Goal: Answer question/provide support

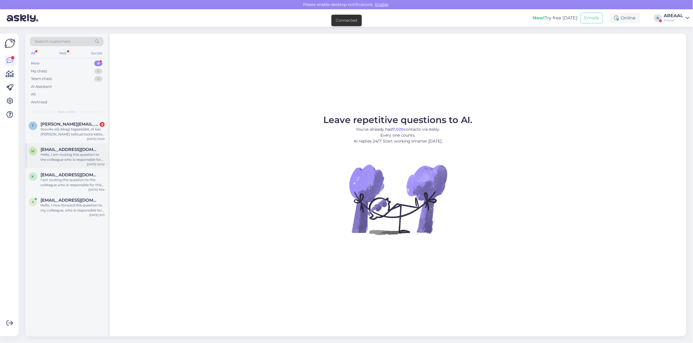
click at [82, 150] on span "[EMAIL_ADDRESS][DOMAIN_NAME]" at bounding box center [70, 149] width 59 height 5
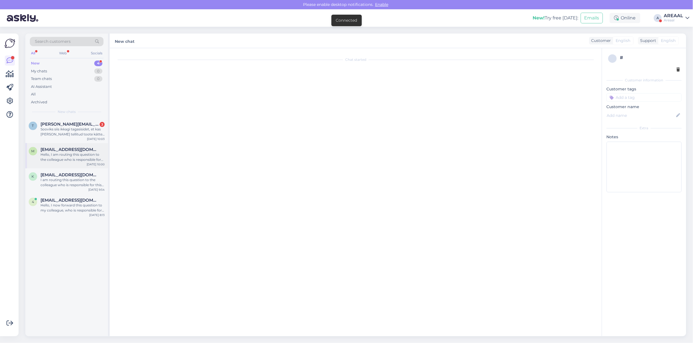
scroll to position [4463, 0]
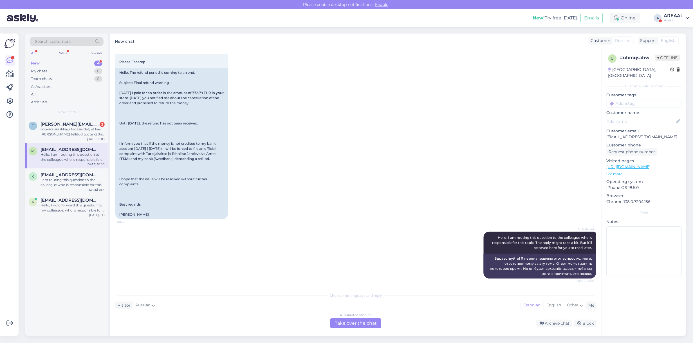
click at [321, 169] on div "[DATE] 10:00 Hello, The refund period is coming to an end. Subject: Final refun…" at bounding box center [355, 60] width 481 height 329
click at [79, 176] on span "[EMAIL_ADDRESS][DOMAIN_NAME]" at bounding box center [70, 174] width 59 height 5
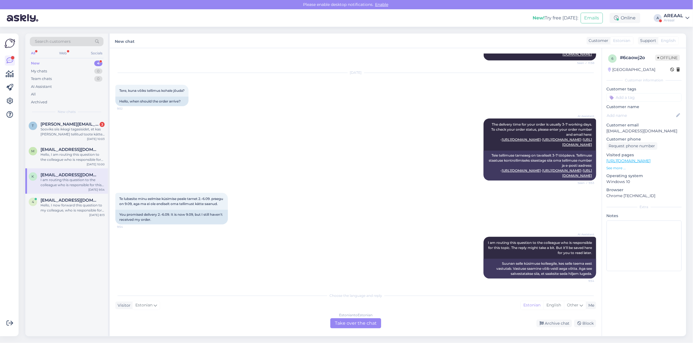
click at [327, 151] on div "AI Assistant The delivery time for your order is usually 3-7 working days. To c…" at bounding box center [355, 149] width 481 height 74
click at [75, 200] on div "4mail@mail.ee" at bounding box center [73, 200] width 64 height 5
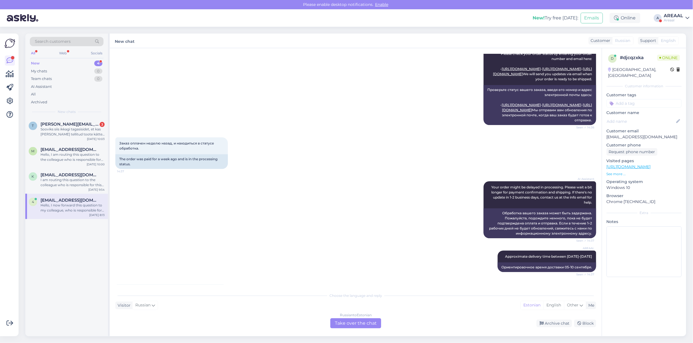
scroll to position [0, 0]
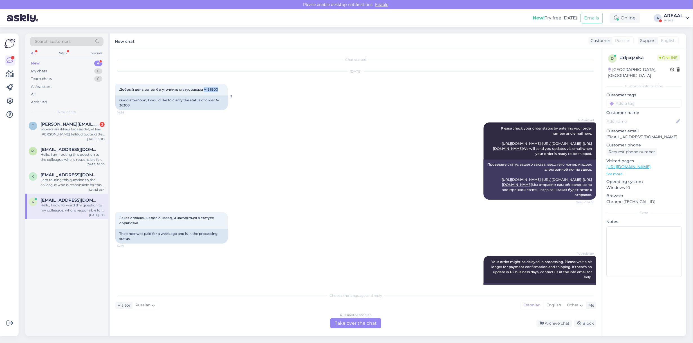
drag, startPoint x: 218, startPoint y: 88, endPoint x: 203, endPoint y: 90, distance: 16.0
click at [203, 90] on div "Добрый день, хотел бы уточнить статус заказа A-36300 14:36" at bounding box center [171, 90] width 113 height 12
copy span "A-36300"
click at [233, 188] on div "AI Assistant Please check your order status by entering your order number and e…" at bounding box center [355, 161] width 481 height 90
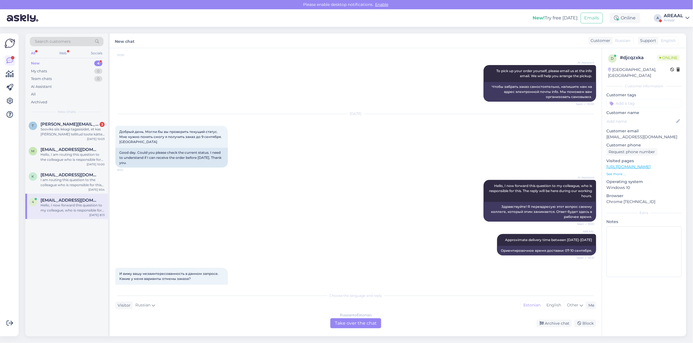
click at [323, 205] on div "AI Assistant Hello, I now forward this question to my colleague, who is respons…" at bounding box center [355, 201] width 481 height 54
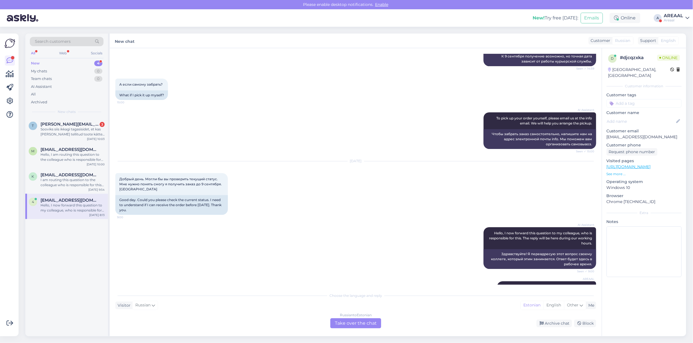
scroll to position [260, 0]
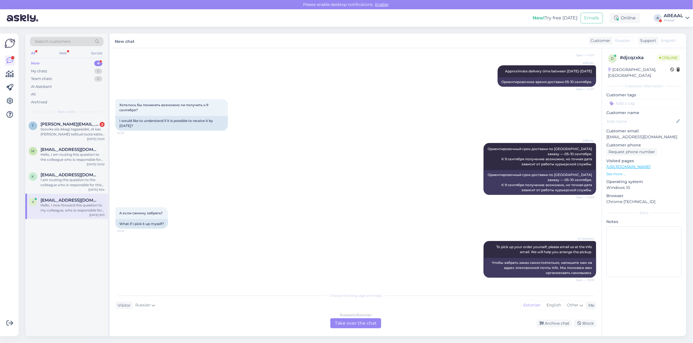
click at [330, 201] on div "AREAAL Ориентировочный срок доставки по Вашему заказу — 05–10 сентября. К 9 сен…" at bounding box center [355, 169] width 481 height 64
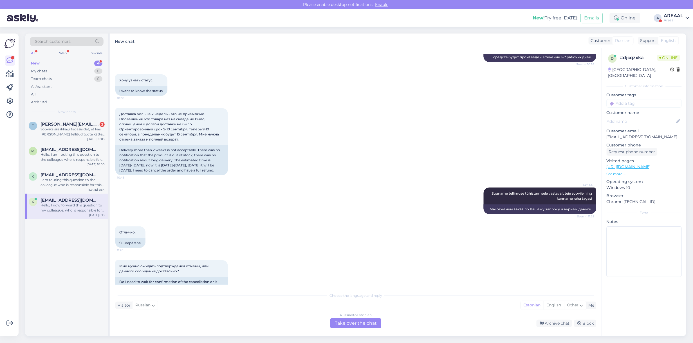
scroll to position [949, 0]
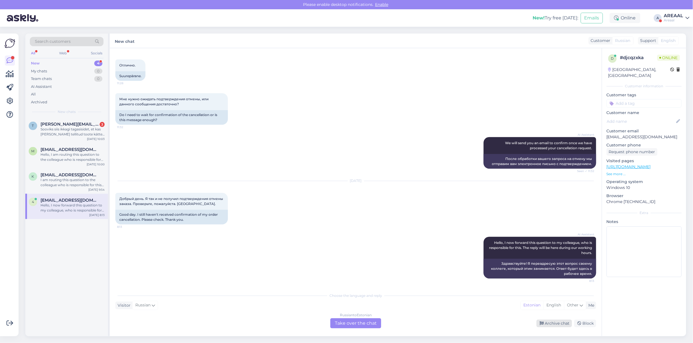
click at [561, 325] on div "Archive chat" at bounding box center [554, 323] width 35 height 8
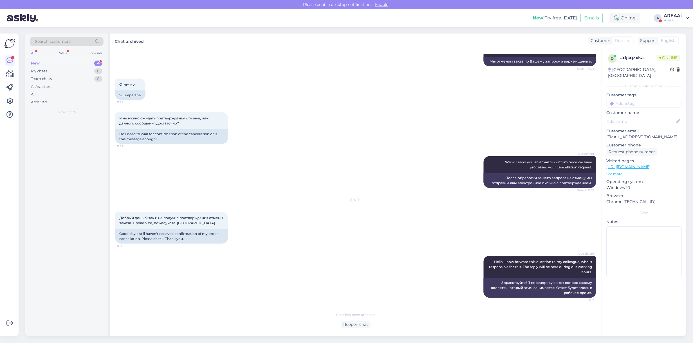
scroll to position [929, 0]
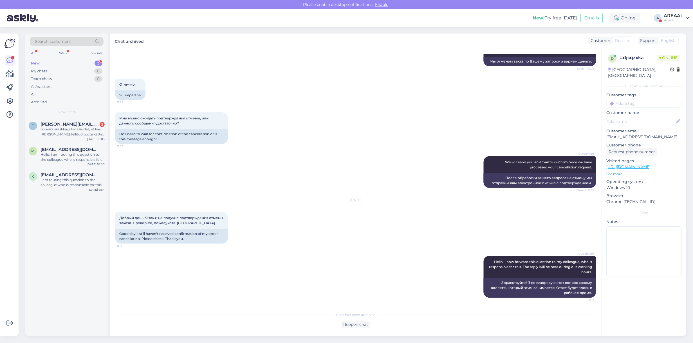
drag, startPoint x: 561, startPoint y: 325, endPoint x: 292, endPoint y: 247, distance: 280.2
click at [355, 318] on div "Chat has been archived Reopen chat" at bounding box center [355, 318] width 481 height 19
click at [357, 325] on div "Reopen chat" at bounding box center [355, 325] width 29 height 8
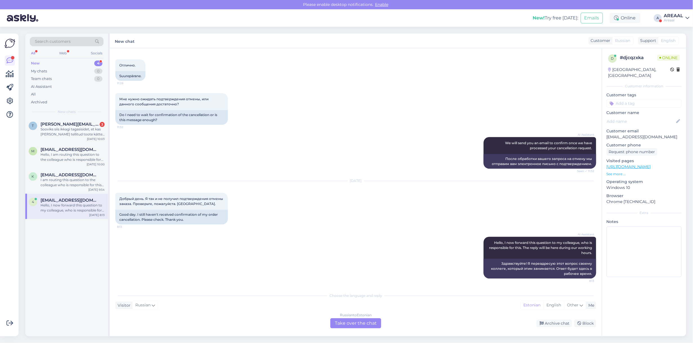
click at [355, 321] on div "Russian to Estonian Take over the chat" at bounding box center [355, 323] width 51 height 10
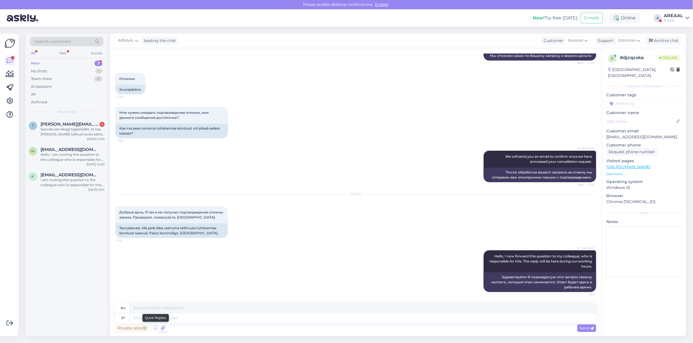
click at [166, 329] on icon at bounding box center [163, 328] width 8 height 8
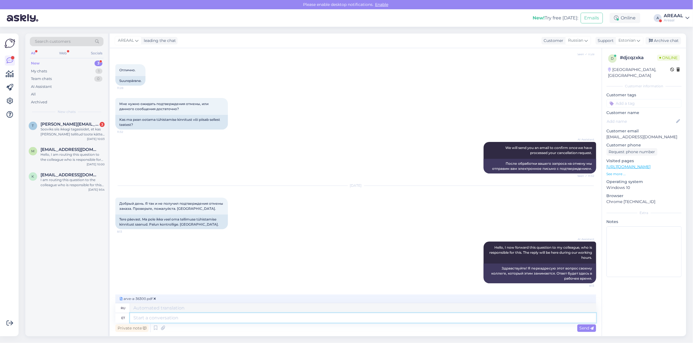
click at [222, 320] on textarea at bounding box center [363, 318] width 466 height 10
click at [151, 298] on span "arve-a-36300.pdf" at bounding box center [138, 298] width 38 height 5
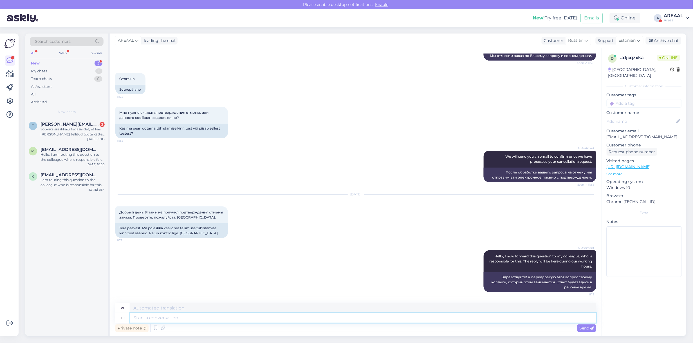
click at [224, 318] on textarea at bounding box center [363, 318] width 466 height 10
type textarea "Teie tell"
type textarea "Твой"
type textarea "Teie tellimus on"
type textarea "Ваш заказ"
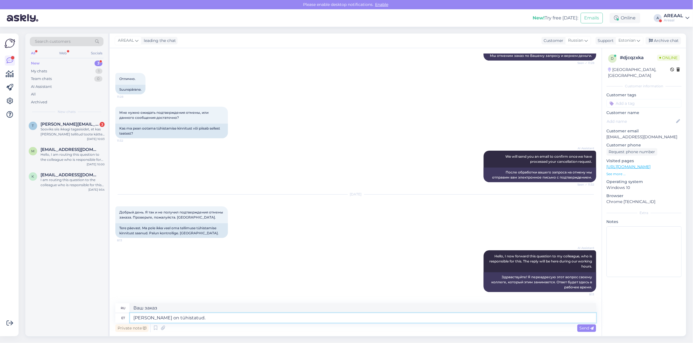
type textarea "Teie tellimus on tühistatud. T"
type textarea "Ваш заказ отменен."
type textarea "Teie tellimus on tühistatud. Tagasikanded"
type textarea "Ваш заказ отменен. Возврат товара."
type textarea "Teie tellimus on tühistatud. Tagasikanded laekuvad kuni"
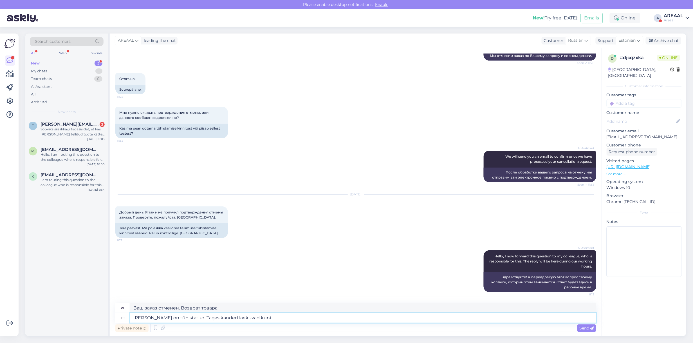
type textarea "Ваш заказ отменён. Возврат средств обрабатывается."
type textarea "Teie tellimus on tühistatud. Tagasikanded laekuvad kuni"
type textarea "Ваш заказ отменён. Возврат средств будет произведен в течение 7 дней."
type textarea "Teie tellimus on tühistatud. Tagasikanded laekuvad kuni 7 tö"
type textarea "Ваш заказ отменён. Возвраты принимаются до 7 дней."
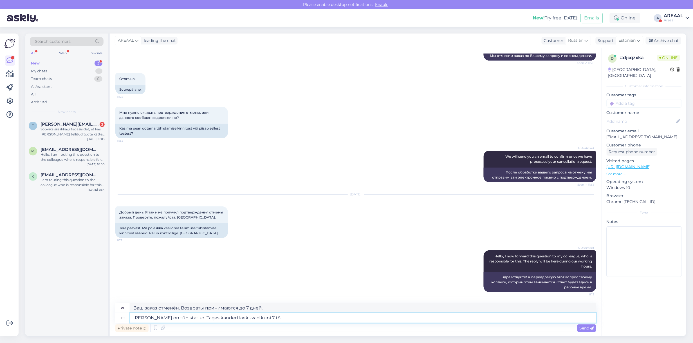
type textarea "Teie tellimus on tühistatud. Tagasikanded laekuvad kuni 7 töö"
type textarea "Ваш заказ отменён. Возврат будет обработан в течение 7 рабочих дней."
click at [189, 320] on textarea "Teie tellimus on tühistatud. Tagasikanded laekuvad kuni 7 töö" at bounding box center [363, 318] width 466 height 10
drag, startPoint x: 196, startPoint y: 319, endPoint x: 321, endPoint y: 316, distance: 124.4
click at [321, 316] on textarea "Teie tellimus on tühistatud. Tagasikanded laekuvad kuni 7 töö" at bounding box center [363, 318] width 466 height 10
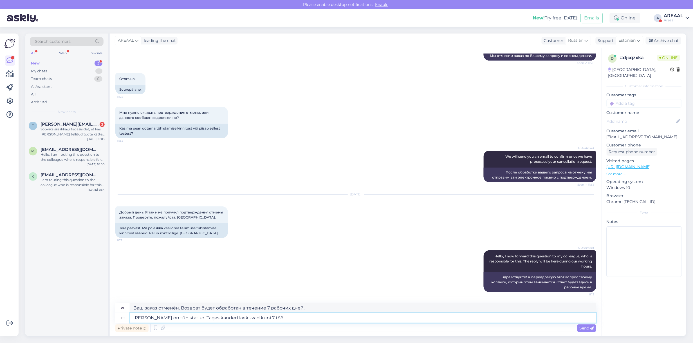
type textarea "[PERSON_NAME] on tühistatud."
type textarea "Ваш заказ отменен."
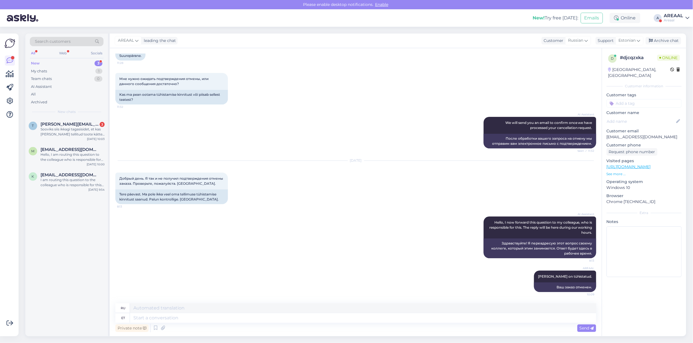
click at [672, 47] on div "AREAAL leading the chat Customer Russian Support Estonian Archive chat" at bounding box center [398, 40] width 577 height 15
click at [676, 41] on div "Archive chat" at bounding box center [663, 41] width 35 height 8
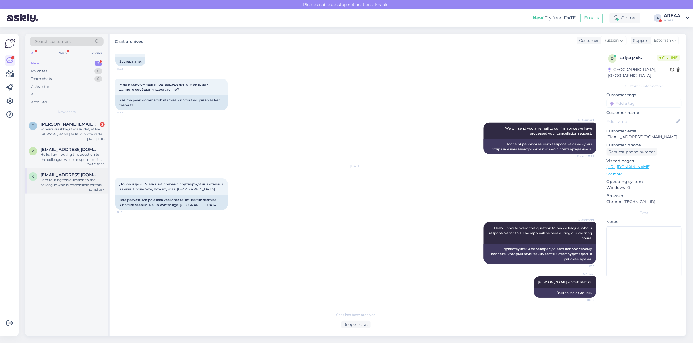
click at [66, 181] on div "I am routing this question to the colleague who is responsible for this topic. …" at bounding box center [73, 182] width 64 height 10
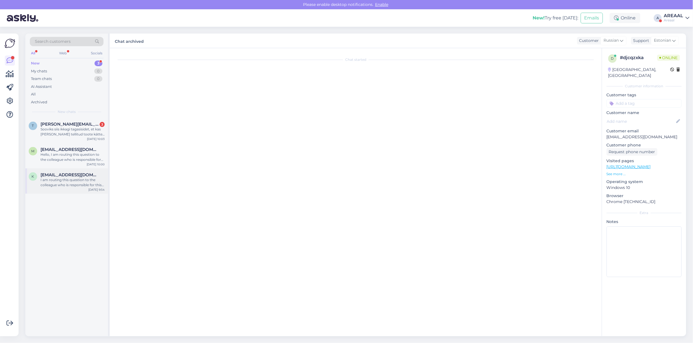
scroll to position [517, 0]
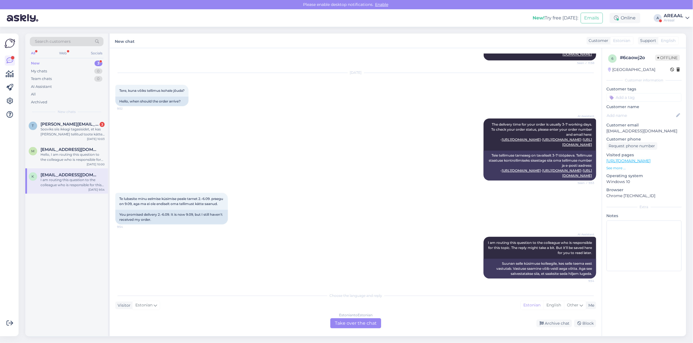
click at [640, 131] on p "[EMAIL_ADDRESS][DOMAIN_NAME]" at bounding box center [644, 131] width 75 height 6
copy p "[EMAIL_ADDRESS][DOMAIN_NAME]"
click at [83, 158] on div "Hello, I am routing this question to the colleague who is responsible for this …" at bounding box center [73, 157] width 64 height 10
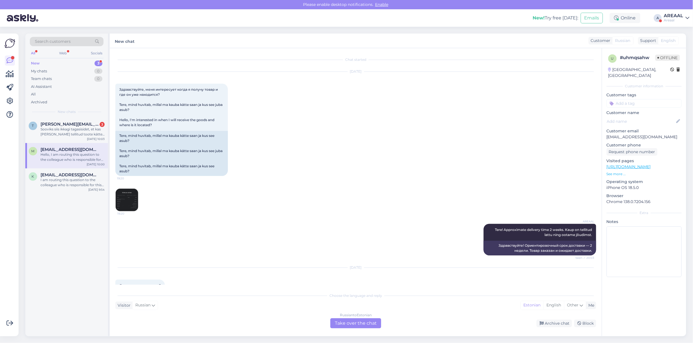
scroll to position [4473, 0]
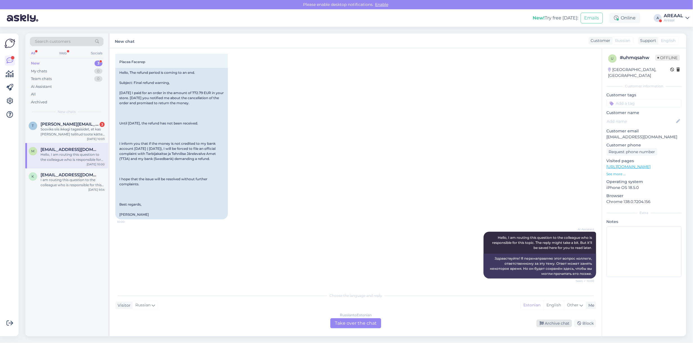
click at [552, 320] on div "Archive chat" at bounding box center [554, 323] width 35 height 8
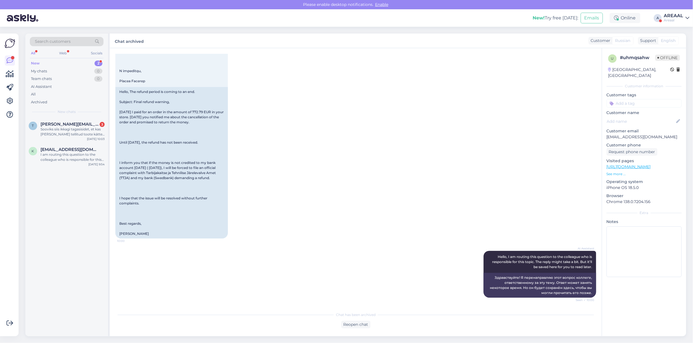
click at [674, 20] on div "Areaal" at bounding box center [673, 20] width 19 height 5
click at [677, 38] on div "Nish Open" at bounding box center [655, 43] width 69 height 12
click at [679, 41] on button "Open" at bounding box center [678, 43] width 16 height 9
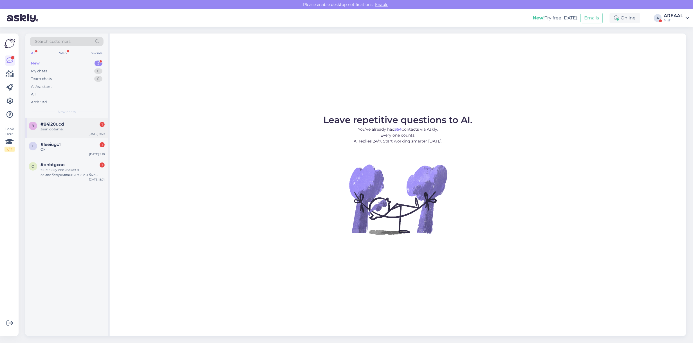
click at [92, 124] on div "#84l20ucd 1" at bounding box center [73, 124] width 64 height 5
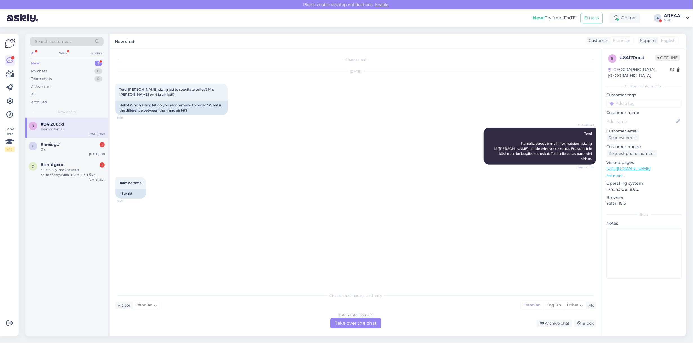
click at [203, 131] on div "AI Assistant Tere! Kahjuks puudub mul informatsioon sizing kit'ide ja nende eri…" at bounding box center [355, 146] width 481 height 50
click at [357, 322] on div "Estonian to Estonian Take over the chat" at bounding box center [355, 323] width 51 height 10
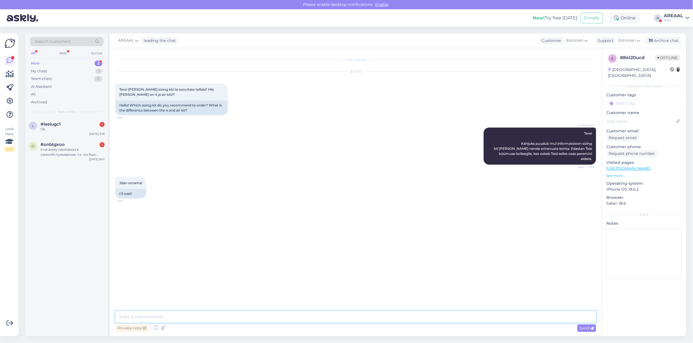
click at [357, 320] on textarea at bounding box center [355, 317] width 481 height 12
type textarea "T"
type textarea "E"
type textarea "Tegemist on erinevate toodete sizing kitiga"
type textarea "Ultrahuman kit sobib"
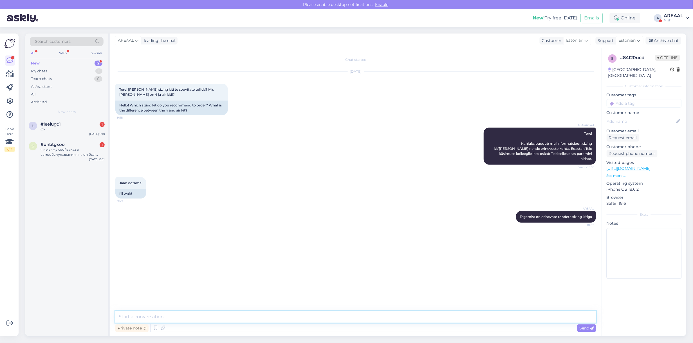
click at [393, 320] on textarea at bounding box center [355, 317] width 481 height 12
paste textarea "https://nutisormused.ee/oura-ring-gen-4-sizing-kit/"
type textarea "https://nutisormused.ee/oura-ring-gen-4-sizing-kit/ - sobib Oura 4 mudelile"
click at [369, 319] on textarea at bounding box center [355, 317] width 481 height 12
paste textarea "[URL][DOMAIN_NAME]"
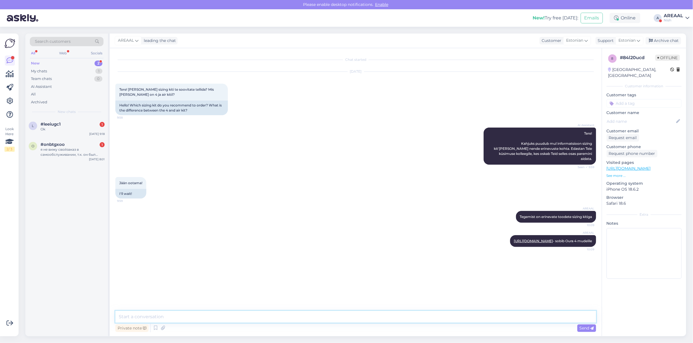
type textarea "[URL][DOMAIN_NAME]"
type textarea "sobib Ultrahuman Ring mudelile"
click at [671, 37] on div "Archive chat" at bounding box center [663, 41] width 35 height 8
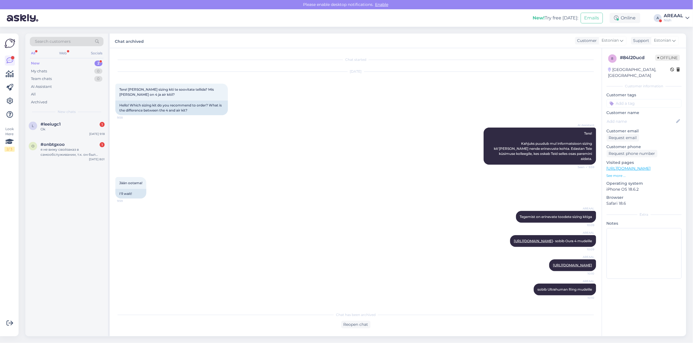
click at [52, 117] on div "Search customers All Web Socials New 2 My chats 0 Team chats 0 AI Assistant All…" at bounding box center [66, 75] width 83 height 84
click at [51, 124] on span "#leeiugc1" at bounding box center [51, 124] width 20 height 5
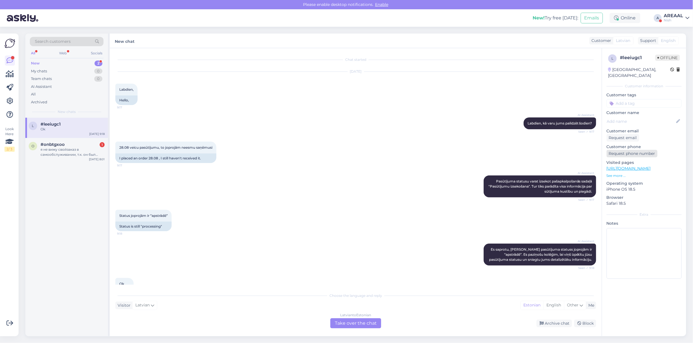
scroll to position [20, 0]
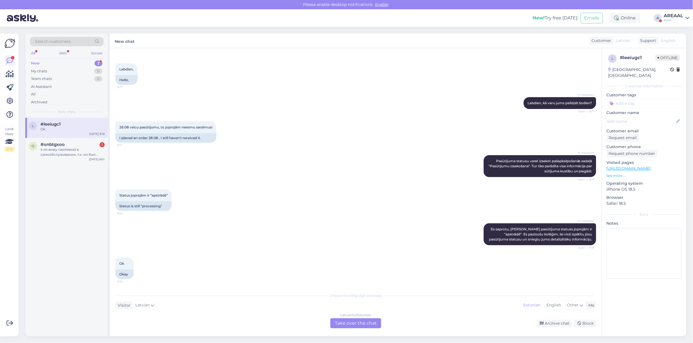
click at [305, 213] on div "Status joprojām ir “apstrādē” 9:18 Status is still "processing"" at bounding box center [355, 200] width 481 height 34
click at [60, 147] on div "я не вижу свойзаказ в самообслуживании, т.к. он был сделал без регистрации." at bounding box center [73, 152] width 64 height 10
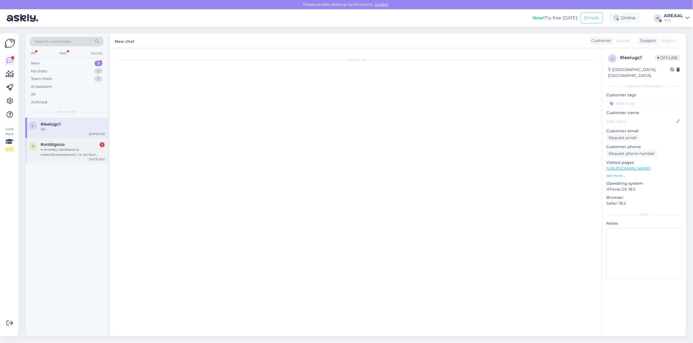
scroll to position [19, 0]
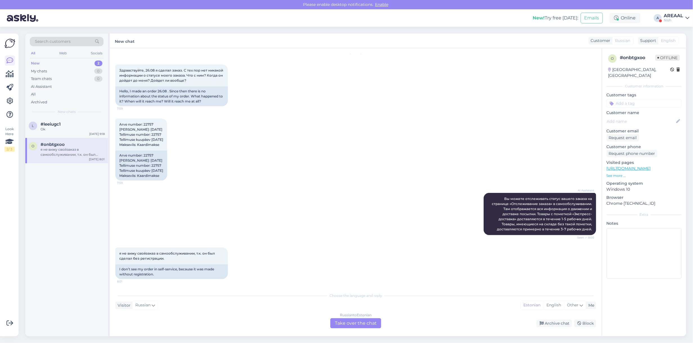
click at [355, 322] on div "Russian to Estonian Take over the chat" at bounding box center [355, 323] width 51 height 10
click at [354, 312] on div "Choose the language and reply Visitor Russian Me Estonian English Other Russian…" at bounding box center [355, 309] width 481 height 39
click at [355, 318] on div "Russian to Estonian Take over the chat" at bounding box center [355, 323] width 51 height 10
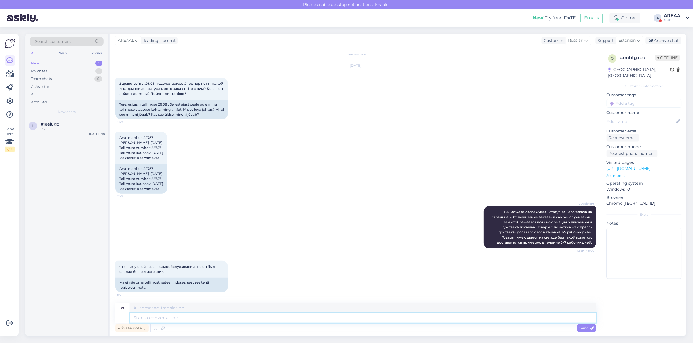
click at [357, 321] on textarea at bounding box center [363, 318] width 466 height 10
type textarea "Order has"
type textarea "Заказ"
type textarea "Order has been"
type textarea "Заказ имеет"
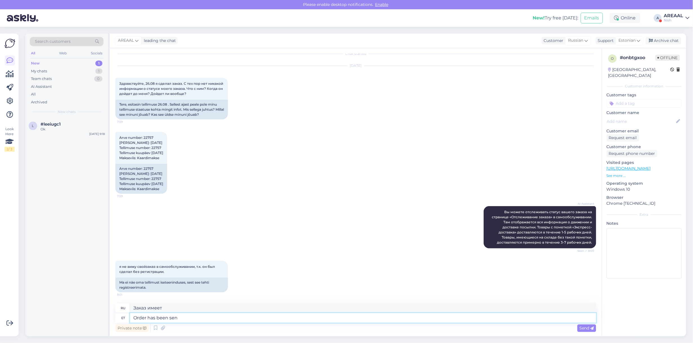
type textarea "Order has been sent"
type textarea "Заказ был выполнен"
type textarea "Order has been sent t"
type textarea "Заказ отправлен."
type textarea "Order has been sent to pr"
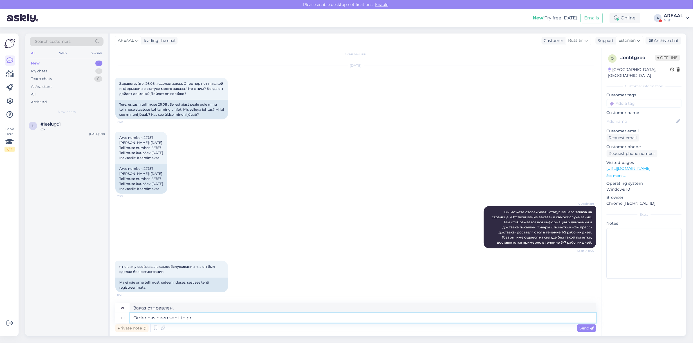
type textarea "Заказ был отправлен"
type textarea "Order has been sent to processing."
type textarea "Заказ отправлен на обработку."
type textarea "Order has been sent to processing. Approximate deli"
type textarea "Заказ отправлен на обработку. Примерно"
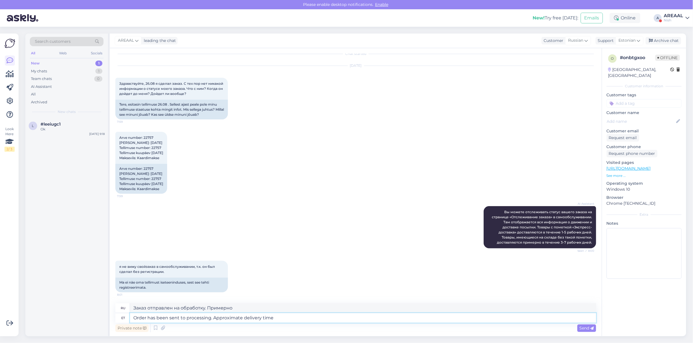
type textarea "Order has been sent to processing. Approximate delivery time"
type textarea "Заказ отправлен на обработку. Ориентировочное время доставки."
type textarea "Order has been sent to processing. Approximate delivery time 2-¤ wee"
type textarea "Заказ отправлен на обработку. Ориентировочный срок доставки: 2¤"
type textarea "Order has been sent to processing. Approximate delivery time 2-4 weeks"
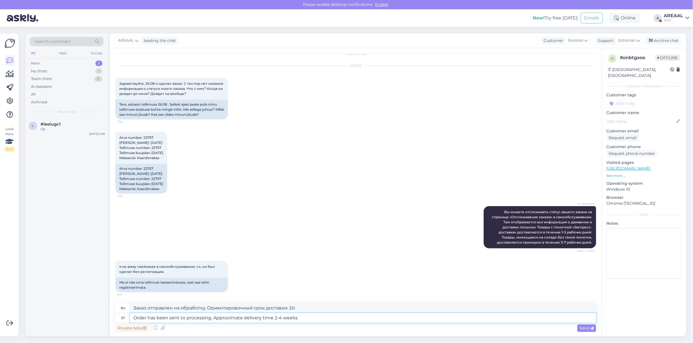
type textarea "Заказ отправлен на обработку. Ориентировочное время доставки: 2–4 часа."
type textarea "Order has been sent to processing. Approximate delivery time 2-4 weeks."
type textarea "Заказ отправлен на обработку. Ориентировочный срок доставки 2–4 недели."
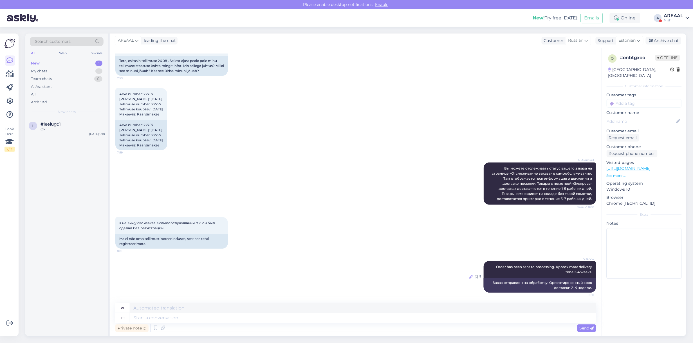
click at [469, 278] on icon at bounding box center [470, 276] width 3 height 3
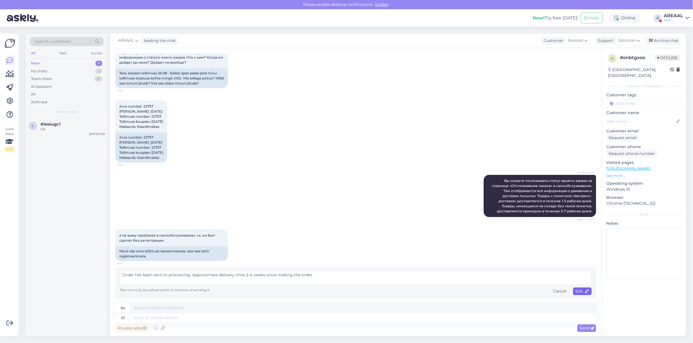
type textarea "Order has been sent to processing. Approximate delivery time 2-4 weeks since ma…"
click at [576, 293] on span "Edit" at bounding box center [583, 290] width 14 height 5
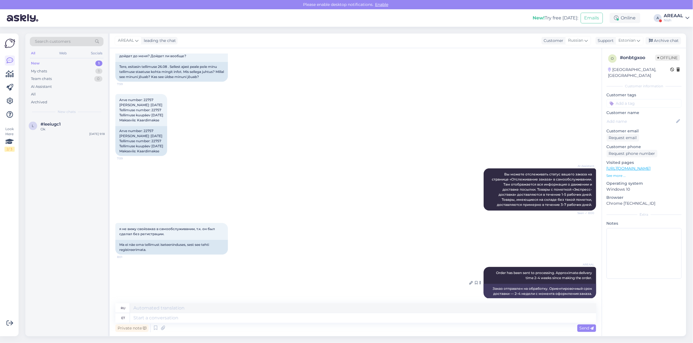
scroll to position [50, 0]
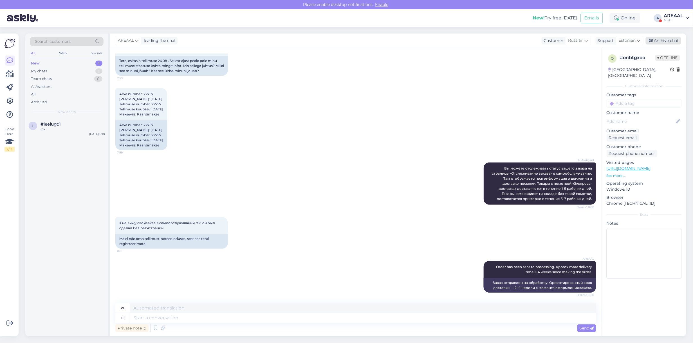
click at [667, 42] on div "Archive chat" at bounding box center [663, 41] width 35 height 8
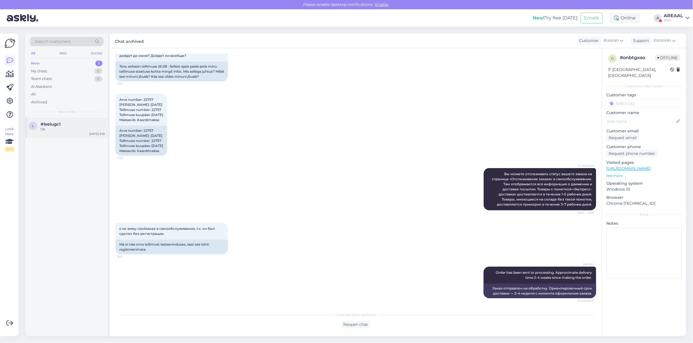
click at [57, 122] on span "#leeiugc1" at bounding box center [51, 124] width 20 height 5
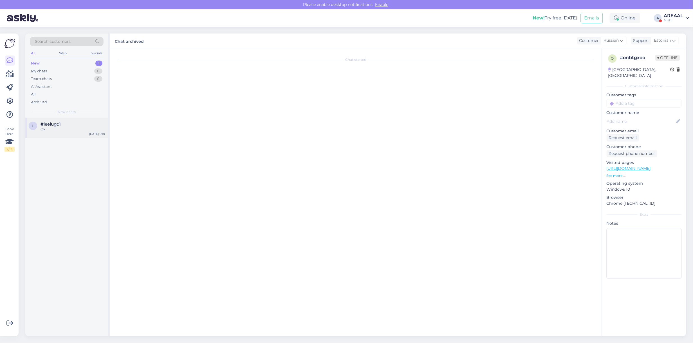
scroll to position [20, 0]
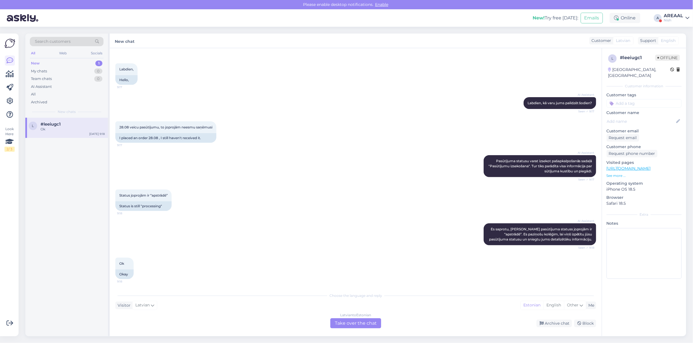
click at [374, 321] on div "Latvian to Estonian Take over the chat" at bounding box center [355, 323] width 51 height 10
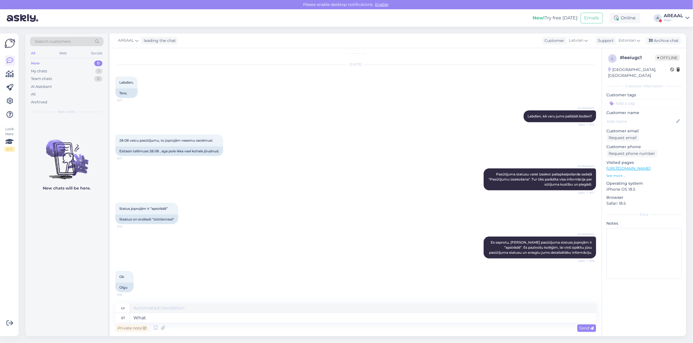
type textarea "What"
type textarea "Kas"
type textarea "What is the"
type textarea "Kas ir"
type textarea "What is the order number"
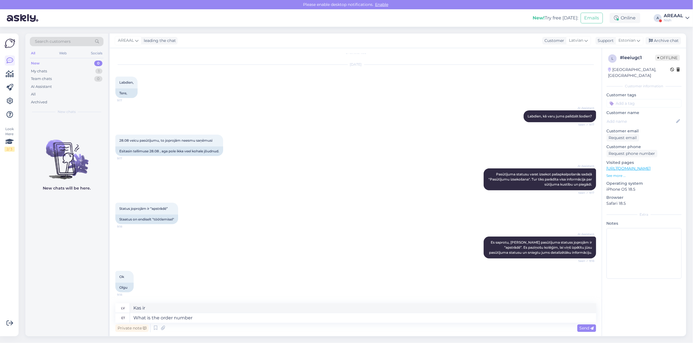
type textarea "Kāda ir kārtība?"
type textarea "What is the order number?"
type textarea "Kāds ir pasūtījuma numurs?"
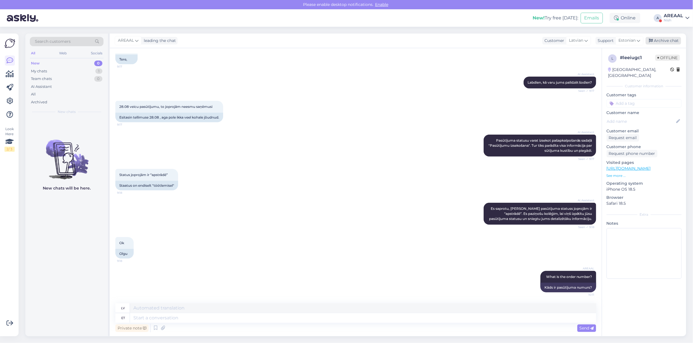
click at [672, 44] on div "Archive chat" at bounding box center [663, 41] width 35 height 8
click at [673, 18] on div "Nish" at bounding box center [673, 20] width 19 height 5
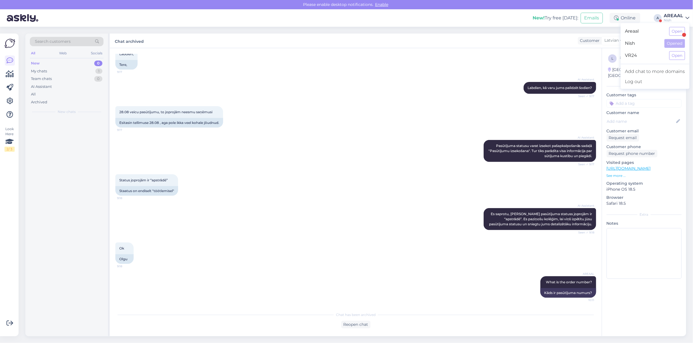
scroll to position [35, 0]
click at [675, 30] on button "Open" at bounding box center [678, 31] width 16 height 9
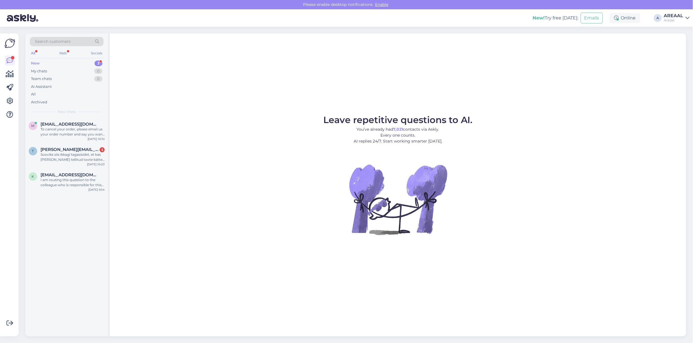
click at [217, 110] on div "Leave repetitive questions to AI. You’ve already had 7,021 contacts via Askly. …" at bounding box center [398, 184] width 577 height 303
click at [79, 128] on div "To cancel your order, please email us your order number and say you want to can…" at bounding box center [73, 132] width 64 height 10
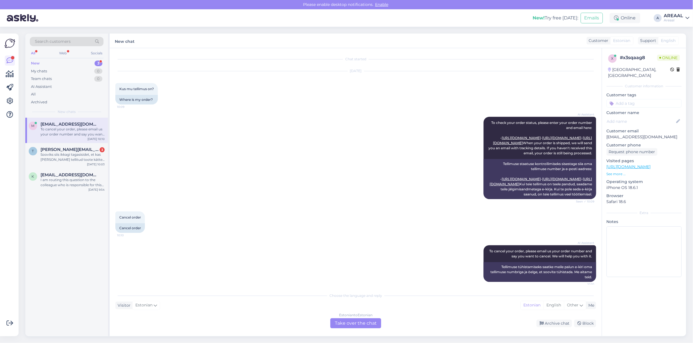
scroll to position [0, 0]
click at [634, 128] on p "Customer email" at bounding box center [644, 131] width 75 height 6
click at [632, 134] on p "[EMAIL_ADDRESS][DOMAIN_NAME]" at bounding box center [644, 137] width 75 height 6
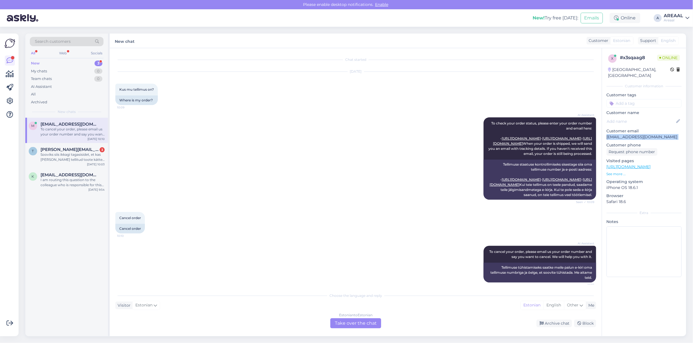
click at [632, 134] on p "[EMAIL_ADDRESS][DOMAIN_NAME]" at bounding box center [644, 137] width 75 height 6
copy p "[EMAIL_ADDRESS][DOMAIN_NAME]"
click at [80, 189] on div "k ksahtel@gmail.com I am routing this question to the colleague who is responsi…" at bounding box center [66, 180] width 83 height 25
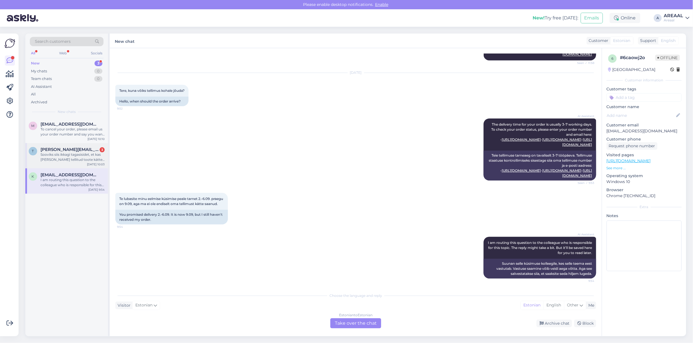
click at [68, 144] on div "t tervo.sadilov@gmail.com 3 Sooviks siis ikkagi tagasisidet, et kas täna saame …" at bounding box center [66, 155] width 83 height 25
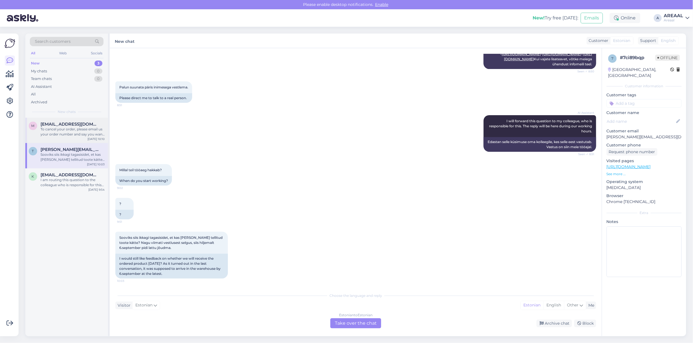
click at [65, 128] on div "To cancel your order, please email us your order number and say you want to can…" at bounding box center [73, 132] width 64 height 10
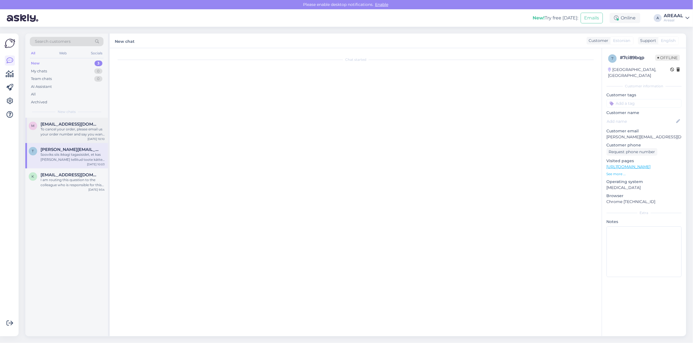
scroll to position [34, 0]
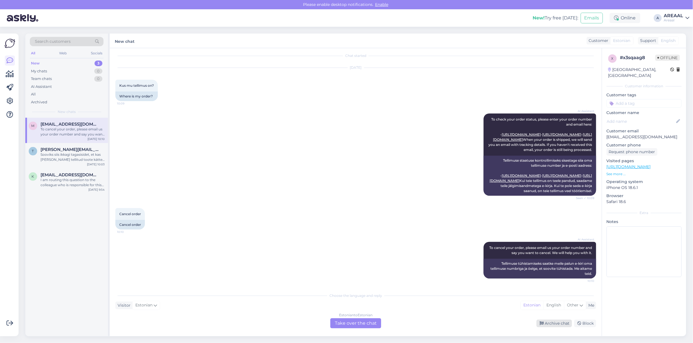
click at [555, 324] on div "Archive chat" at bounding box center [554, 323] width 35 height 8
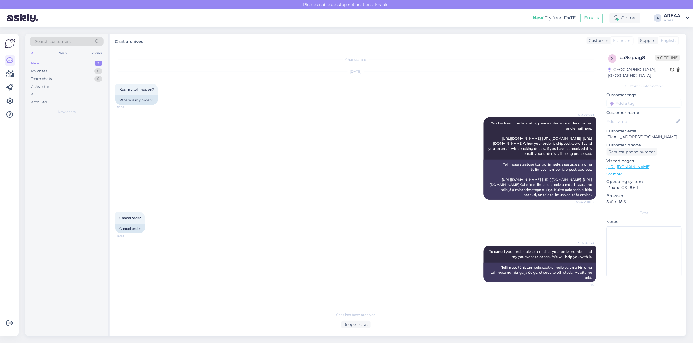
scroll to position [15, 0]
click at [440, 69] on div "[DATE]" at bounding box center [355, 71] width 481 height 5
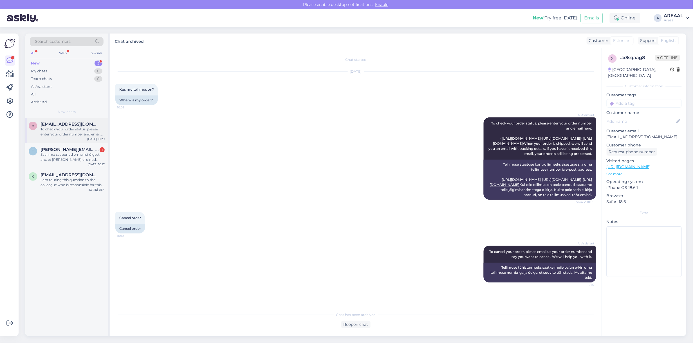
click at [98, 122] on div "[EMAIL_ADDRESS][DOMAIN_NAME]" at bounding box center [73, 124] width 64 height 5
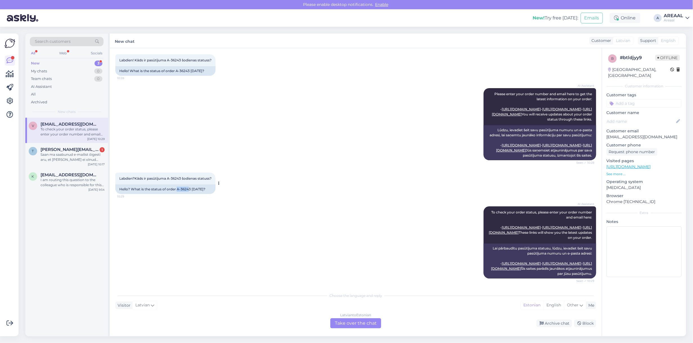
drag, startPoint x: 189, startPoint y: 165, endPoint x: 178, endPoint y: 167, distance: 11.6
click at [178, 184] on div "Hello? What is the status of order A-36243 today?" at bounding box center [165, 189] width 100 height 10
copy div "A-3624"
click at [356, 322] on div "Latvian to Estonian Take over the chat" at bounding box center [355, 323] width 51 height 10
click at [355, 319] on div "Latvian to Estonian Take over the chat" at bounding box center [355, 323] width 51 height 10
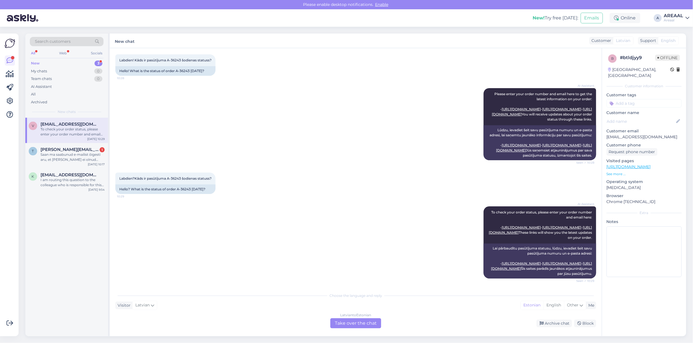
scroll to position [71, 0]
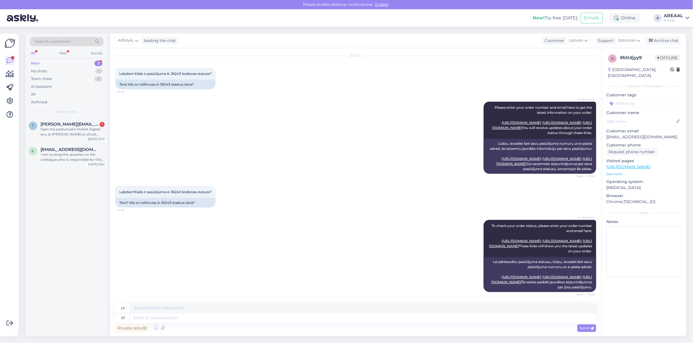
click at [355, 320] on textarea at bounding box center [363, 318] width 466 height 10
type textarea "Teie s"
type textarea "Tavs"
type textarea "Teie saadetud ki"
type textarea "Jūsu nosūtīts"
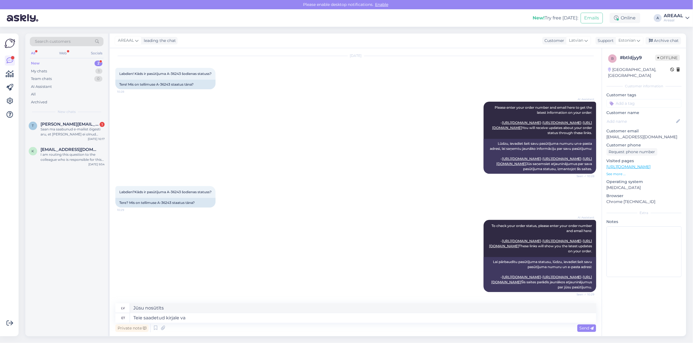
type textarea "Teie saadetud kirjale vas"
type textarea "Uz vēstuli, ko nosūtījāt"
type textarea "Teie saadetud kirjale vastatakse tä"
type textarea "Uz jūsu ziņojumu tiks atbildēts."
type textarea "Teie saadetud kirjale vastatakse tänase päe"
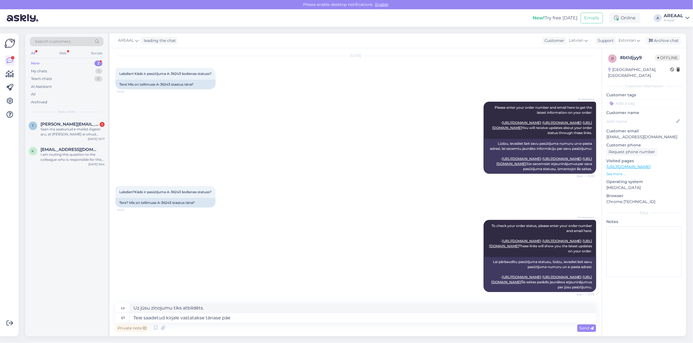
type textarea "Uz jūsu nosūtīto vēstuli tiks atbildēts šodien."
type textarea "Teie saadetud kirjale vastatakse tänase päeva jooksul infoga."
type textarea "Uz jūsu nosūtīto vēstuli tiks atbildēts ar informāciju dienas laikā."
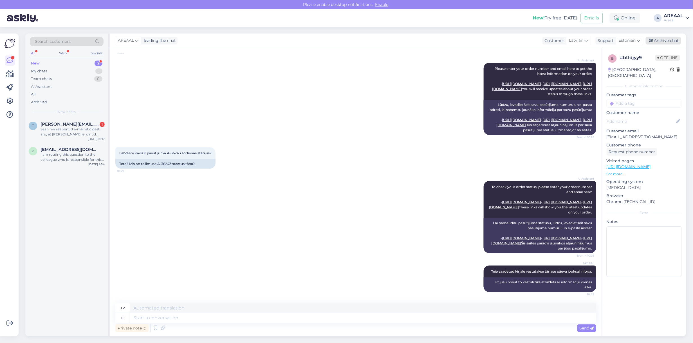
click at [663, 42] on div "Archive chat" at bounding box center [663, 41] width 35 height 8
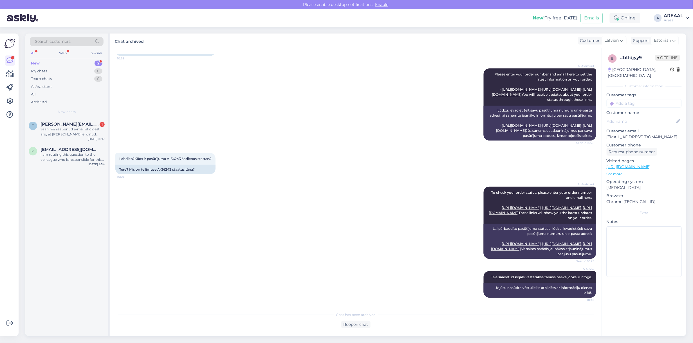
click at [675, 17] on div "AREAAL" at bounding box center [673, 16] width 19 height 5
click at [672, 45] on button "Open" at bounding box center [678, 43] width 16 height 9
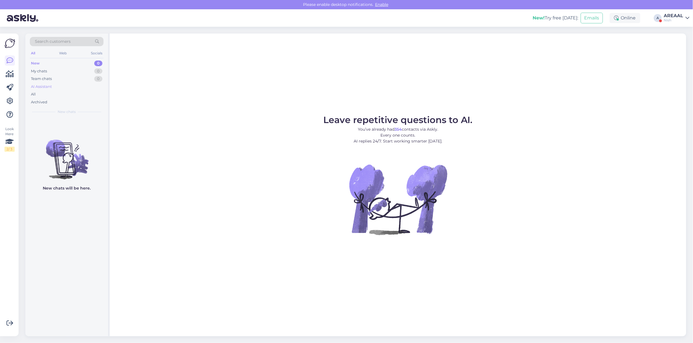
click at [48, 89] on div "AI Assistant" at bounding box center [41, 87] width 21 height 6
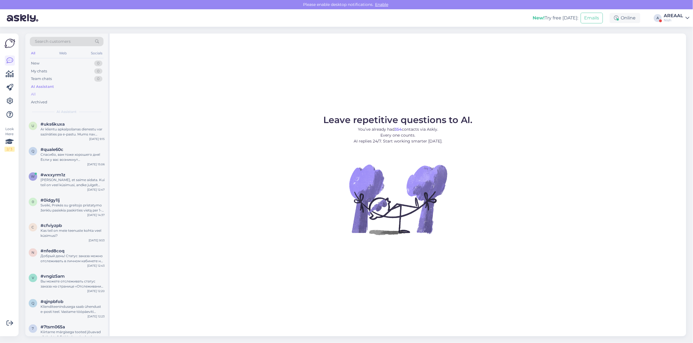
click at [45, 94] on div "All" at bounding box center [67, 94] width 74 height 8
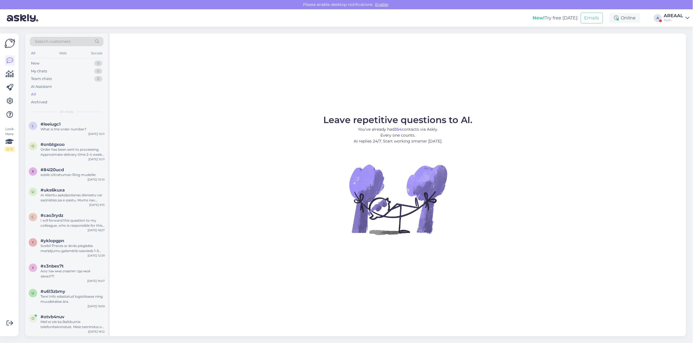
click at [66, 135] on div "l #leeiugc1 What is the order number? Sep 8 10:11" at bounding box center [66, 128] width 83 height 20
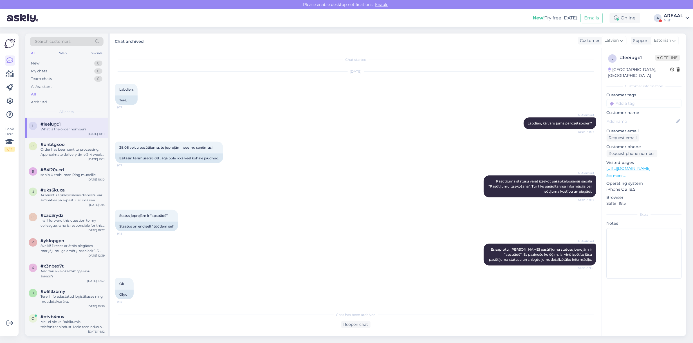
scroll to position [35, 0]
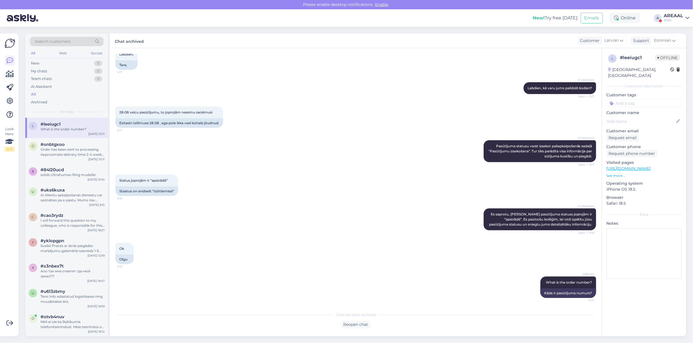
click at [678, 21] on div "Nish" at bounding box center [673, 20] width 19 height 5
click at [674, 35] on button "Open" at bounding box center [678, 31] width 16 height 9
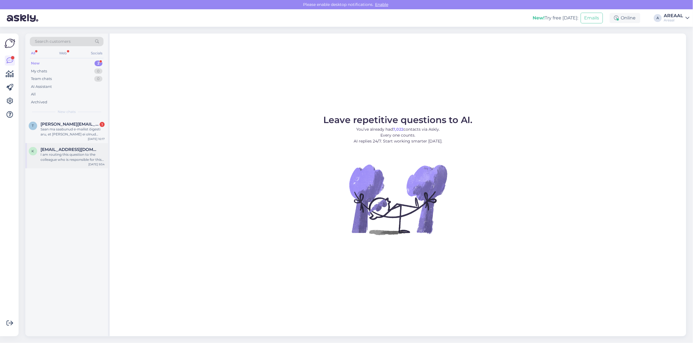
click at [104, 161] on div "I am routing this question to the colleague who is responsible for this topic. …" at bounding box center [73, 157] width 64 height 10
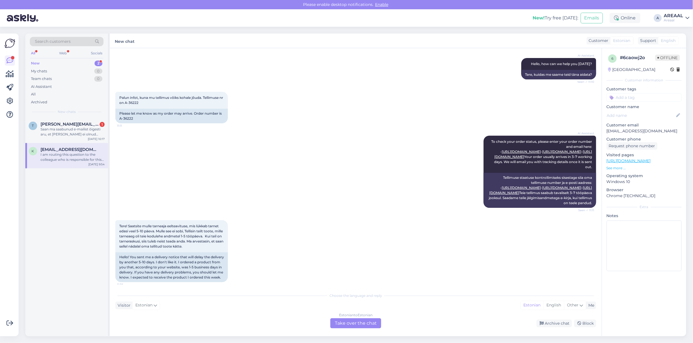
scroll to position [0, 0]
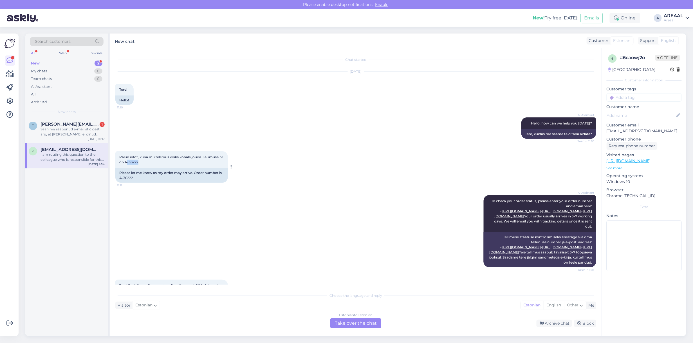
drag, startPoint x: 148, startPoint y: 163, endPoint x: 131, endPoint y: 164, distance: 16.9
click at [131, 164] on div "Palun infot, kuna mu tellimus võiks kohale jõuda. Tellimuse nr on A-36222 11:11" at bounding box center [171, 159] width 113 height 17
copy span "-36222"
click at [318, 147] on div "Palun infot, kuna mu tellimus võiks kohale jõuda. Tellimuse nr on A-36222 11:11…" at bounding box center [355, 167] width 481 height 44
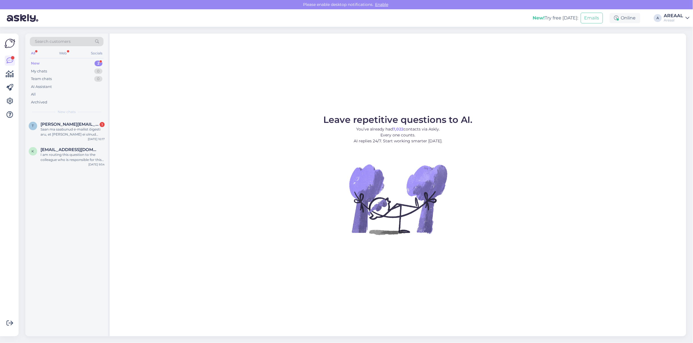
click at [191, 110] on div "Leave repetitive questions to AI. You’ve already had 7,022 contacts via Askly. …" at bounding box center [398, 184] width 577 height 302
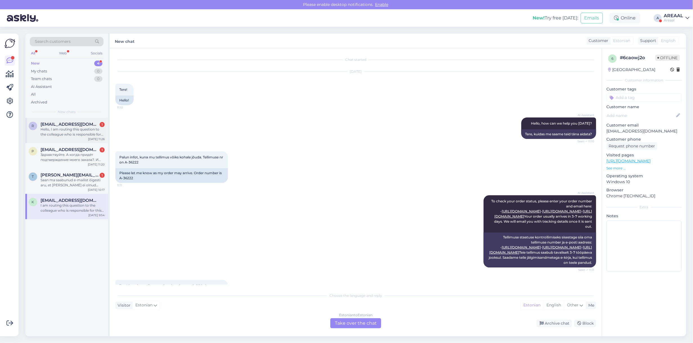
click at [81, 127] on div "Hello, I am routing this question to the colleague who is responsible for this …" at bounding box center [73, 132] width 64 height 10
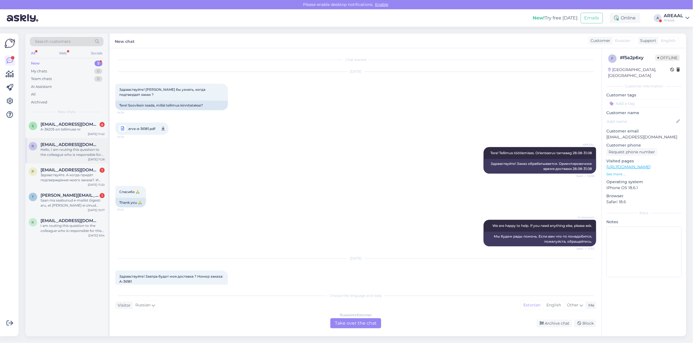
click at [62, 151] on div "Hello, I am routing this question to the colleague who is responsible for this …" at bounding box center [73, 152] width 64 height 10
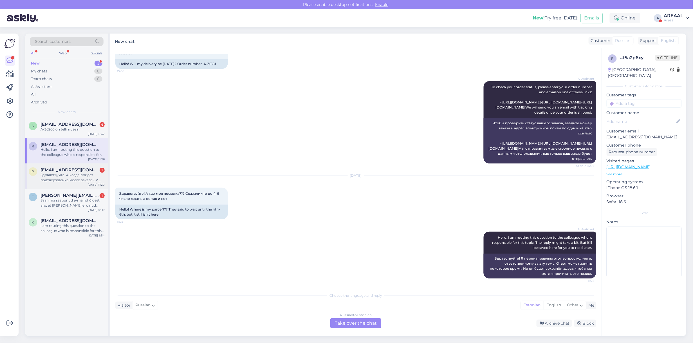
click at [56, 171] on span "pjevsejevs@gmail.com" at bounding box center [70, 169] width 59 height 5
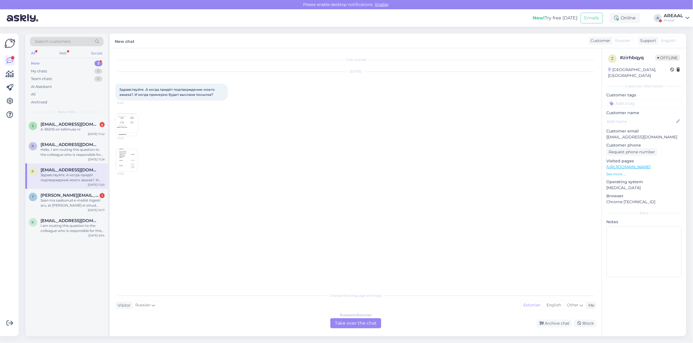
click at [138, 110] on div "Sep 8 2025 Здравствуйте. А когда придёт подтверждение моего заказа?. И когда пр…" at bounding box center [355, 122] width 481 height 112
click at [355, 313] on div "Russian to Estonian" at bounding box center [356, 314] width 32 height 5
click at [360, 320] on div "Russian to Estonian Take over the chat" at bounding box center [355, 323] width 51 height 10
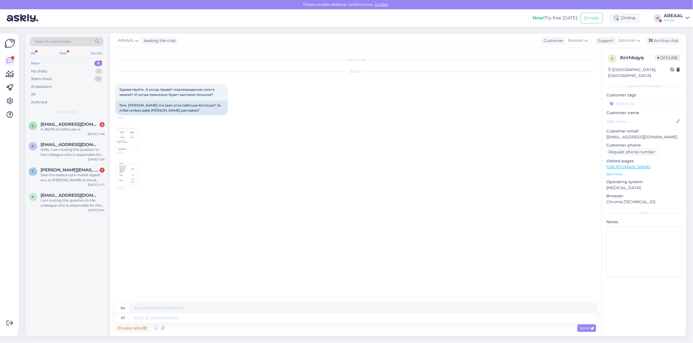
click at [119, 137] on img at bounding box center [127, 139] width 23 height 23
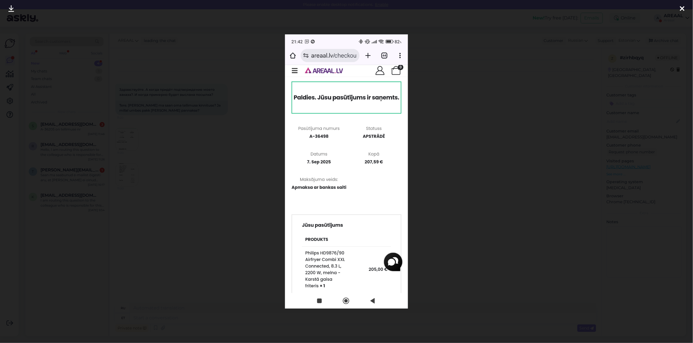
click at [166, 148] on div at bounding box center [346, 171] width 693 height 343
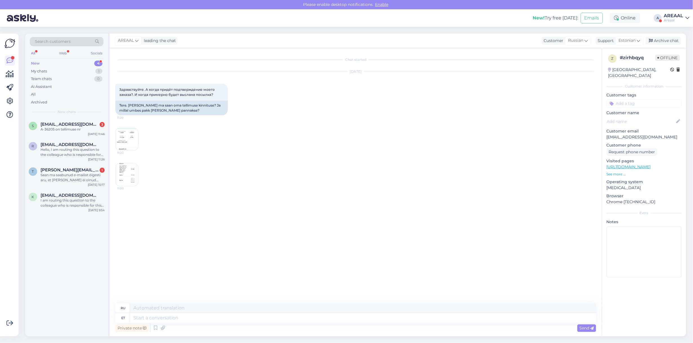
click at [128, 167] on img at bounding box center [127, 174] width 23 height 23
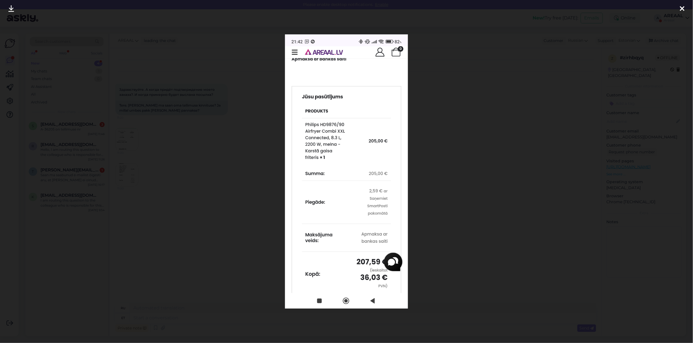
click at [172, 165] on div at bounding box center [346, 171] width 693 height 343
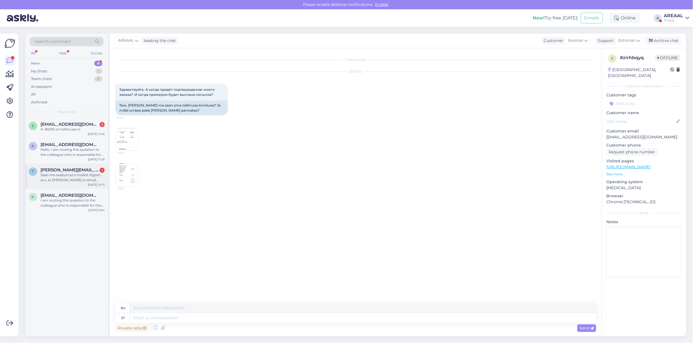
click at [71, 170] on span "[PERSON_NAME][EMAIL_ADDRESS][DOMAIN_NAME]" at bounding box center [70, 169] width 59 height 5
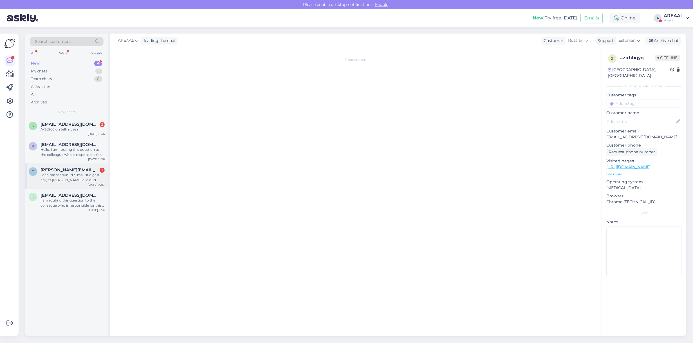
scroll to position [1806, 0]
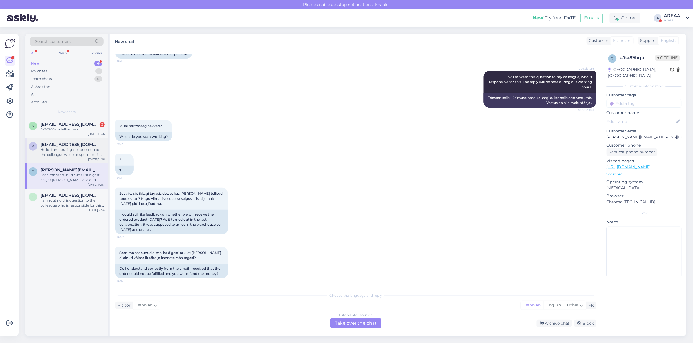
click at [60, 154] on div "Hello, I am routing this question to the colleague who is responsible for this …" at bounding box center [73, 152] width 64 height 10
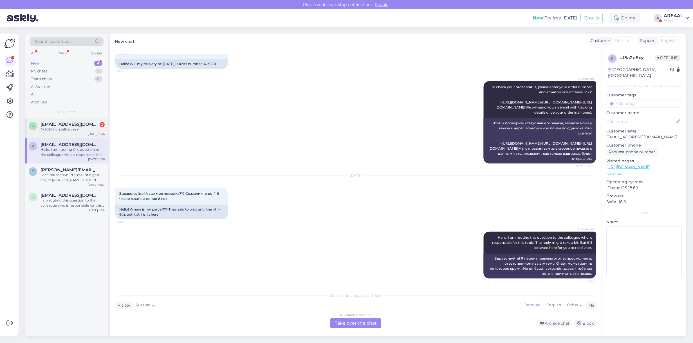
click at [47, 120] on div "s sulgert@gmail.com 3 A-36205 on tellimuse nr Sep 8 11:46" at bounding box center [66, 128] width 83 height 20
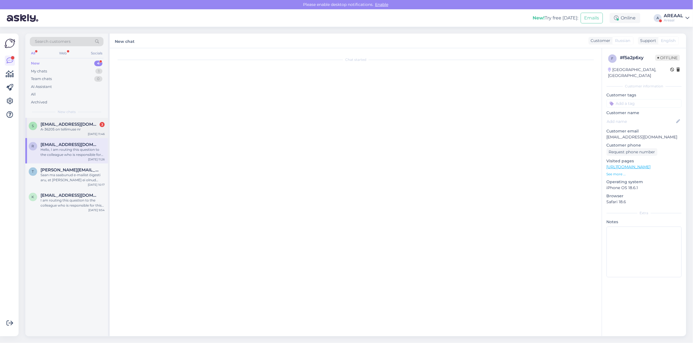
scroll to position [380, 0]
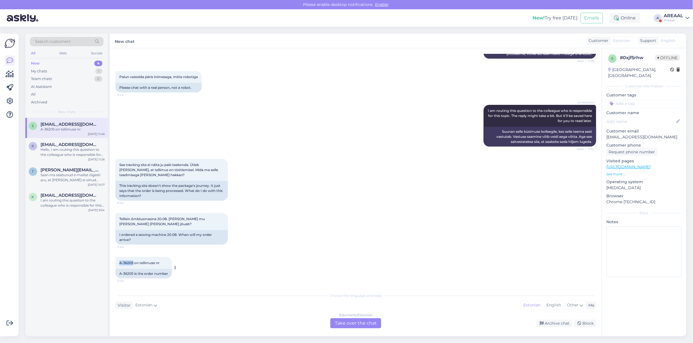
drag, startPoint x: 132, startPoint y: 262, endPoint x: 119, endPoint y: 261, distance: 13.2
click at [119, 261] on span "A-36205 on tellimuse nr" at bounding box center [139, 262] width 40 height 4
copy span "A-36205"
click at [352, 323] on div "Estonian to Estonian Take over the chat" at bounding box center [355, 323] width 51 height 10
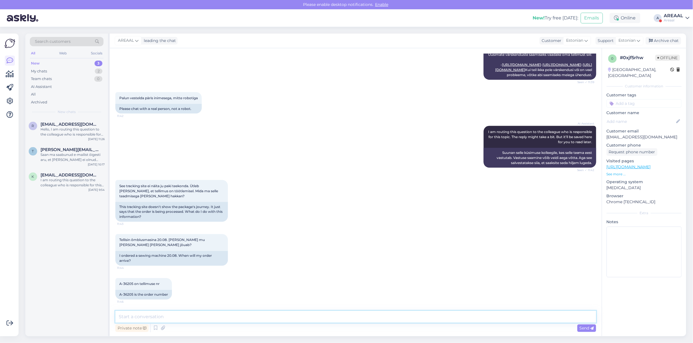
click at [351, 320] on textarea at bounding box center [355, 316] width 481 height 12
type textarea "Orienteeruv tarneaeg vahemikus [DATE]-[DATE]"
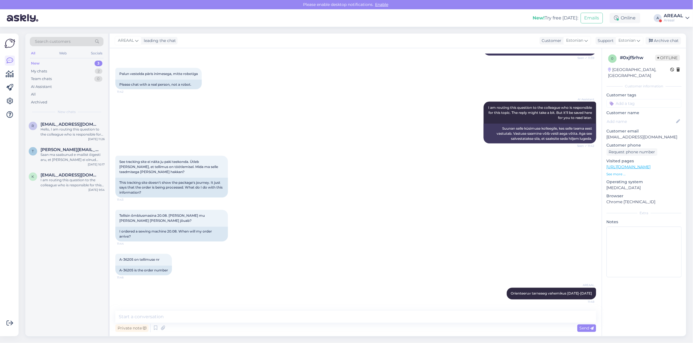
drag, startPoint x: 287, startPoint y: 268, endPoint x: 530, endPoint y: 179, distance: 258.3
click at [289, 268] on div "A-36205 on tellimuse nr 11:46 A-36205 is the order number" at bounding box center [355, 264] width 481 height 34
drag, startPoint x: 674, startPoint y: 40, endPoint x: 671, endPoint y: 42, distance: 3.6
click at [671, 42] on div "Archive chat" at bounding box center [663, 41] width 35 height 8
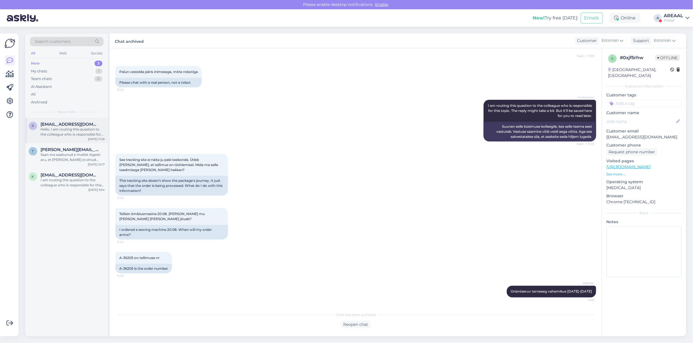
click at [82, 118] on div "r ratkelite@gmail.com Hello, I am routing this question to the colleague who is…" at bounding box center [66, 130] width 83 height 25
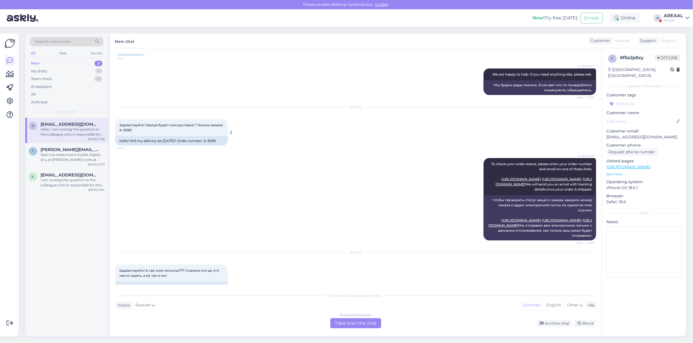
scroll to position [0, 0]
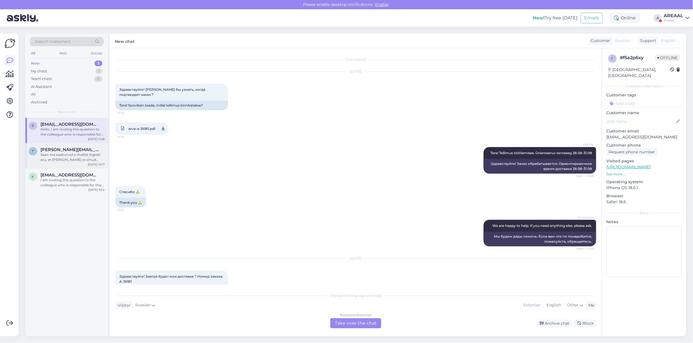
click at [74, 155] on div "Saan ma saabunud e-mailist õigesti aru, et tellimust ei olnud võimalik täita ja…" at bounding box center [73, 157] width 64 height 10
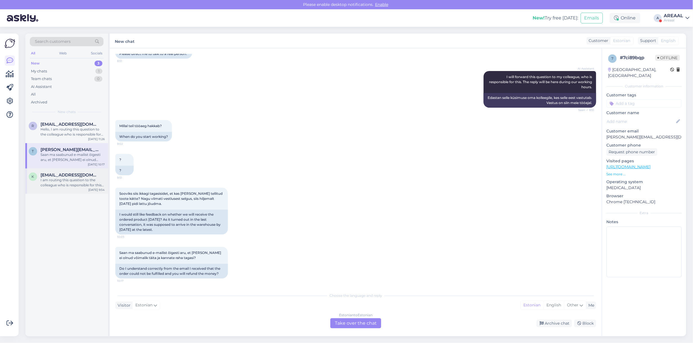
click at [67, 191] on div "k ksahtel@gmail.com I am routing this question to the colleague who is responsi…" at bounding box center [66, 180] width 83 height 25
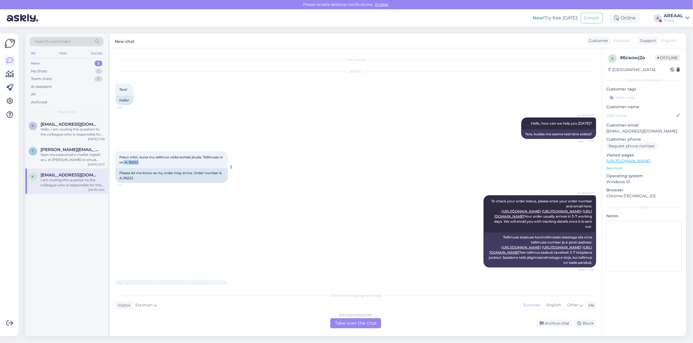
copy span "A-36222"
drag, startPoint x: 138, startPoint y: 165, endPoint x: 129, endPoint y: 165, distance: 9.0
click at [129, 165] on div "Palun infot, kuna mu tellimus võiks kohale jõuda. Tellimuse nr on A-36222 11:11" at bounding box center [171, 159] width 113 height 17
copy span "A-36222"
click at [258, 103] on div "Aug 27 2025 Tere! 11:10 Hello!" at bounding box center [355, 89] width 481 height 46
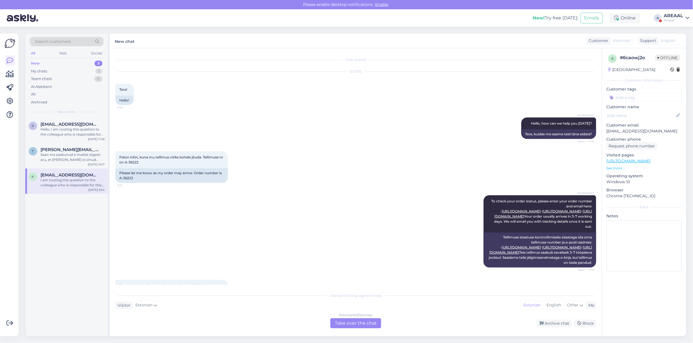
scroll to position [517, 0]
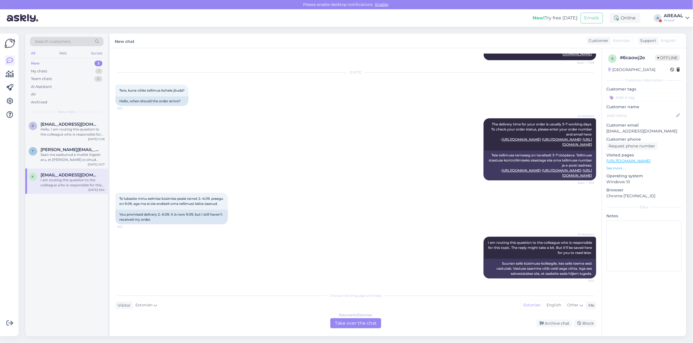
click at [345, 324] on div "Estonian to Estonian Take over the chat" at bounding box center [355, 323] width 51 height 10
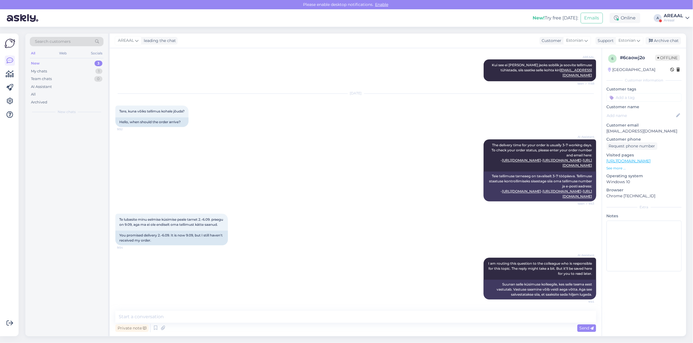
scroll to position [496, 0]
click at [343, 318] on textarea at bounding box center [355, 316] width 481 height 12
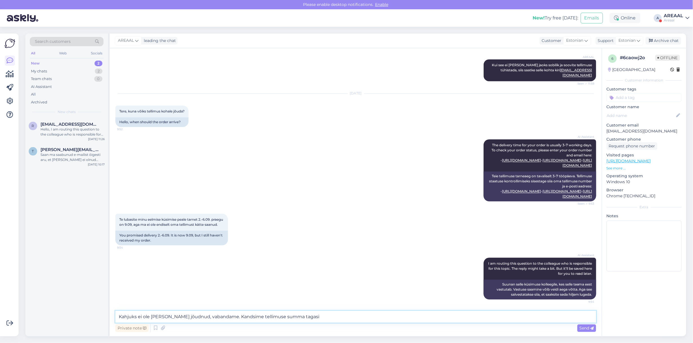
click at [229, 313] on textarea "Kahjuks ei ole toode lattu jõudnud, vabandame. Kandsime tellimuse summa tagasi" at bounding box center [355, 316] width 481 height 12
click at [231, 315] on textarea "Kahjuks ei ole toode lattu jõudnud, vabandame. Kandsime tellimuse summa tagasi" at bounding box center [355, 316] width 481 height 12
type textarea "Kahjuks ei ole toode lattu jõudnud, vabandame. Kuna tellimus oli pikalt avatud …"
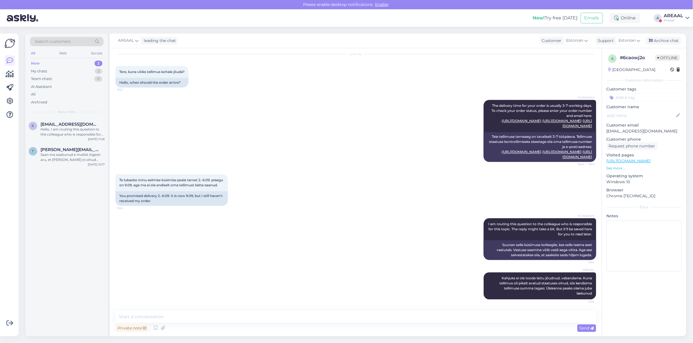
click at [304, 197] on div "Te lubasite minu eelmise küsimise peale tarnet 2.-6.09. praegu on 9.09, aga ma …" at bounding box center [355, 190] width 481 height 44
click at [46, 192] on div "r ratkelite@gmail.com Hello, I am routing this question to the colleague who is…" at bounding box center [66, 227] width 83 height 218
click at [59, 143] on div "t tervo.sadilov@gmail.com Saan ma saabunud e-mailist õigesti aru, et tellimust …" at bounding box center [66, 155] width 83 height 25
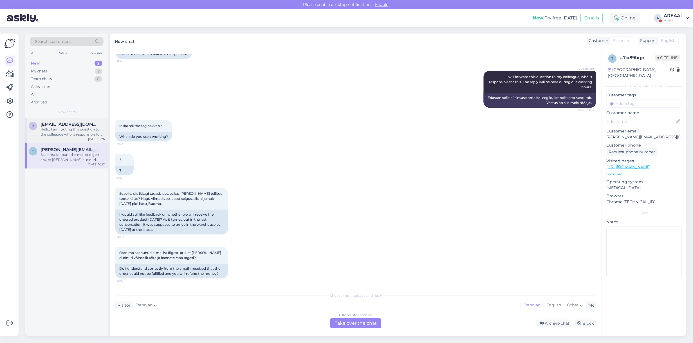
click at [64, 127] on div "Hello, I am routing this question to the colleague who is responsible for this …" at bounding box center [73, 132] width 64 height 10
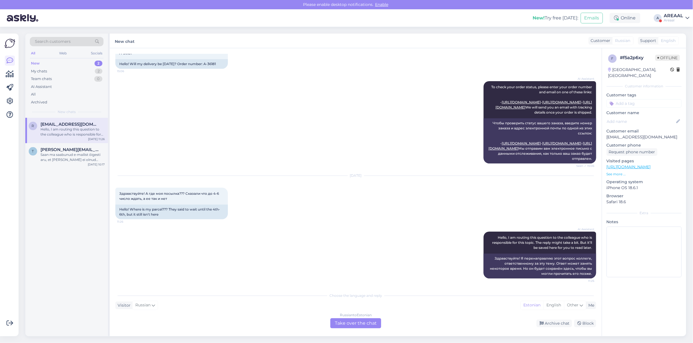
scroll to position [0, 0]
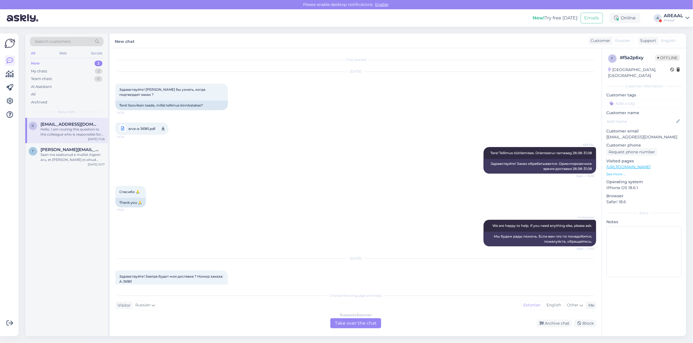
click at [40, 253] on div "r ratkelite@gmail.com Hello, I am routing this question to the colleague who is…" at bounding box center [66, 227] width 83 height 218
click at [68, 165] on div "t tervo.sadilov@gmail.com Saan ma saabunud e-mailist õigesti aru, et tellimust …" at bounding box center [66, 155] width 83 height 25
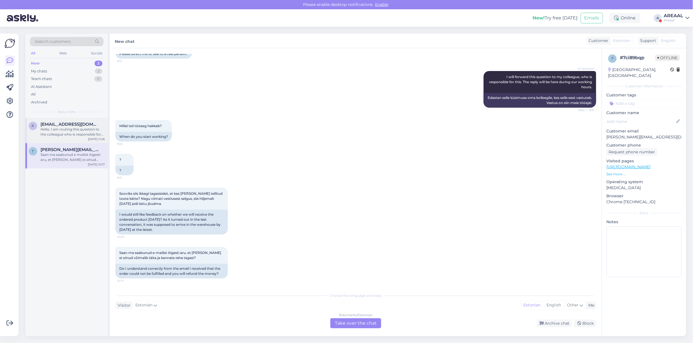
click at [70, 127] on div "Hello, I am routing this question to the colleague who is responsible for this …" at bounding box center [73, 132] width 64 height 10
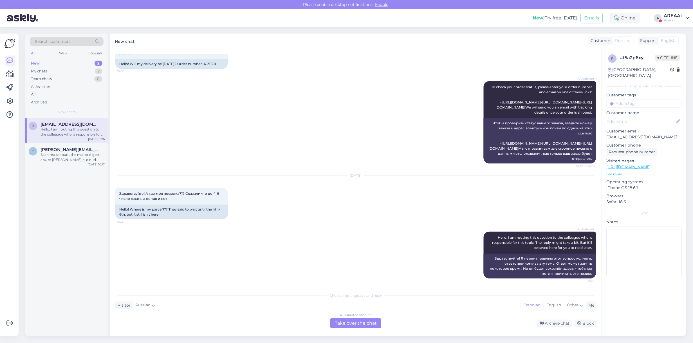
click at [338, 325] on div "Russian to Estonian Take over the chat" at bounding box center [355, 323] width 51 height 10
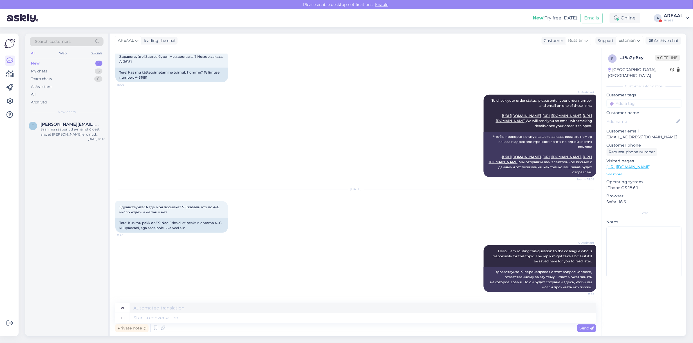
type textarea "Kahjuks peame teada andma, et hetkel Apple AirPods Pro (2nd generation) USB-C, …"
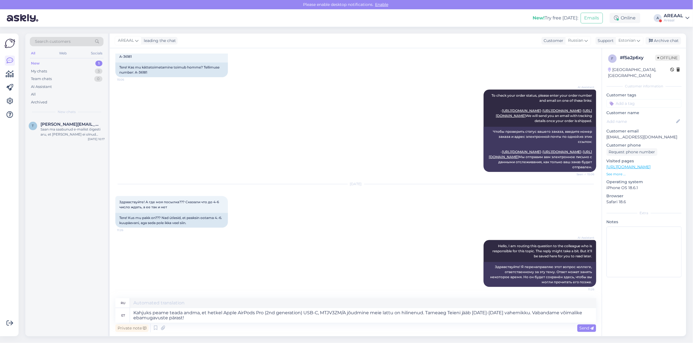
type textarea "К сожалению, вынуждены сообщить, что поступление наушников Apple AirPods Pro (2…"
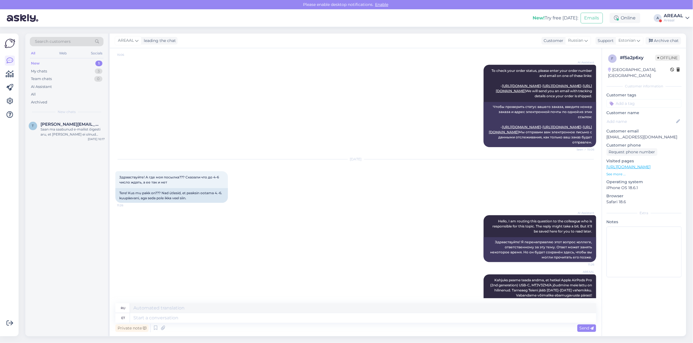
scroll to position [308, 0]
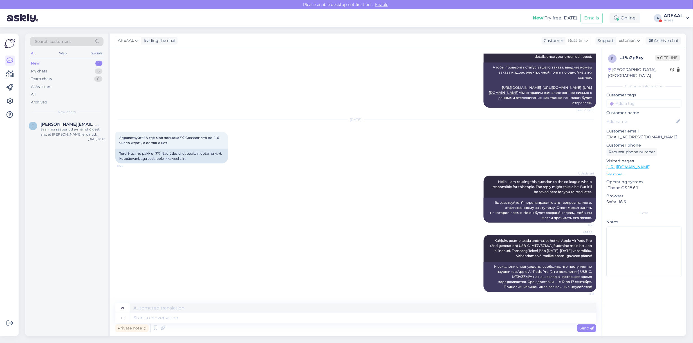
click at [301, 125] on div "Sep 8 2025 Здравствуйте! А где моя посылка??? Сказали что до 4-6 число ждать, а…" at bounding box center [355, 142] width 481 height 56
click at [231, 200] on div "AI Assistant Hello, I am routing this question to the colleague who is responsi…" at bounding box center [355, 198] width 481 height 59
click at [202, 319] on textarea at bounding box center [363, 318] width 466 height 10
click at [84, 95] on div "All" at bounding box center [67, 94] width 74 height 8
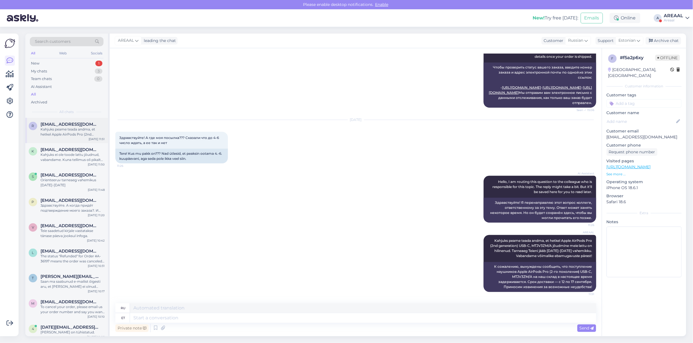
click at [82, 140] on div "r ratkelite@gmail.com Kahjuks peame teada andma, et hetkel Apple AirPods Pro (2…" at bounding box center [66, 130] width 83 height 25
click at [83, 158] on div "Kahjuks ei ole toode lattu jõudnud, vabandame. Kuna tellimus oli pikalt avatud …" at bounding box center [73, 157] width 64 height 10
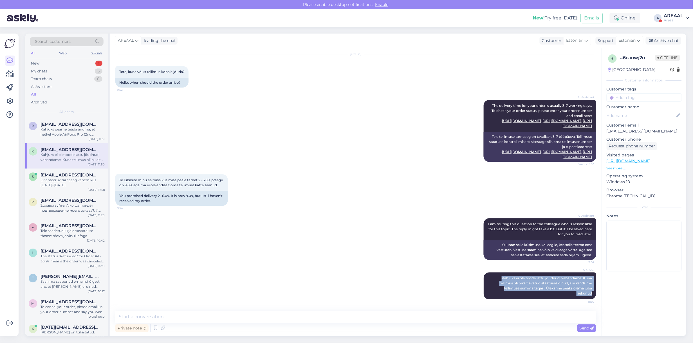
drag, startPoint x: 532, startPoint y: 285, endPoint x: 595, endPoint y: 296, distance: 64.3
click at [595, 296] on div "Chat started Aug 27 2025 Tere! 11:10 Hello! AI Assistant Hello, how can we help…" at bounding box center [358, 180] width 486 height 252
copy span "Kahjuks ei ole toode lattu jõudnud, vabandame. Kuna tellimus oli pikalt avatud …"
click at [77, 130] on div "Kahjuks peame teada andma, et hetkel Apple AirPods Pro (2nd generation) USB-C, …" at bounding box center [73, 132] width 64 height 10
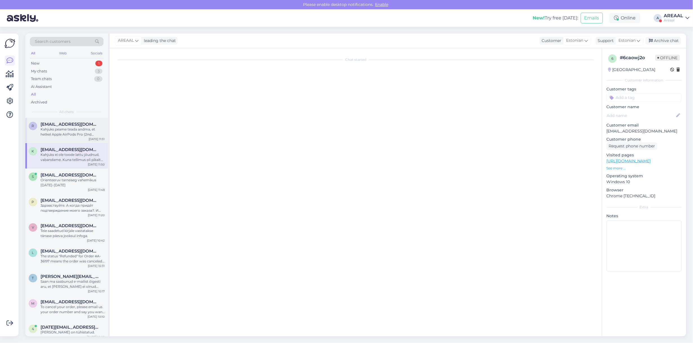
scroll to position [308, 0]
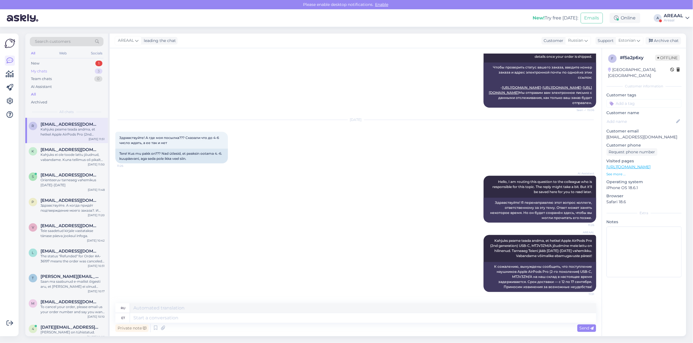
click at [90, 68] on div "My chats 3" at bounding box center [67, 71] width 74 height 8
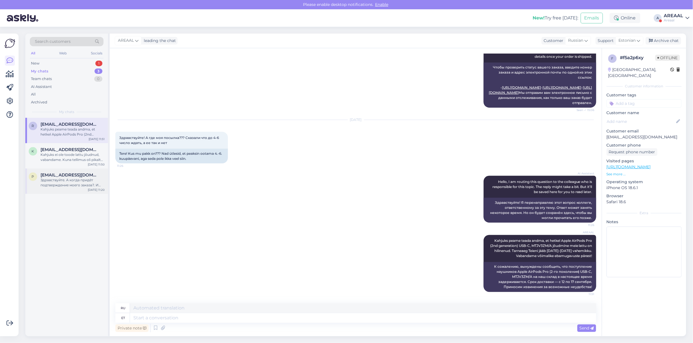
click at [72, 189] on div "p pjevsejevs@gmail.com Здравствуйте. А когда придёт подтверждение моего заказа?…" at bounding box center [66, 180] width 83 height 25
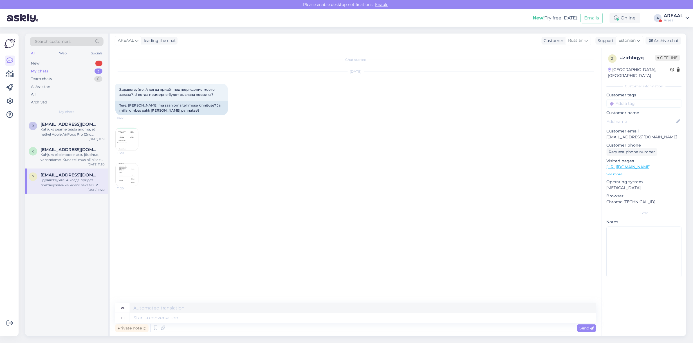
scroll to position [0, 0]
click at [78, 150] on span "[EMAIL_ADDRESS][DOMAIN_NAME]" at bounding box center [70, 149] width 59 height 5
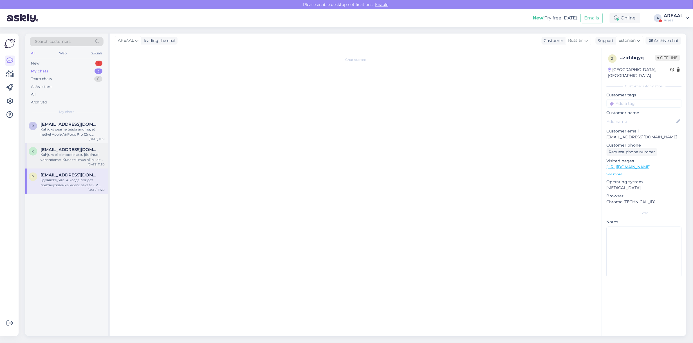
scroll to position [536, 0]
click at [78, 150] on span "[EMAIL_ADDRESS][DOMAIN_NAME]" at bounding box center [70, 149] width 59 height 5
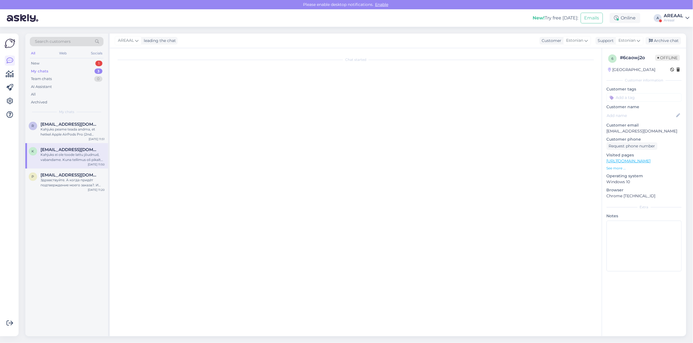
scroll to position [0, 0]
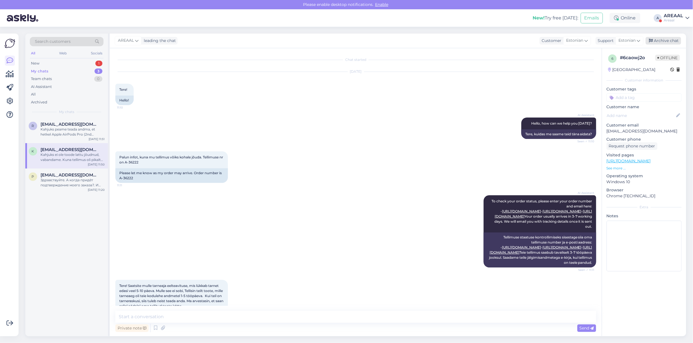
click at [670, 42] on div "Archive chat" at bounding box center [663, 41] width 35 height 8
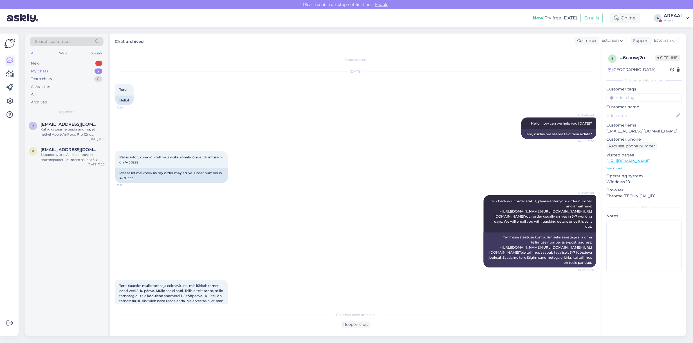
click at [24, 134] on div "Search customers All Web Socials New 1 My chats 2 Team chats 0 AI Assistant All…" at bounding box center [357, 185] width 671 height 316
click at [48, 132] on div "Kahjuks peame teada andma, et hetkel Apple AirPods Pro (2nd generation) USB-C, …" at bounding box center [73, 132] width 64 height 10
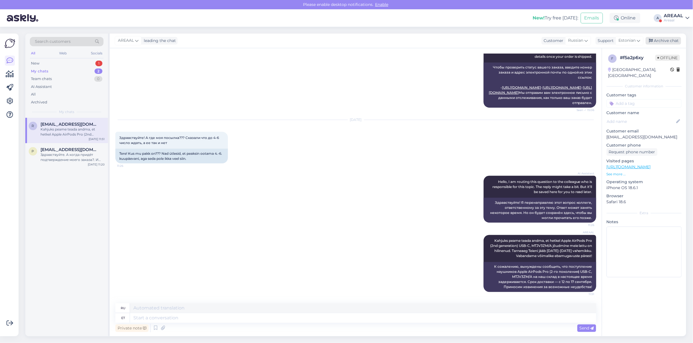
click at [669, 40] on div "Archive chat" at bounding box center [663, 41] width 35 height 8
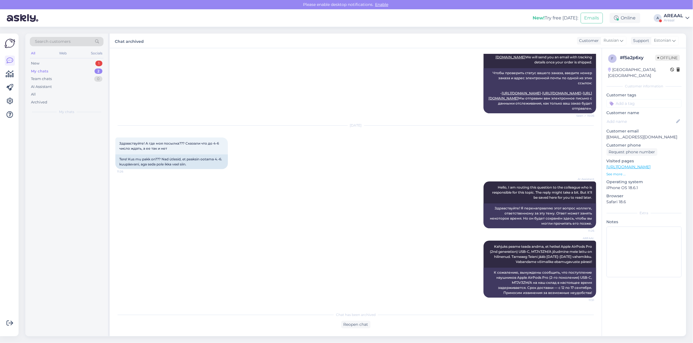
scroll to position [303, 0]
click at [93, 62] on div "New 1" at bounding box center [67, 63] width 74 height 8
click at [72, 127] on div "Saan ma saabunud e-mailist õigesti aru, et tellimust ei olnud võimalik täita ja…" at bounding box center [73, 132] width 64 height 10
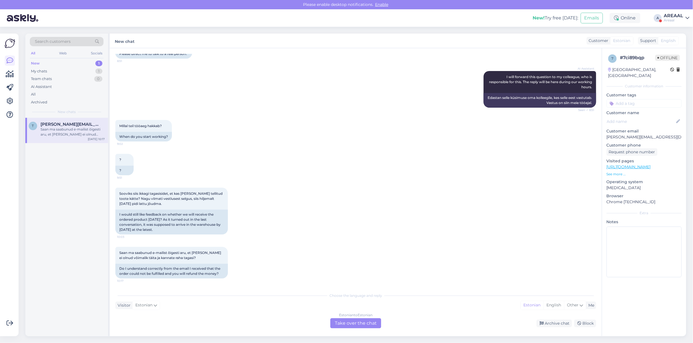
click at [364, 323] on div "Estonian to Estonian Take over the chat" at bounding box center [355, 323] width 51 height 10
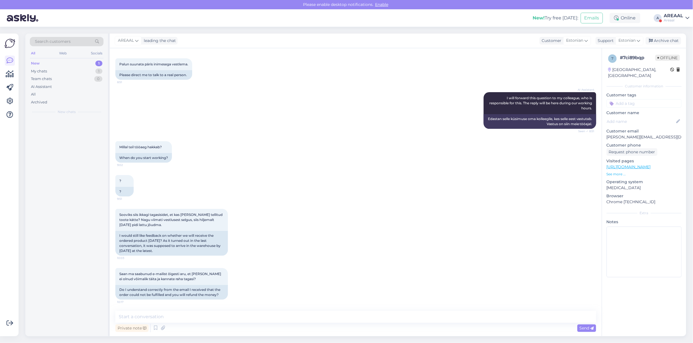
scroll to position [1784, 0]
click at [353, 320] on textarea at bounding box center [355, 316] width 481 height 12
paste textarea "Kahjuks ei ole toode lattu jõudnud, vabandame. Kuna tellimus oli pikalt avatud …"
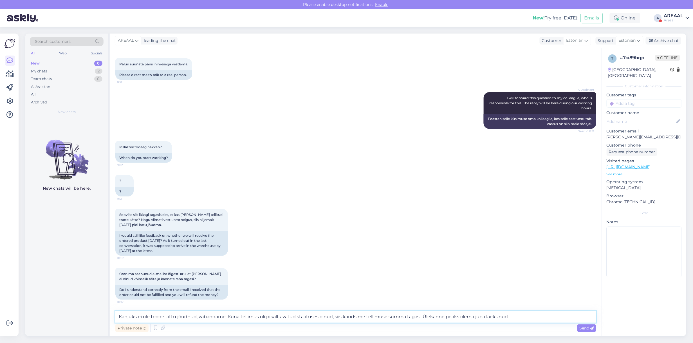
click at [521, 317] on textarea "Kahjuks ei ole toode lattu jõudnud, vabandame. Kuna tellimus oli pikalt avatud …" at bounding box center [355, 316] width 481 height 12
drag, startPoint x: 535, startPoint y: 316, endPoint x: 421, endPoint y: 317, distance: 113.7
click at [421, 317] on textarea "Kahjuks ei ole toode lattu jõudnud, vabandame. Kuna tellimus oli pikalt avatud …" at bounding box center [355, 316] width 481 height 12
type textarea "Kahjuks ei ole toode lattu jõudnud, vabandame. Kuna tellimus oli pikalt avatud …"
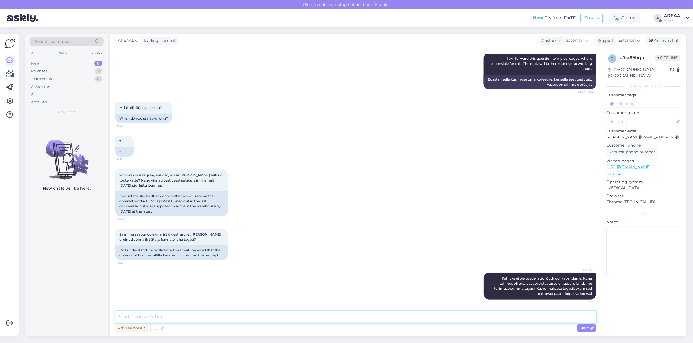
click at [222, 317] on textarea at bounding box center [355, 316] width 481 height 12
click at [216, 312] on textarea "Tagasimakse kinnituseks edastame väljavõte kaardimakse süsteemist." at bounding box center [355, 316] width 481 height 12
type textarea "Tagasimakse kinnituseks edastame väljavõtte kaardimakse süsteemist."
click at [165, 327] on icon at bounding box center [163, 327] width 8 height 8
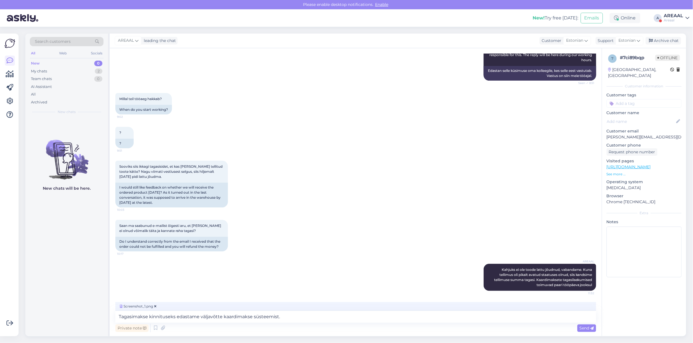
drag, startPoint x: 317, startPoint y: 322, endPoint x: 317, endPoint y: 316, distance: 6.8
click at [317, 319] on div "Screenshot_1.png Tagasimakse kinnituseks edastame väljavõtte kaardimakse süstee…" at bounding box center [355, 317] width 481 height 31
click at [317, 314] on textarea "Tagasimakse kinnituseks edastame väljavõtte kaardimakse süsteemist." at bounding box center [355, 316] width 481 height 12
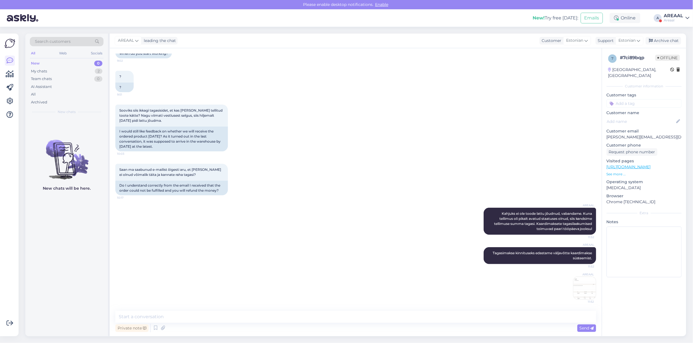
click at [577, 296] on img at bounding box center [585, 287] width 23 height 23
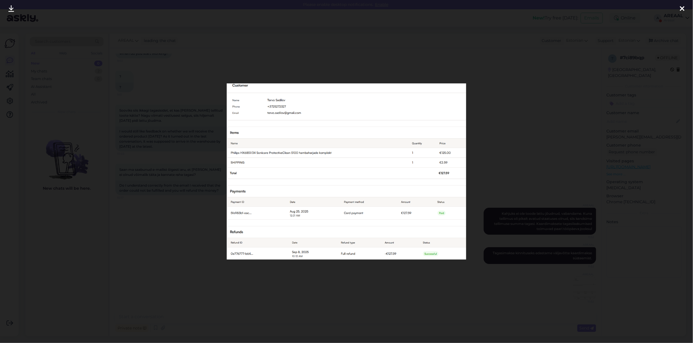
click at [507, 298] on div at bounding box center [346, 171] width 693 height 343
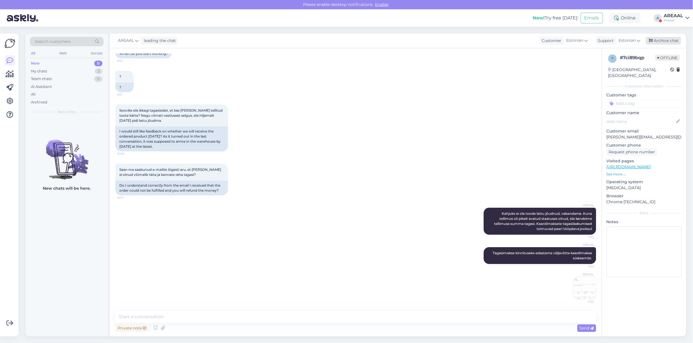
click at [662, 40] on div "Archive chat" at bounding box center [663, 41] width 35 height 8
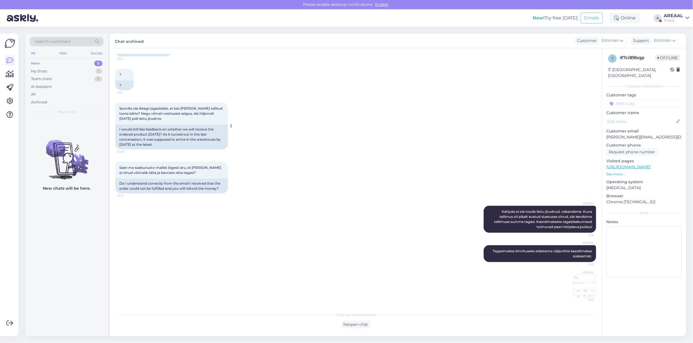
click at [183, 113] on span "Sooviks siis ikkagi tagasisidet, et kas täna saame tellitud toote kätte? Nagu v…" at bounding box center [171, 113] width 104 height 14
click at [59, 70] on div "My chats 1" at bounding box center [67, 71] width 74 height 8
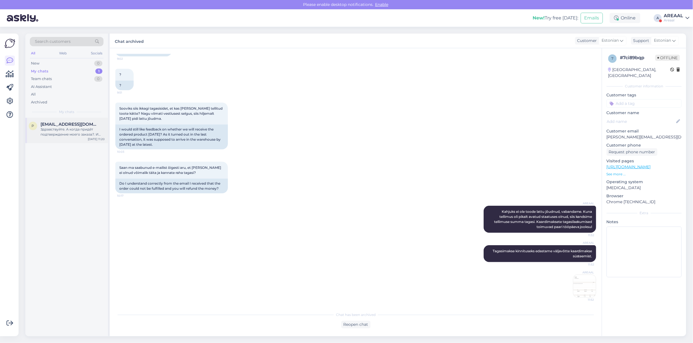
click at [73, 124] on span "[EMAIL_ADDRESS][DOMAIN_NAME]" at bounding box center [70, 124] width 59 height 5
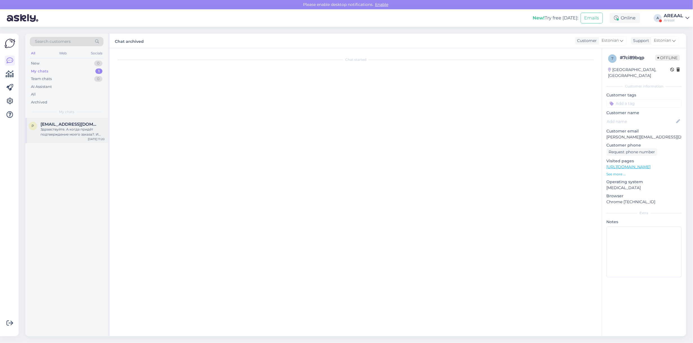
scroll to position [0, 0]
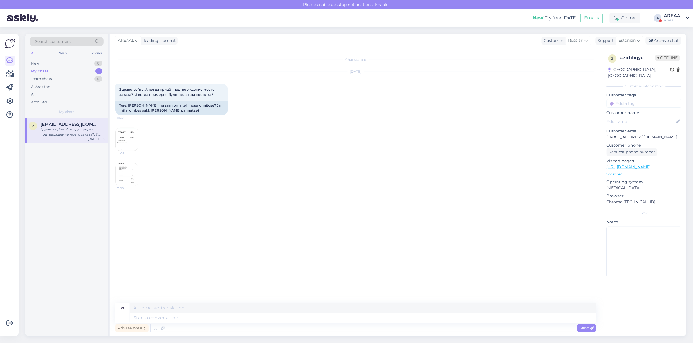
click at [130, 137] on img at bounding box center [127, 139] width 23 height 23
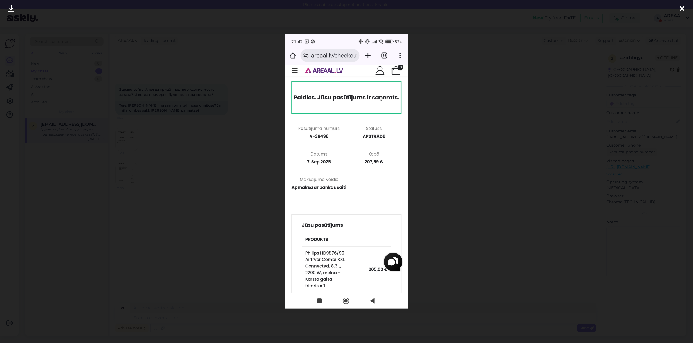
click at [195, 148] on div at bounding box center [346, 171] width 693 height 343
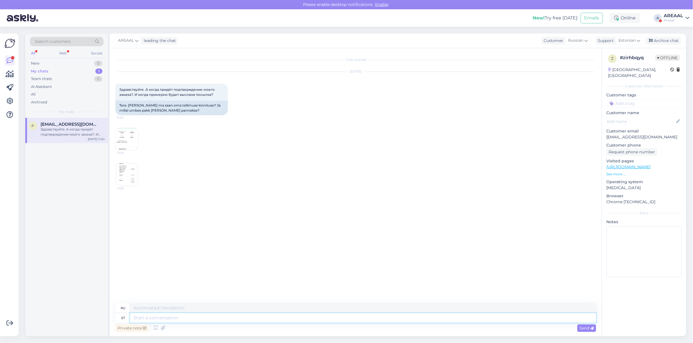
click at [177, 319] on textarea at bounding box center [363, 318] width 466 height 10
click at [205, 318] on textarea at bounding box center [363, 318] width 466 height 10
type textarea "Tere! E"
type textarea "Привет!"
type textarea "Tere! Edastame tel"
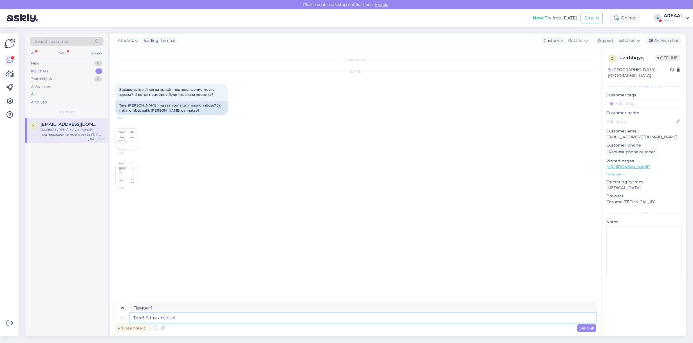
type textarea "Здравствуйте! Мы пересылаем"
type textarea "Tere! Edastame tellimuse kinnituse.,"
type textarea "Здравствуйте! Мы отправляем заказ."
type textarea "Tere! Edastame tellimuse kinnituse.,"
type textarea "Здравствуйте! Мы отправляем вам kinnituse.,"
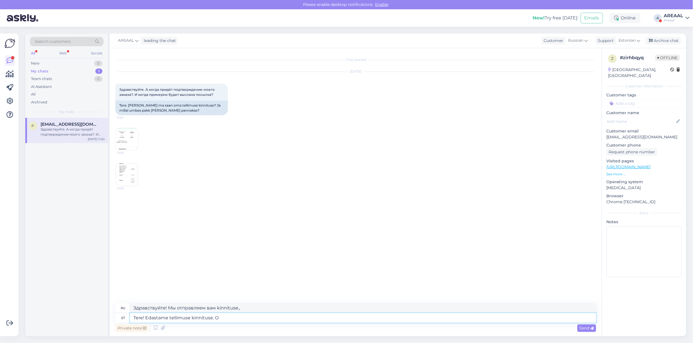
type textarea "Tere! Edastame tellimuse kinnituse. Or"
type textarea "Здравствуйте! Мы отправляем вам подтверждение заказа."
type textarea "Tere! Edastame tellimuse kinnituse. Orienteeruv tarne"
type textarea "Здравствуйте! Мы отправляем вам подтверждение заказа. Для справки."
type textarea "Tere! Edastame tellimuse kinnituse. Orienteeruv tarneaeg 1-2 näd"
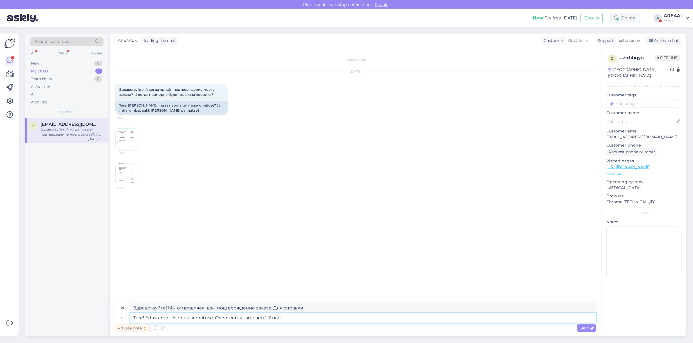
type textarea "Здравствуйте! Мы отправляем вам подтверждение заказа. Ориентировочное время дос…"
type textarea "Tere! Edastame tellimuse kinnituse. Orienteeruv tarneaeg 1-2 nädalat."
type textarea "Здравствуйте! Мы отправляем вам подтверждение заказа. Ориентировочный срок дост…"
type textarea "Tere! Edastame tellimuse kinnituse. Orienteeruv tarneaeg 1-2 nädalat."
click at [165, 327] on icon at bounding box center [163, 327] width 8 height 8
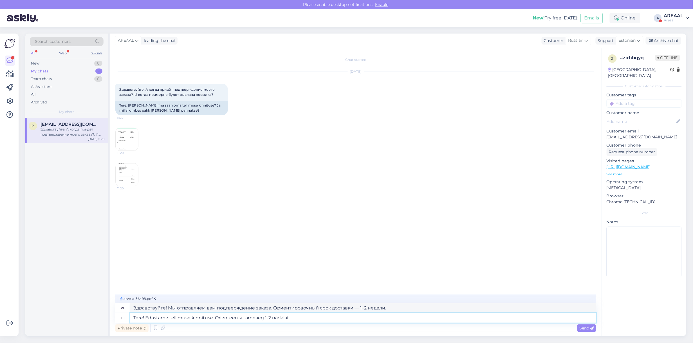
click at [263, 319] on textarea "Tere! Edastame tellimuse kinnituse. Orienteeruv tarneaeg 1-2 nädalat." at bounding box center [363, 318] width 466 height 10
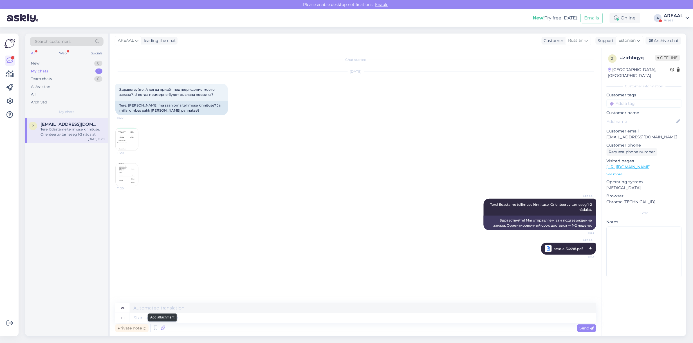
click at [162, 328] on icon at bounding box center [163, 327] width 8 height 8
click at [390, 197] on div "AREAAL Tere! Edastame tellimuse kinnituse. Orienteeruv tarneaeg 1-2 nädalat. 11…" at bounding box center [355, 226] width 481 height 68
click at [665, 40] on div "Archive chat" at bounding box center [663, 41] width 35 height 8
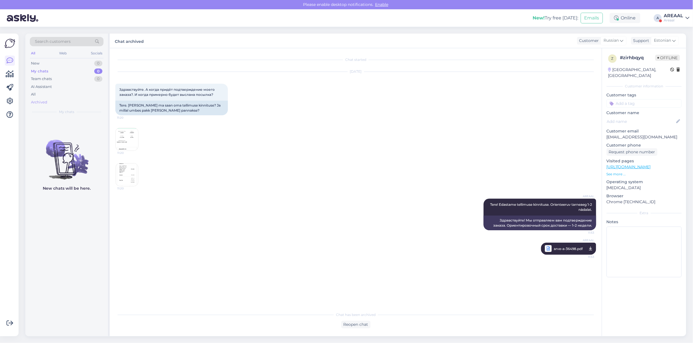
click at [70, 99] on div "Archived" at bounding box center [67, 102] width 74 height 8
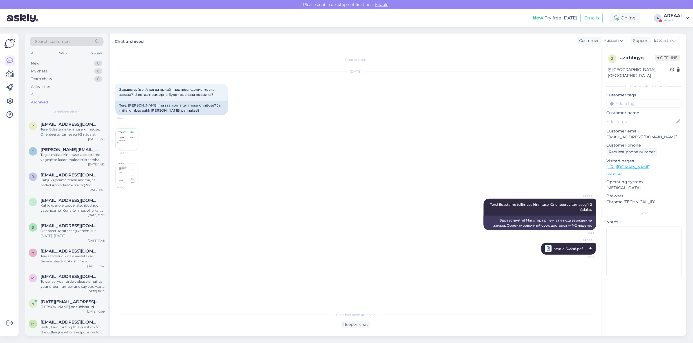
click at [70, 92] on div "All" at bounding box center [67, 94] width 74 height 8
click at [76, 127] on div "Tellisin 2 telekat pikseliino oÜ nime alt, millal need kohale võiksid jõuda?" at bounding box center [73, 132] width 64 height 10
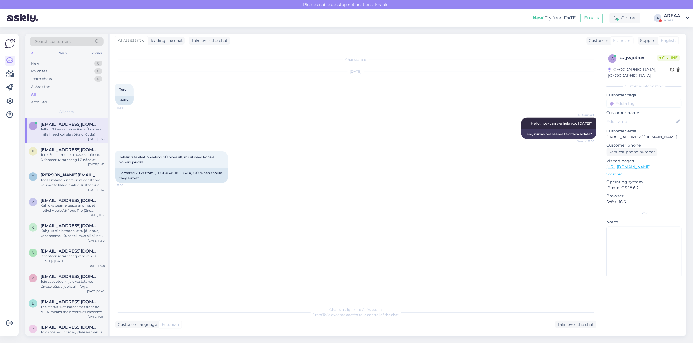
click at [630, 134] on p "[EMAIL_ADDRESS][DOMAIN_NAME]" at bounding box center [644, 137] width 75 height 6
copy p "[EMAIL_ADDRESS][DOMAIN_NAME]"
click at [566, 327] on div "Take over the chat" at bounding box center [576, 324] width 41 height 8
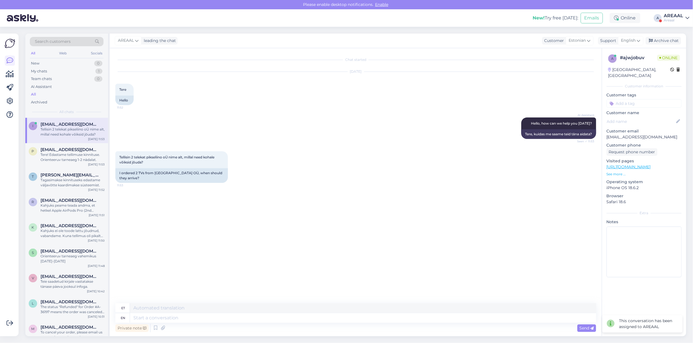
click at [517, 323] on div "Private note Send" at bounding box center [355, 327] width 481 height 11
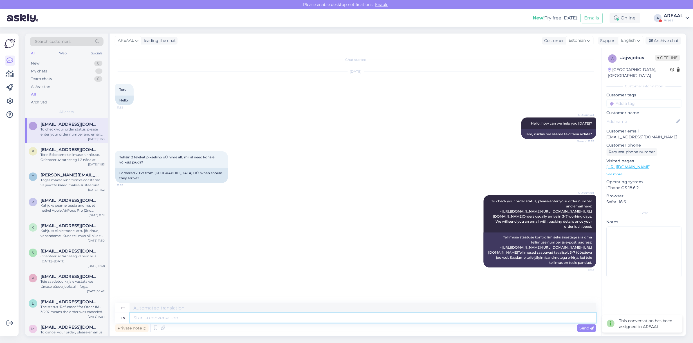
click at [517, 317] on textarea at bounding box center [363, 318] width 466 height 10
type textarea "Tarneaeg a"
type textarea "Tarneaeg"
type textarea "Tarneaeg antud"
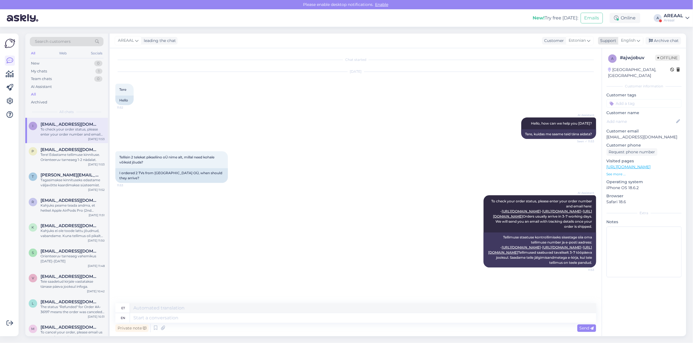
click at [635, 39] on span "English" at bounding box center [628, 40] width 15 height 6
type input "est"
click at [617, 63] on link "Estonian" at bounding box center [621, 65] width 62 height 9
click at [312, 318] on textarea at bounding box center [355, 316] width 481 height 12
type textarea "Tarneaeg antud mudelile kuni 4 nädalat alates tellimuse vormistamisest"
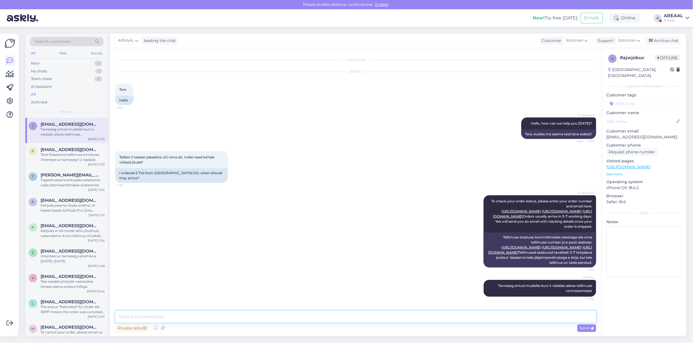
scroll to position [17, 0]
click at [670, 38] on div "Archive chat" at bounding box center [663, 41] width 35 height 8
click at [674, 18] on div "Areaal" at bounding box center [673, 20] width 19 height 5
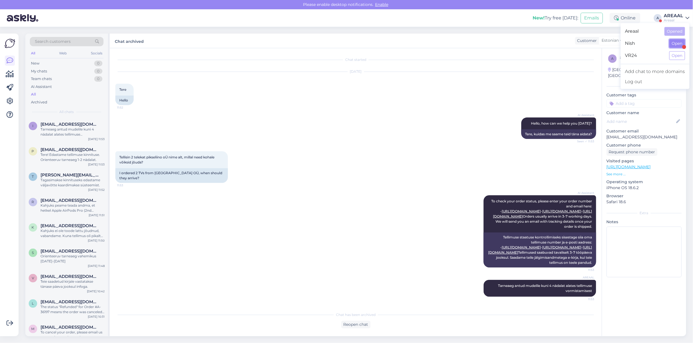
click at [677, 40] on button "Open" at bounding box center [678, 43] width 16 height 9
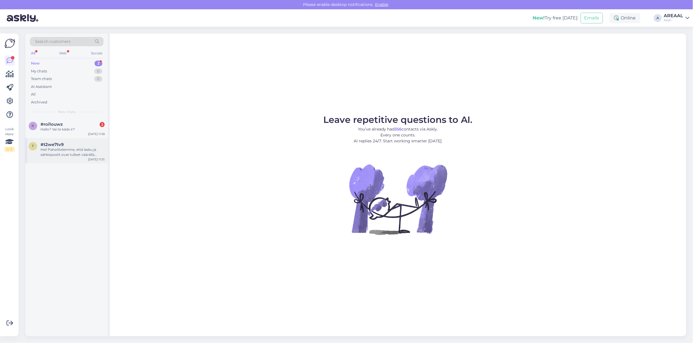
click at [85, 138] on div "t #t2we7tv9 Hei! Pahoittelemme, että lasku ja sähköpostit ovat tulleet väärällä…" at bounding box center [66, 150] width 83 height 25
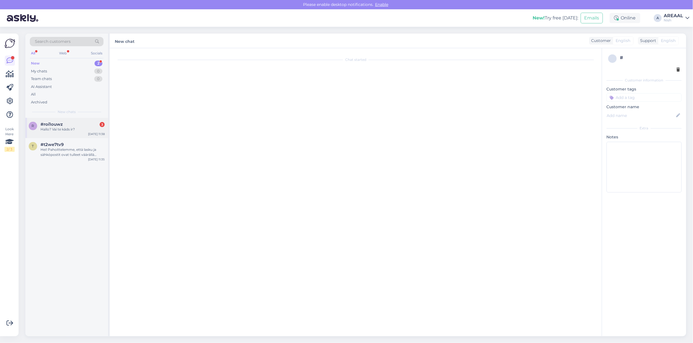
click at [83, 125] on div "#roi1ouwz 3" at bounding box center [73, 124] width 64 height 5
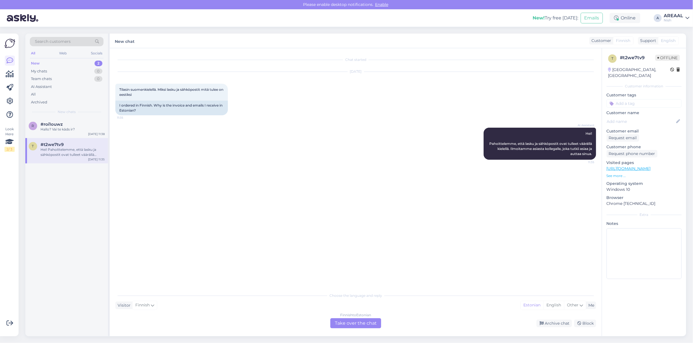
click at [295, 161] on div "AI Assistant Hei! Pahoittelemme, että lasku ja sähköpostit ovat tulleet vääräll…" at bounding box center [355, 143] width 481 height 44
click at [343, 317] on div "Finnish to Estonian" at bounding box center [356, 314] width 31 height 5
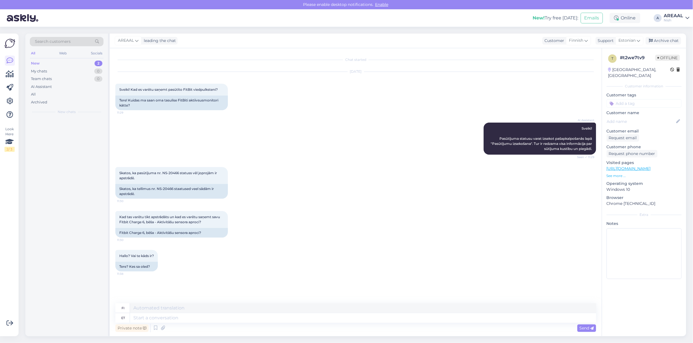
click at [339, 316] on textarea at bounding box center [363, 318] width 466 height 10
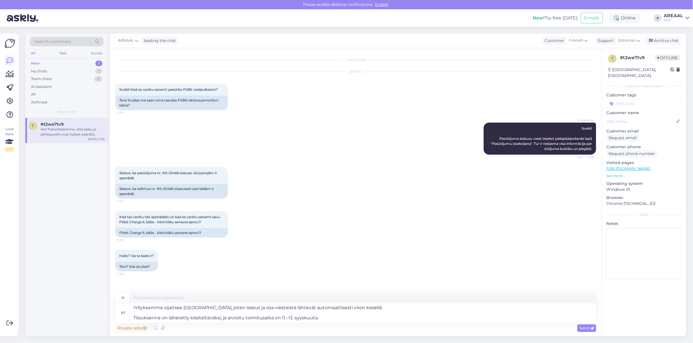
type textarea "Yrityksemme sijaitsee Virossa, joten laskut ja osa viesteistä lähtevät automaat…"
click at [310, 294] on textarea at bounding box center [363, 298] width 466 height 10
paste textarea "Yrityksemme sijaitsee Virossa, joten laskut ja osa viesteistä lähtevät automaat…"
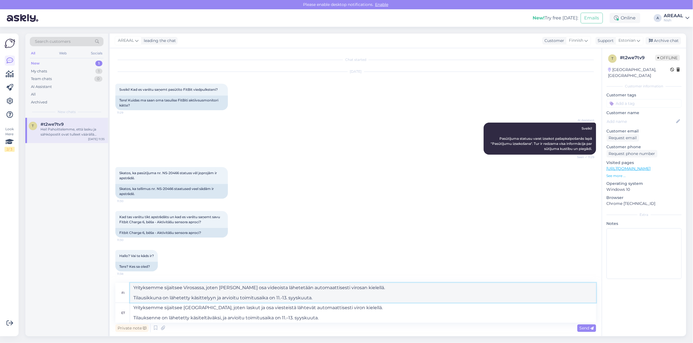
paste textarea "sa, joten laskut ja osa viesteistä lähtevät automaattisesti viron kielellä. Til…"
type textarea "Yrityksemme sijaitsee Virossa, joten laskut ja osa viesteistä lähtevät automaat…"
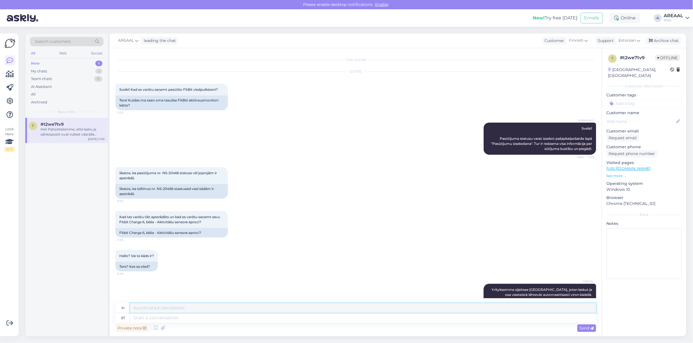
scroll to position [53, 0]
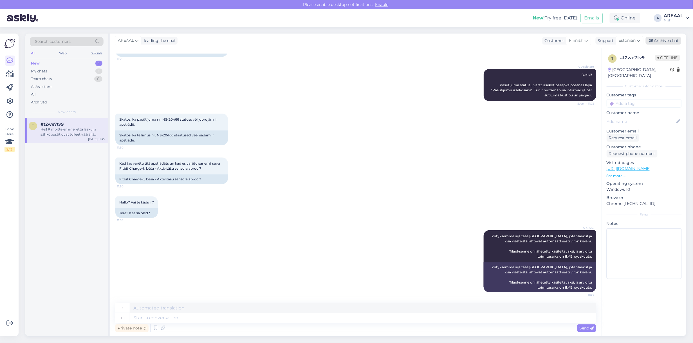
click at [659, 40] on div "Archive chat" at bounding box center [663, 41] width 35 height 8
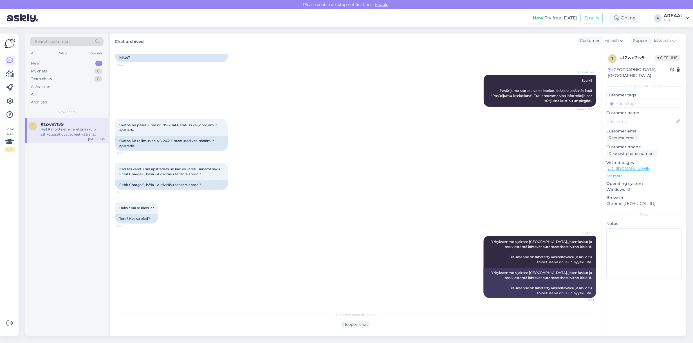
click at [88, 64] on div "New 1" at bounding box center [67, 63] width 74 height 8
click at [85, 124] on div "#t2we7tv9" at bounding box center [73, 124] width 64 height 5
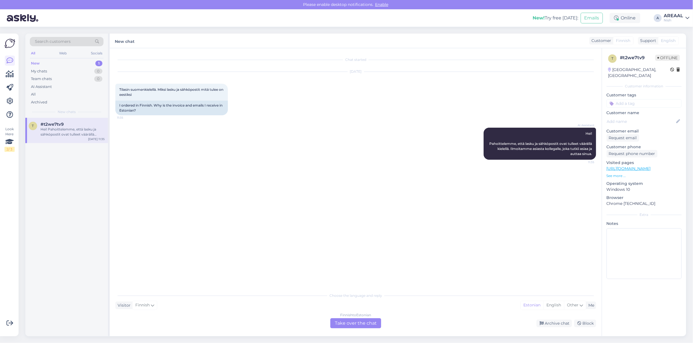
scroll to position [0, 0]
click at [94, 72] on div "My chats 0" at bounding box center [67, 71] width 74 height 8
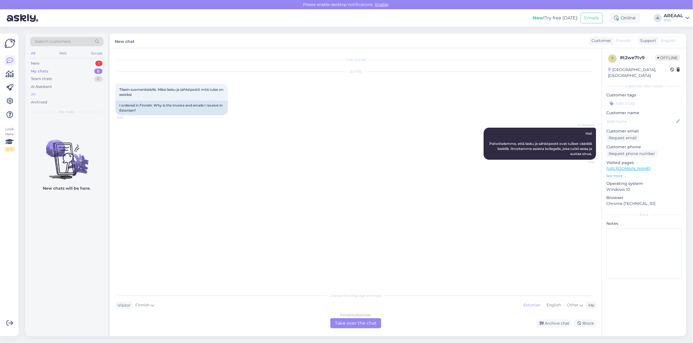
click at [71, 96] on div "All" at bounding box center [67, 94] width 74 height 8
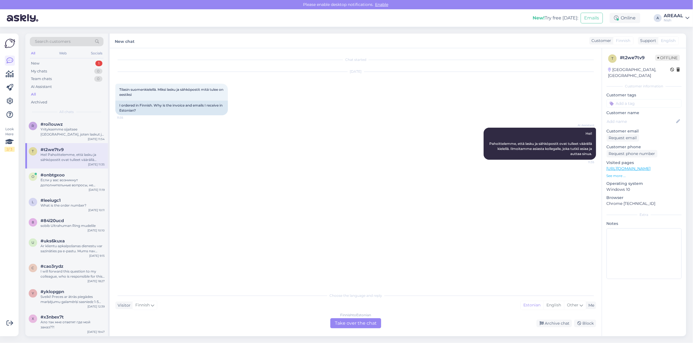
click at [69, 130] on div "Yrityksemme sijaitsee Virossa, joten laskut ja osa viesteistä lähtevät automaat…" at bounding box center [73, 132] width 64 height 10
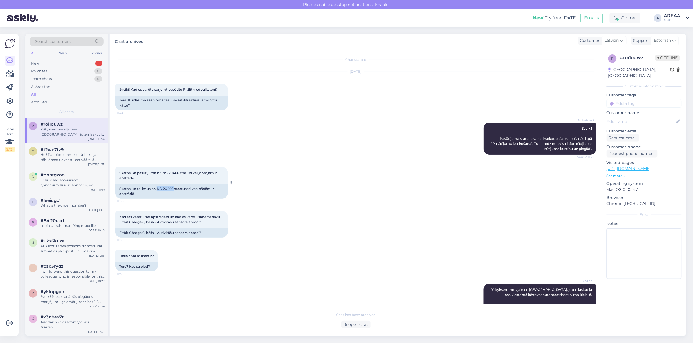
drag, startPoint x: 175, startPoint y: 187, endPoint x: 157, endPoint y: 189, distance: 17.8
click at [157, 189] on div "Skatos, ka tellimus nr. NS-20466 staatused veel sādām ir apstrādē." at bounding box center [171, 191] width 113 height 15
copy div "NS-20466"
click at [87, 154] on div "Hei! Pahoittelemme, että lasku ja sähköpostit ovat tulleet väärällä kielellä. I…" at bounding box center [73, 157] width 64 height 10
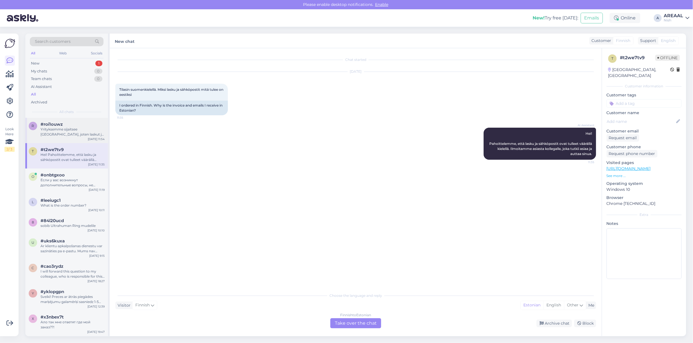
click at [77, 128] on div "Yrityksemme sijaitsee Virossa, joten laskut ja osa viesteistä lähtevät automaat…" at bounding box center [73, 132] width 64 height 10
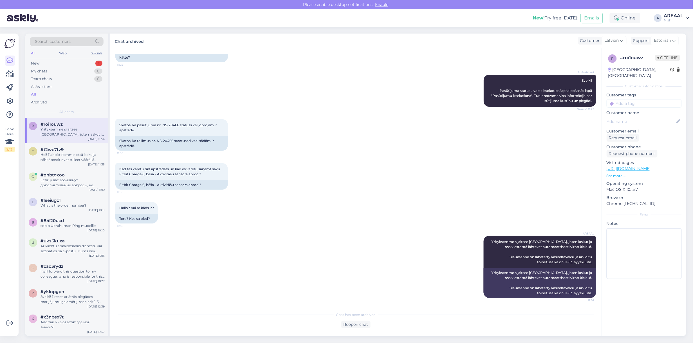
drag, startPoint x: 463, startPoint y: 259, endPoint x: 475, endPoint y: 271, distance: 16.7
click at [463, 259] on div "AREAAL Yrityksemme sijaitsee Virossa, joten laskut ja osa viesteistä lähtevät a…" at bounding box center [355, 266] width 481 height 74
drag, startPoint x: 475, startPoint y: 271, endPoint x: 476, endPoint y: 267, distance: 4.3
click at [479, 269] on div at bounding box center [481, 267] width 5 height 62
click at [480, 267] on icon at bounding box center [480, 266] width 1 height 3
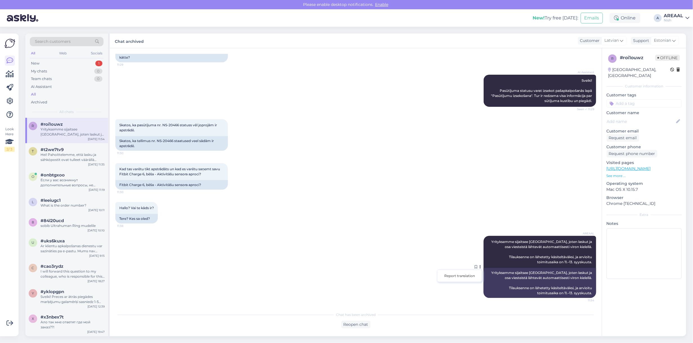
click at [348, 265] on div "AREAAL Yrityksemme sijaitsee Virossa, joten laskut ja osa viesteistä lähtevät a…" at bounding box center [355, 266] width 481 height 74
click at [357, 331] on div "Chat started Sep 8 2025 Sveiki! Kad es varētu saņemt pasūtīto FitBit viedpulkst…" at bounding box center [356, 192] width 492 height 288
click at [355, 319] on div "Chat has been archived Reopen chat" at bounding box center [355, 317] width 481 height 19
click at [358, 325] on div "Reopen chat" at bounding box center [355, 324] width 29 height 8
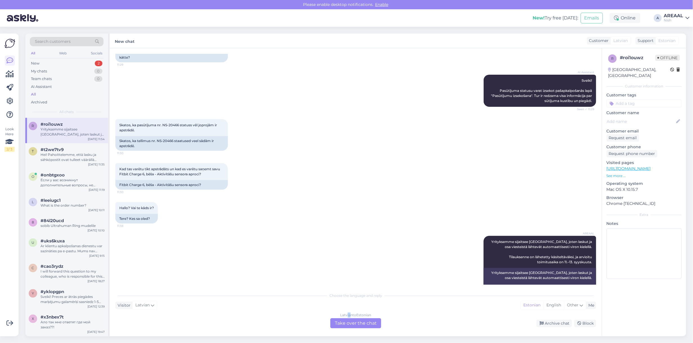
click at [349, 315] on div "Latvian to Estonian" at bounding box center [356, 314] width 31 height 5
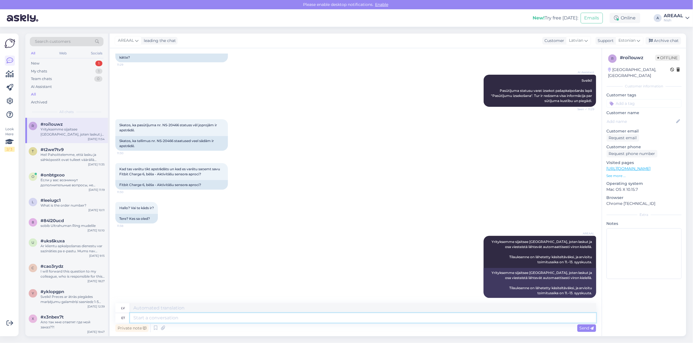
click at [182, 314] on textarea at bounding box center [363, 318] width 466 height 10
type textarea "Teie te"
type textarea "Tavs"
type textarea "Teie tellimuse or"
type textarea "Jūsu pasūtījums"
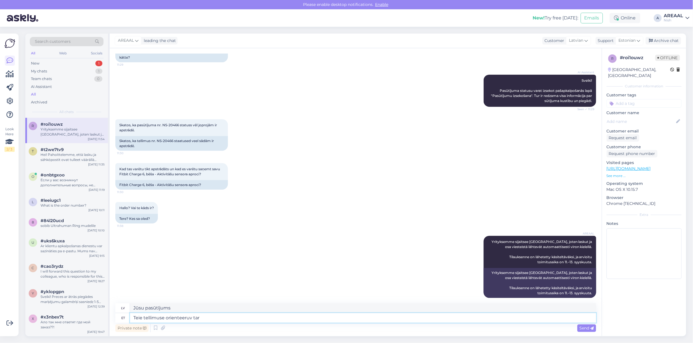
type textarea "Teie tellimuse orienteeruv tarn"
type textarea "Jūsu pasūtījuma tāme"
type textarea "Teie tellimuse orienteeruv tarneaeg"
type textarea "Paredzamais pasūtījuma piegādes laiks"
type textarea "Teie tellimuse orienteeruv tarneaeg on vah"
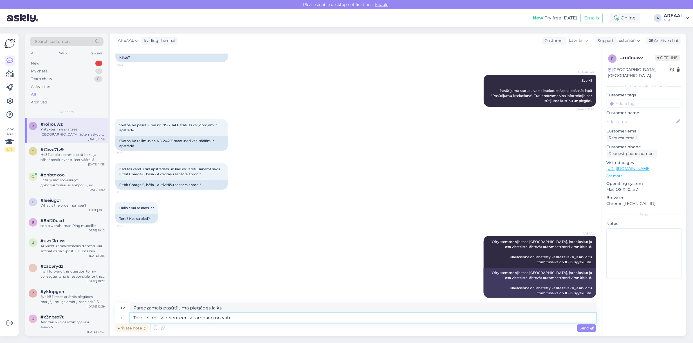
type textarea "Paredzamais pasūtījuma piegādes laiks ir"
type textarea "Teie tellimuse orienteeruv tarneaeg on vahemikus 1"
type textarea "Paredzamais pasūtījuma piegādes laiks ir no plkst."
type textarea "Teie tellimuse orienteeruv tarneaeg on vahemikus 12-16 sep"
type textarea "Paredzamais pasūtījuma piegādes laiks ir no 12 līdz 16"
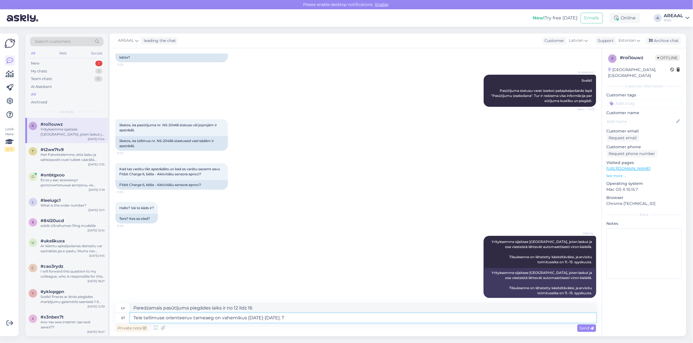
type textarea "Teie tellimuse orienteeruv tarneaeg on vahemikus 12-16 september. Te"
type textarea "Paredzamais pasūtījuma piegādes laiks ir no 12. līdz 16. septembrim."
type textarea "Teie tellimuse orienteeruv tarneaeg on vahemikus 12-16 september. Tellimus suu"
type textarea "Paredzamais pasūtījuma piegādes laiks ir no 12. līdz 16. septembrim. Pasūtīt"
type textarea "Teie tellimuse orienteeruv tarneaeg on vahemikus 12-16 september. Tellimus suua…"
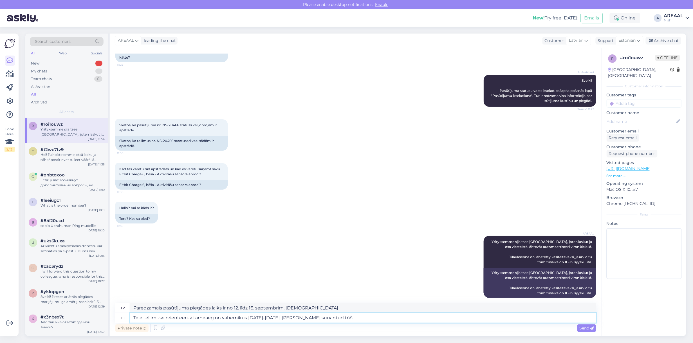
type textarea "Paredzamais pasūtījuma piegādes laiks ir no 12. līdz 16. septembrim. Pasūtījums…"
type textarea "Teie tellimuse orienteeruv tarneaeg on vahemikus 12-16 september. Tellimus suua…"
type textarea "Paredzamais pasūtījuma piegādes laiks ir no 12. līdz 16. septembrim. Pasūtījums…"
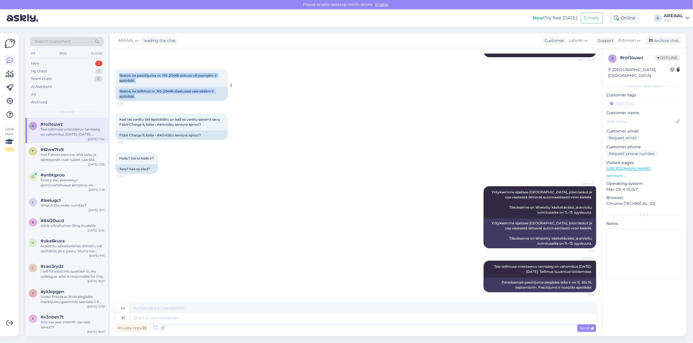
copy div "Skatos, ka pasūtījuma nr. NS-20466 statuss vēl joprojām ir apstrādē. 11:30 Skat…"
drag, startPoint x: 124, startPoint y: 78, endPoint x: 116, endPoint y: 71, distance: 10.6
click at [116, 71] on div "Skatos, ka pasūtījuma nr. NS-20466 statuss vēl joprojām ir apstrādē. 11:30 Skat…" at bounding box center [171, 86] width 113 height 32
click at [179, 119] on span "Kad tas varētu tikt apstrādāts un kad es varētu saņemt savu Fitbit Charge 6, bē…" at bounding box center [170, 121] width 102 height 9
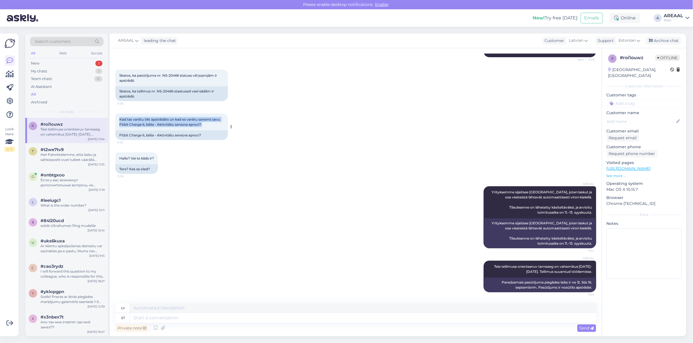
copy div "Kad tas varētu tikt apstrādāts un kad es varētu saņemt savu Fitbit Charge 6, bē…"
click at [179, 119] on span "Kad tas varētu tikt apstrādāts un kad es varētu saņemt savu Fitbit Charge 6, bē…" at bounding box center [170, 121] width 102 height 9
click at [296, 217] on div "AREAAL Yrityksemme sijaitsee Virossa, joten laskut ja osa viesteistä lähtevät a…" at bounding box center [355, 217] width 481 height 74
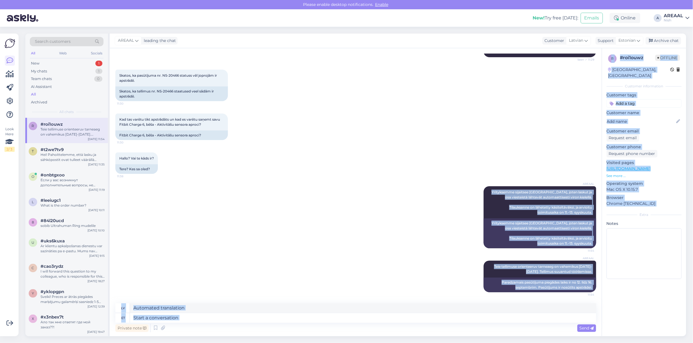
copy div "Yrityksemme sijaitsee Virossa, joten laskut ja osa viesteistä lähtevät automaat…"
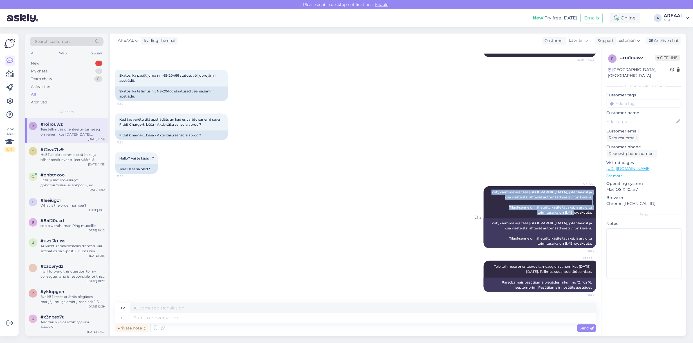
copy span "Yrityksemme sijaitsee Virossa, joten laskut ja osa viesteistä lähtevät automaat…"
drag, startPoint x: 487, startPoint y: 188, endPoint x: 590, endPoint y: 214, distance: 105.9
click at [590, 214] on div "AREAAL Yrityksemme sijaitsee Virossa, joten laskut ja osa viesteistä lähtevät a…" at bounding box center [540, 202] width 113 height 32
click at [74, 162] on div "Hei! Pahoittelemme, että lasku ja sähköpostit ovat tulleet väärällä kielellä. I…" at bounding box center [73, 157] width 64 height 10
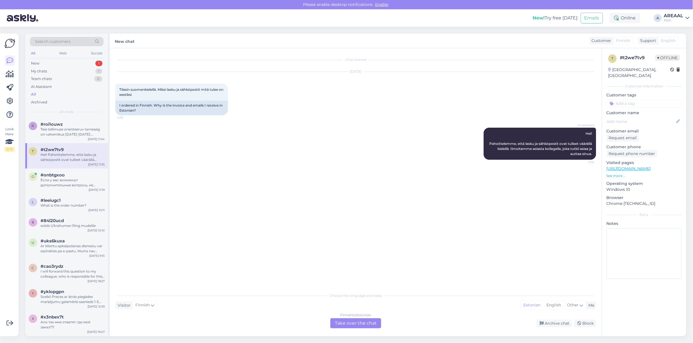
click at [366, 321] on div "Finnish to Estonian Take over the chat" at bounding box center [355, 323] width 51 height 10
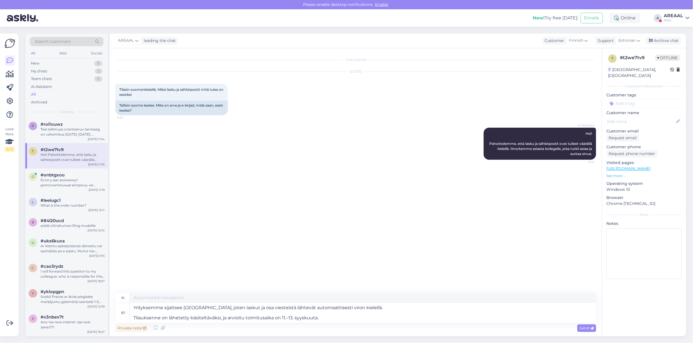
type textarea "Yrityksemme sijaitsee Virossa, joten laskut ja osa viesteistä lähtevät automaat…"
click at [313, 295] on textarea at bounding box center [363, 298] width 466 height 10
paste textarea "Yrityksemme sijaitsee Virossa, joten laskut ja osa viesteistä lähtevät automaat…"
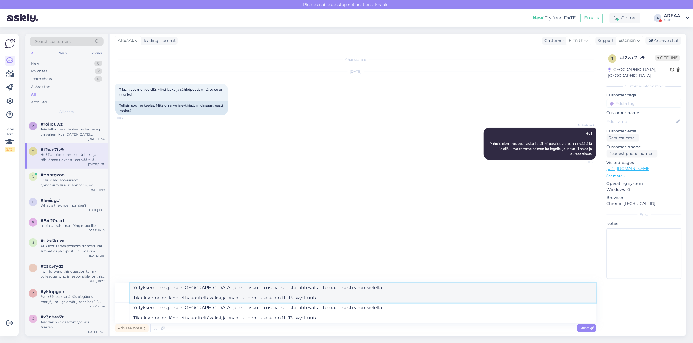
click at [319, 295] on textarea "Yrityksemme sijaitsee Virossa, joten laskut ja osa viesteistä lähtevät automaat…" at bounding box center [363, 293] width 466 height 20
paste textarea "Yrityksemme sijaitsee Virossa, joten laskut ja osa viesteistä lähtevät automaat…"
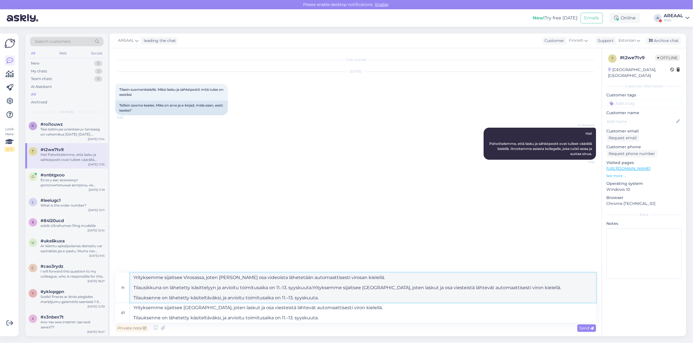
paste textarea
type textarea "Yrityksemme sijaitsee Virossa, joten laskut ja osa viesteistä lähtevät automaat…"
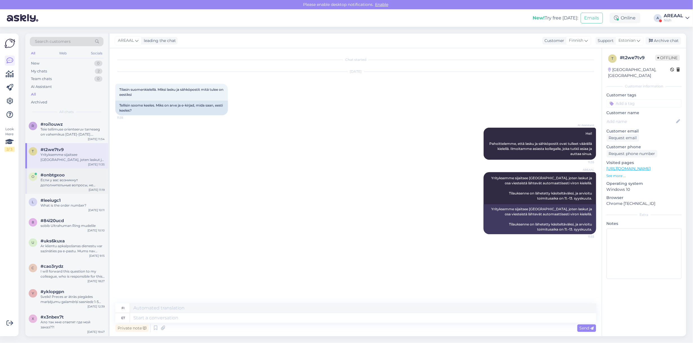
click at [57, 178] on div "Если у вас возникнут дополнительные вопросы, не стесняйтесь обращаться." at bounding box center [73, 182] width 64 height 10
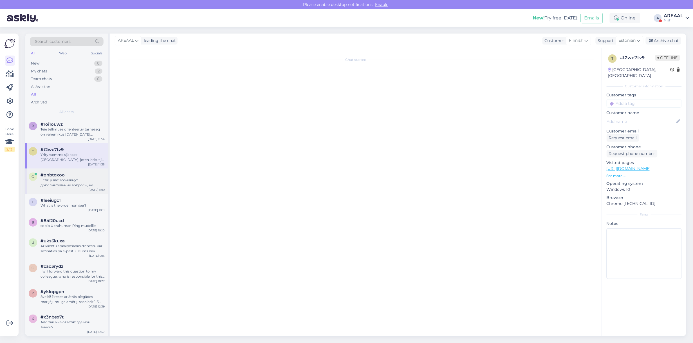
scroll to position [112, 0]
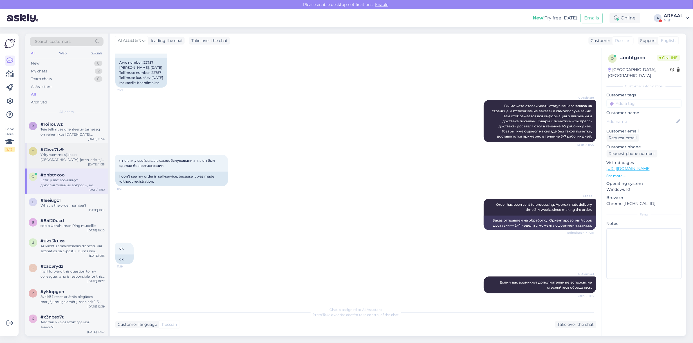
click at [73, 151] on div "#t2we7tv9" at bounding box center [73, 149] width 64 height 5
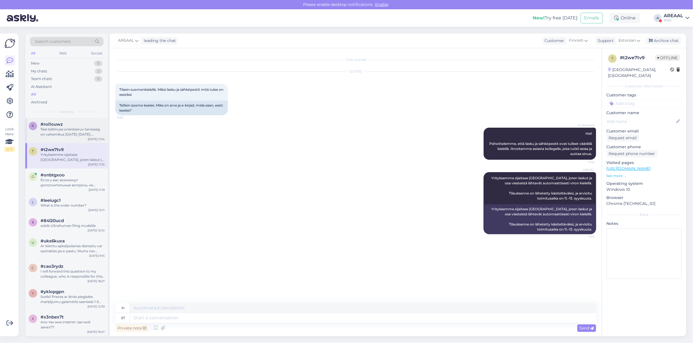
click at [78, 127] on div "Teie tellimuse orienteeruv tarneaeg on vahemikus 12-16 september. Tellimus suua…" at bounding box center [73, 132] width 64 height 10
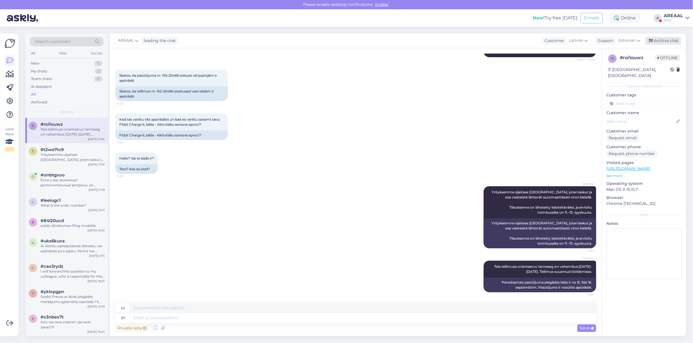
click at [664, 42] on div "Archive chat" at bounding box center [663, 41] width 35 height 8
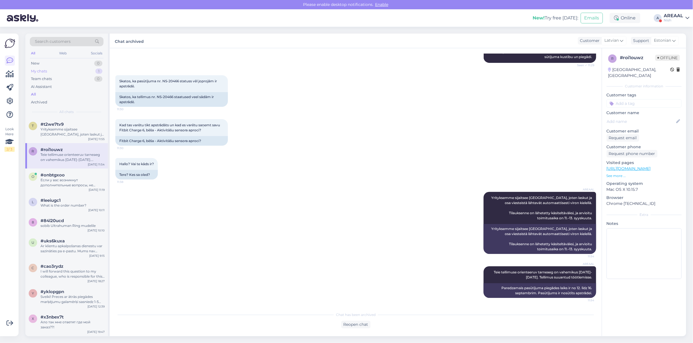
click at [93, 72] on div "My chats 1" at bounding box center [67, 71] width 74 height 8
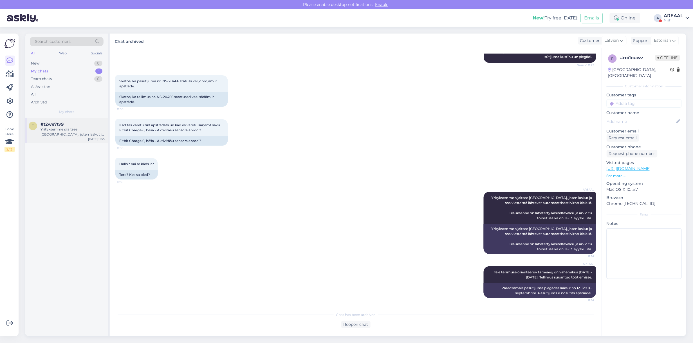
click at [73, 133] on div "Yrityksemme sijaitsee Virossa, joten laskut ja osa viesteistä lähtevät automaat…" at bounding box center [73, 132] width 64 height 10
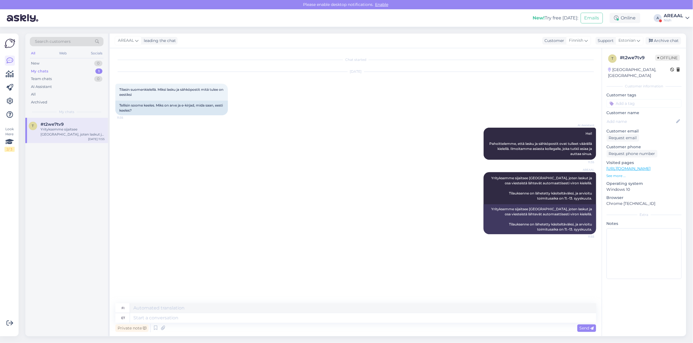
scroll to position [0, 0]
click at [666, 40] on div "Archive chat" at bounding box center [663, 41] width 35 height 8
click at [673, 15] on div "AREAAL" at bounding box center [673, 16] width 19 height 5
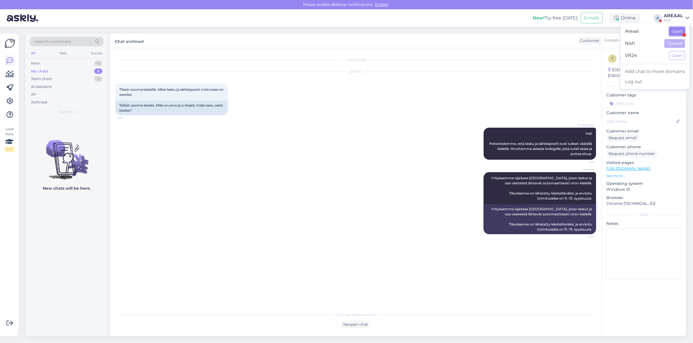
click at [678, 33] on button "Open" at bounding box center [678, 31] width 16 height 9
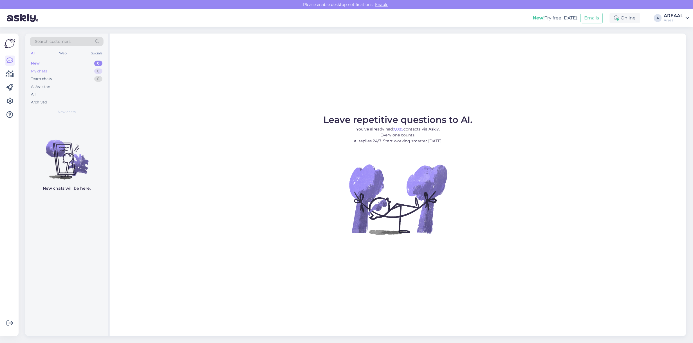
click at [95, 71] on div "0" at bounding box center [98, 71] width 8 height 6
click at [82, 98] on div "All" at bounding box center [67, 94] width 74 height 8
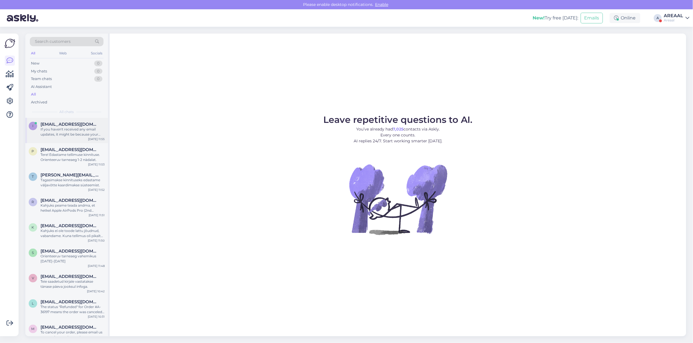
click at [78, 129] on div "If you haven't received any email updates, it might be because your order is st…" at bounding box center [73, 132] width 64 height 10
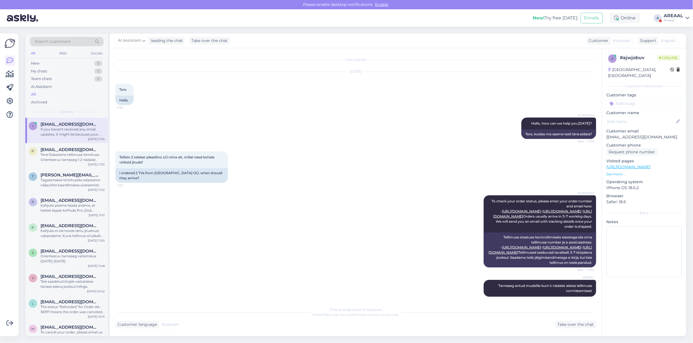
scroll to position [193, 0]
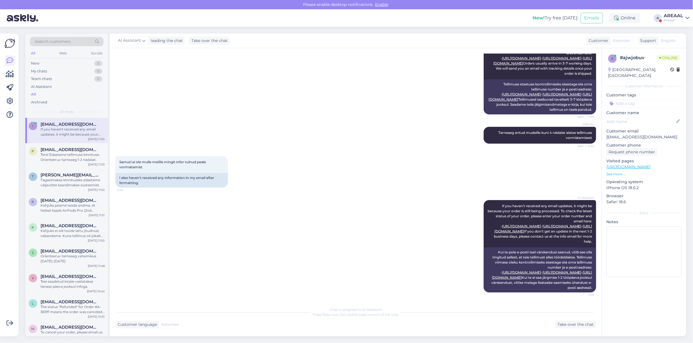
click at [286, 205] on div "AI Assistant If you haven't received any email updates, it might be because you…" at bounding box center [355, 246] width 481 height 105
click at [82, 155] on div "Tere! Edastame tellimuse kinnituse. Orienteeruv tarneaeg 1-2 nädalat." at bounding box center [73, 157] width 64 height 10
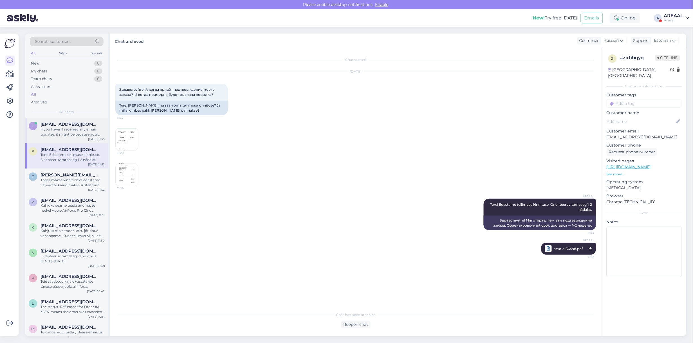
click at [78, 131] on div "If you haven't received any email updates, it might be because your order is st…" at bounding box center [73, 132] width 64 height 10
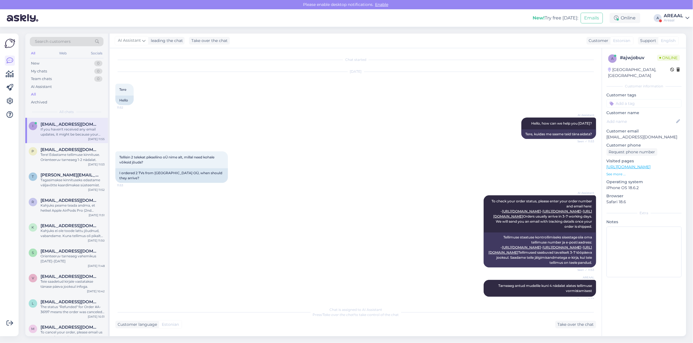
scroll to position [193, 0]
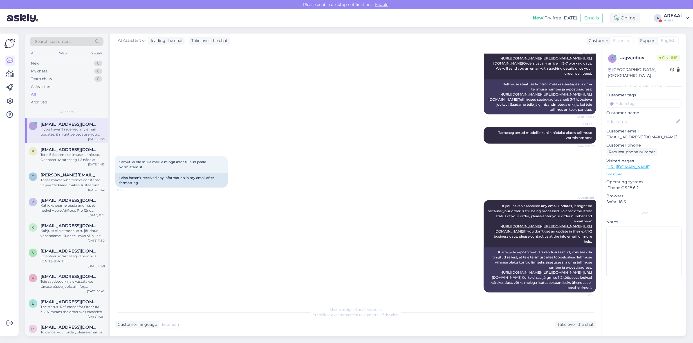
click at [258, 211] on div "AI Assistant If you haven't received any email updates, it might be because you…" at bounding box center [355, 246] width 481 height 105
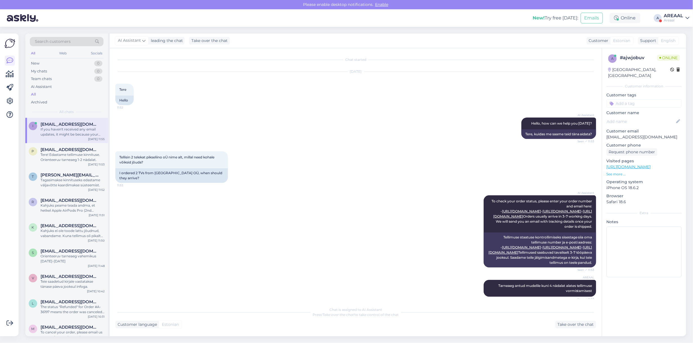
click at [259, 207] on div "AI Assistant To check your order status, please enter your order number and ema…" at bounding box center [355, 231] width 481 height 84
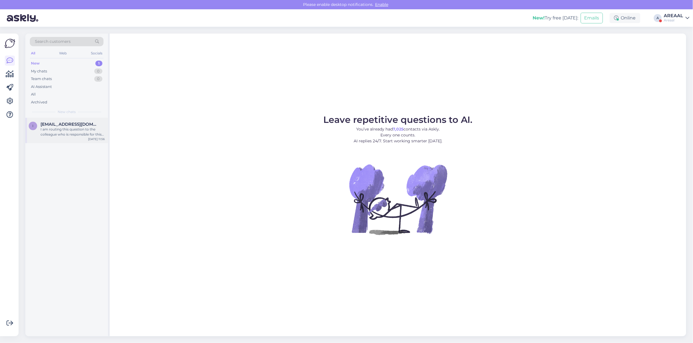
click at [96, 127] on div "I am routing this question to the colleague who is responsible for this topic. …" at bounding box center [73, 132] width 64 height 10
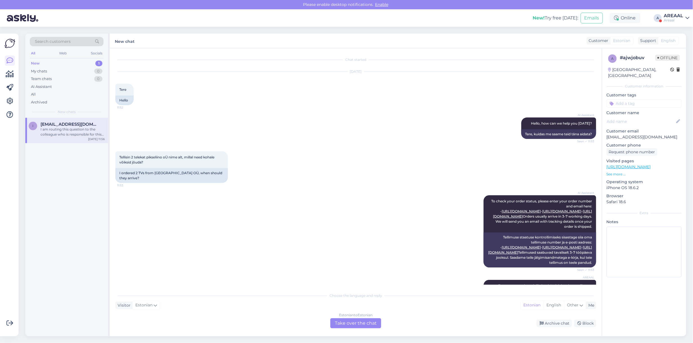
scroll to position [294, 0]
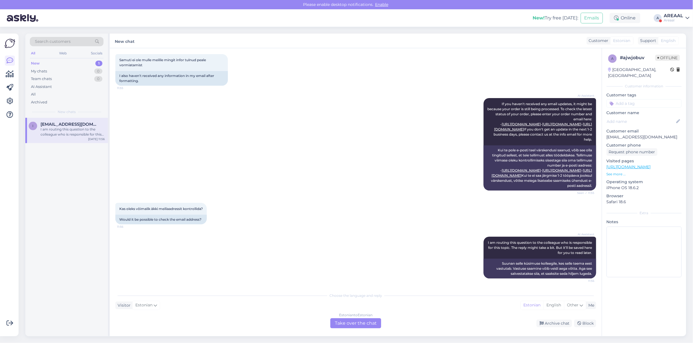
click at [682, 20] on div "Areaal" at bounding box center [673, 20] width 19 height 5
click at [681, 44] on button "Open" at bounding box center [678, 43] width 16 height 9
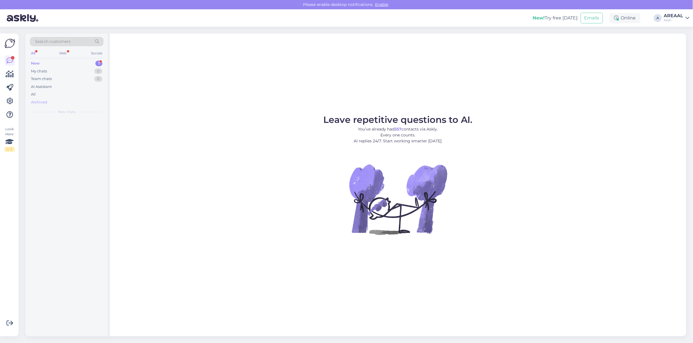
click at [60, 100] on div "Archived" at bounding box center [67, 102] width 74 height 8
click at [59, 97] on div "All" at bounding box center [67, 94] width 74 height 8
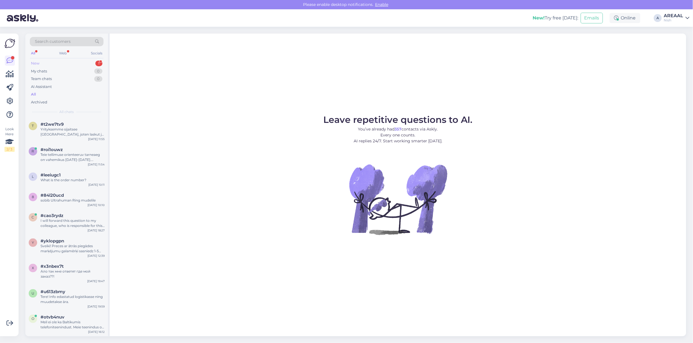
click at [88, 64] on div "New 1" at bounding box center [67, 63] width 74 height 8
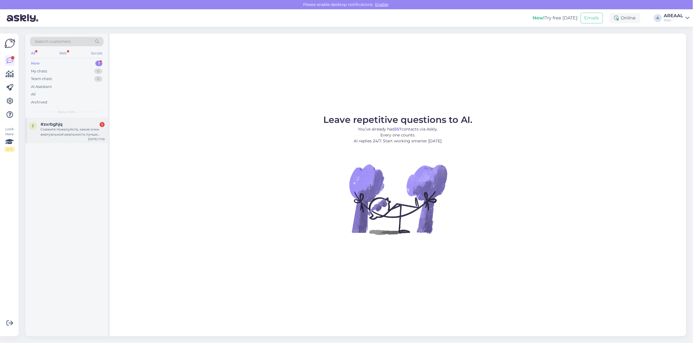
click at [67, 133] on div "Скажите пожалуйста, какие очки виртуальной реальности лучше заказать для ребёнк…" at bounding box center [73, 132] width 64 height 10
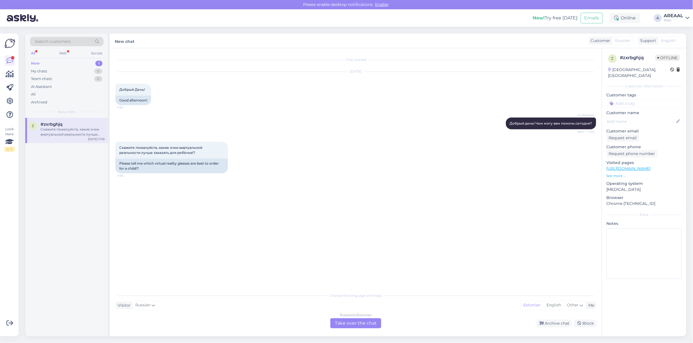
click at [357, 94] on div "[DATE] Добрый День! 11:55 Good afternoon!" at bounding box center [355, 89] width 481 height 46
click at [413, 147] on div "Скажите пожалуйста, какие очки виртуальной реальности лучше заказать для ребёнк…" at bounding box center [355, 157] width 481 height 44
click at [66, 98] on div "All" at bounding box center [67, 94] width 74 height 8
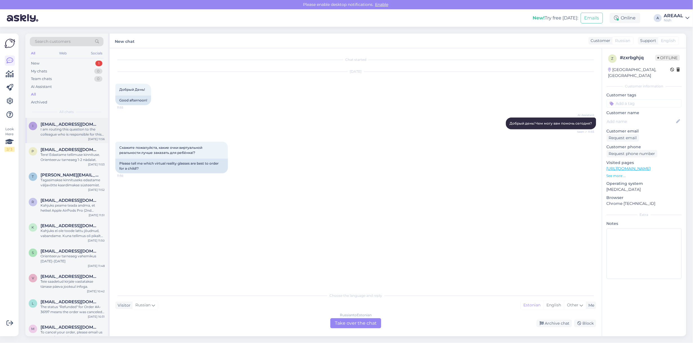
click at [68, 124] on span "[EMAIL_ADDRESS][DOMAIN_NAME]" at bounding box center [70, 124] width 59 height 5
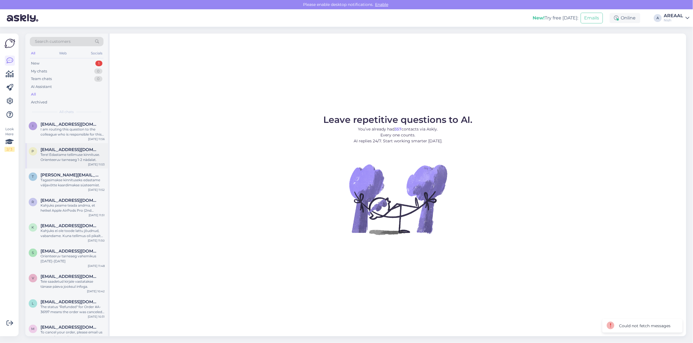
click at [70, 153] on div "Tere! Edastame tellimuse kinnituse. Orienteeruv tarneaeg 1-2 nädalat." at bounding box center [73, 157] width 64 height 10
click at [72, 138] on div "i [EMAIL_ADDRESS][DOMAIN_NAME] I am routing this question to the colleague who …" at bounding box center [66, 130] width 83 height 25
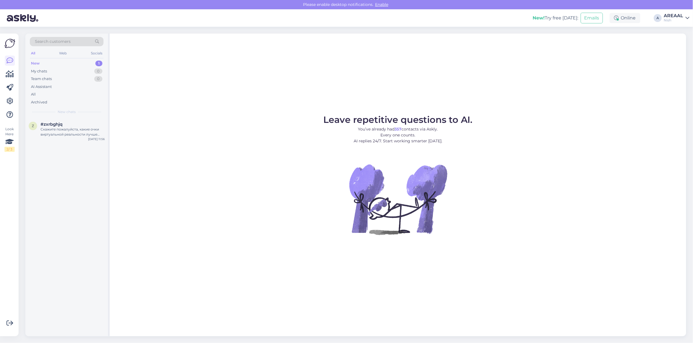
click at [680, 14] on div "New! Try free [DATE]: Emails Online A AREAAL Nish" at bounding box center [346, 17] width 693 height 17
click at [679, 15] on div "AREAAL" at bounding box center [673, 16] width 19 height 5
click at [676, 28] on button "Open" at bounding box center [678, 31] width 16 height 9
click at [66, 129] on div "I am routing this question to the colleague who is responsible for this topic. …" at bounding box center [73, 132] width 64 height 10
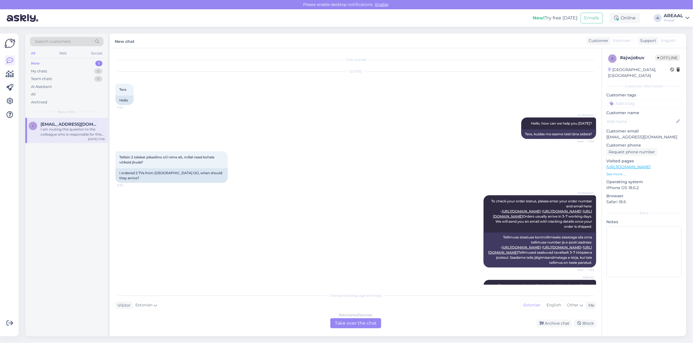
scroll to position [294, 0]
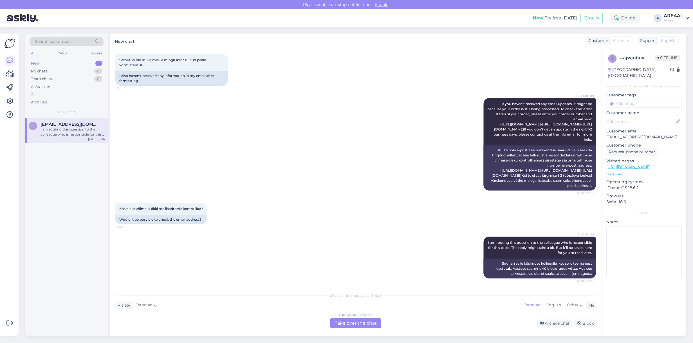
click at [60, 96] on div "All" at bounding box center [67, 94] width 74 height 8
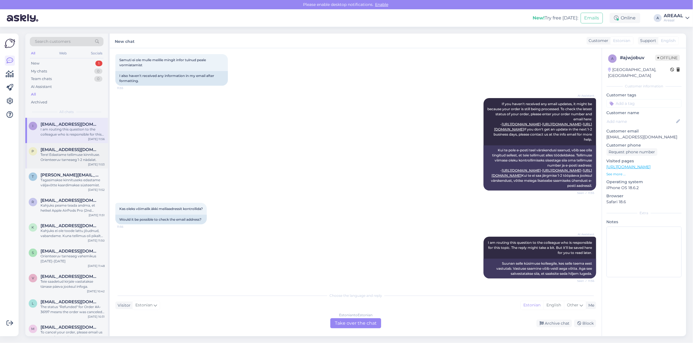
click at [73, 147] on span "[EMAIL_ADDRESS][DOMAIN_NAME]" at bounding box center [70, 149] width 59 height 5
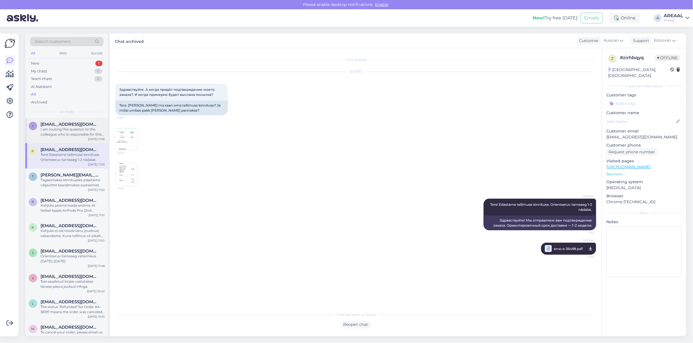
click at [70, 127] on div "I am routing this question to the colleague who is responsible for this topic. …" at bounding box center [73, 132] width 64 height 10
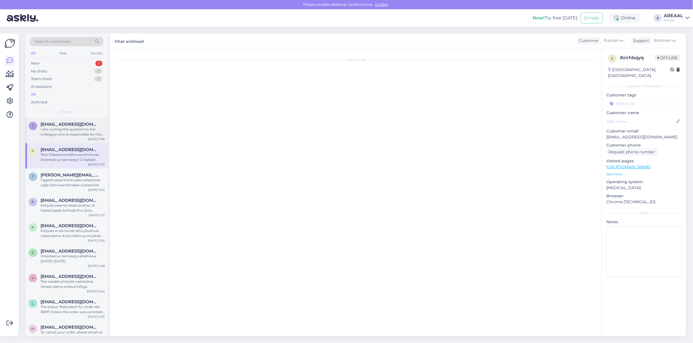
scroll to position [294, 0]
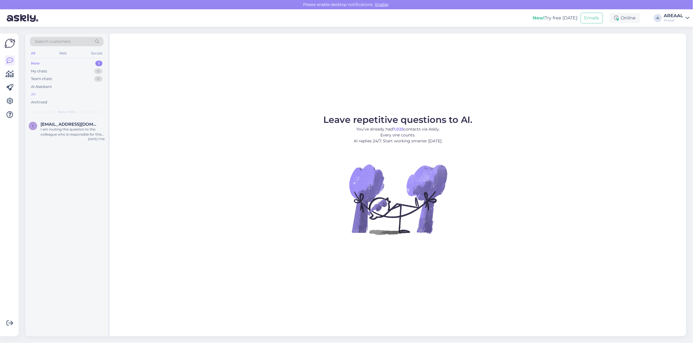
click at [52, 94] on div "All" at bounding box center [67, 94] width 74 height 8
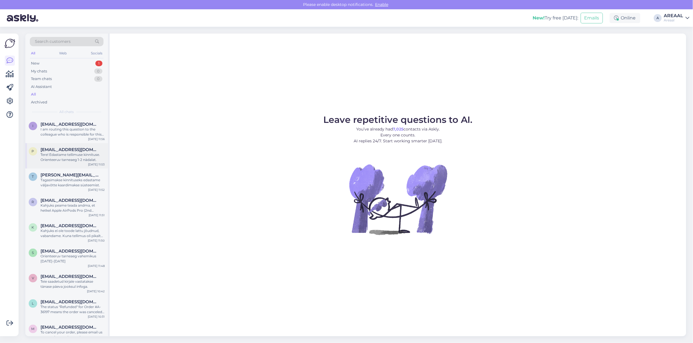
click at [49, 148] on span "[EMAIL_ADDRESS][DOMAIN_NAME]" at bounding box center [70, 149] width 59 height 5
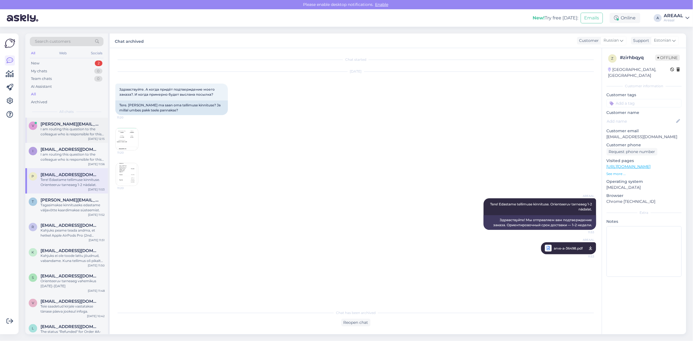
click at [85, 133] on div "I am routing this question to the colleague who is responsible for this topic. …" at bounding box center [73, 132] width 64 height 10
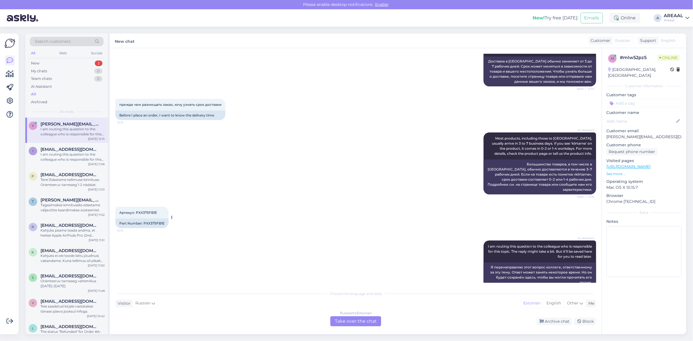
click at [153, 219] on div "Part Number: PXX375FB1E" at bounding box center [141, 224] width 53 height 10
copy div "PXX375FB1E"
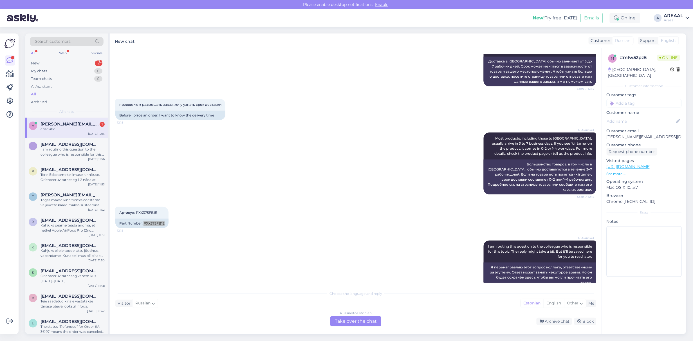
scroll to position [137, 0]
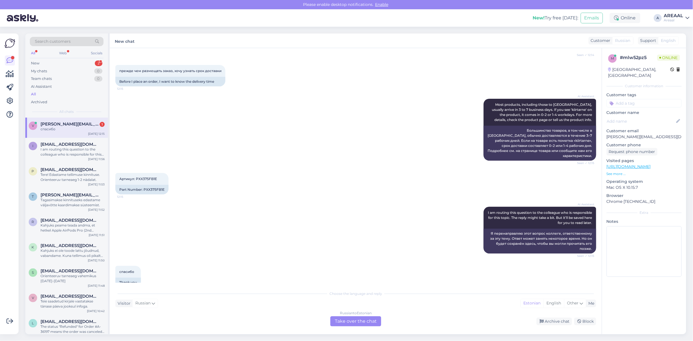
click at [363, 318] on div "Russian to Estonian Take over the chat" at bounding box center [355, 321] width 51 height 10
click at [362, 320] on div "Russian to Estonian Take over the chat" at bounding box center [355, 321] width 51 height 10
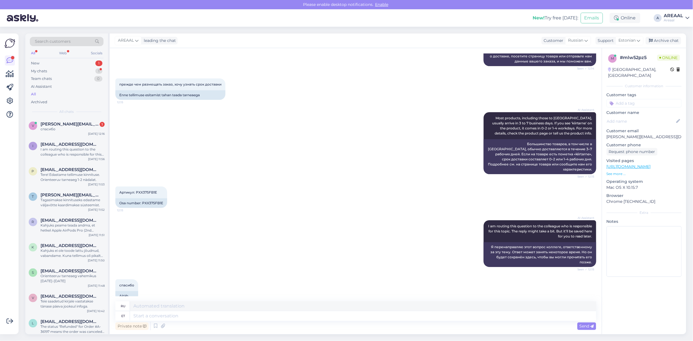
click at [362, 321] on div "Private note Send" at bounding box center [355, 326] width 481 height 11
click at [363, 326] on div "Private note Send" at bounding box center [355, 326] width 481 height 11
click at [368, 317] on textarea at bounding box center [363, 316] width 466 height 10
type textarea "Approximate del"
type textarea "Приблизительный"
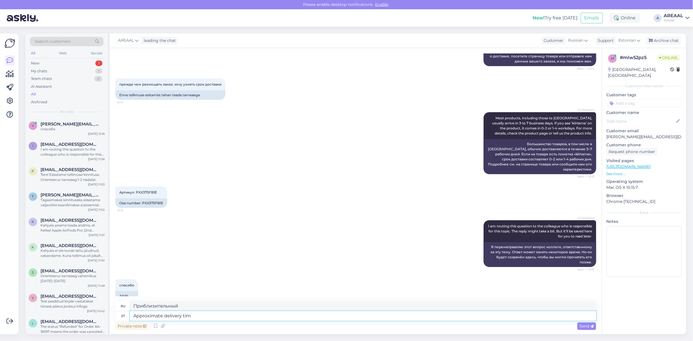
type textarea "Approximate delivery time"
type textarea "Ориентировочная доставка"
type textarea "Approximate delivery time 1-"
type textarea "Примерное время доставки"
type textarea "Approximate delivery time 1-2 we"
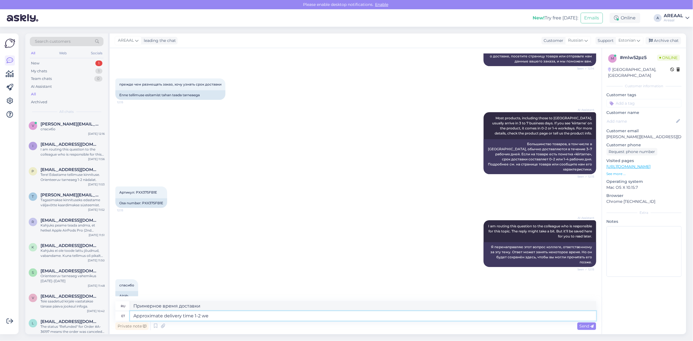
type textarea "Примерное время доставки 1-2"
type textarea "Approximate delivery time 1-2 weeks"
type textarea "Ориентировочный срок доставки 1-2 недели."
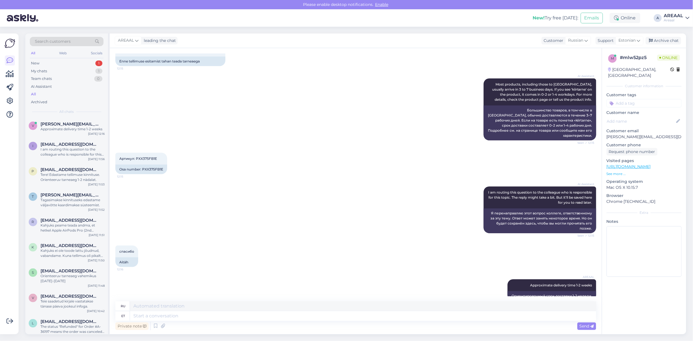
click at [410, 133] on div "AI Assistant Most products, including those to [GEOGRAPHIC_DATA], usually arriv…" at bounding box center [355, 109] width 481 height 74
